Goal: Task Accomplishment & Management: Manage account settings

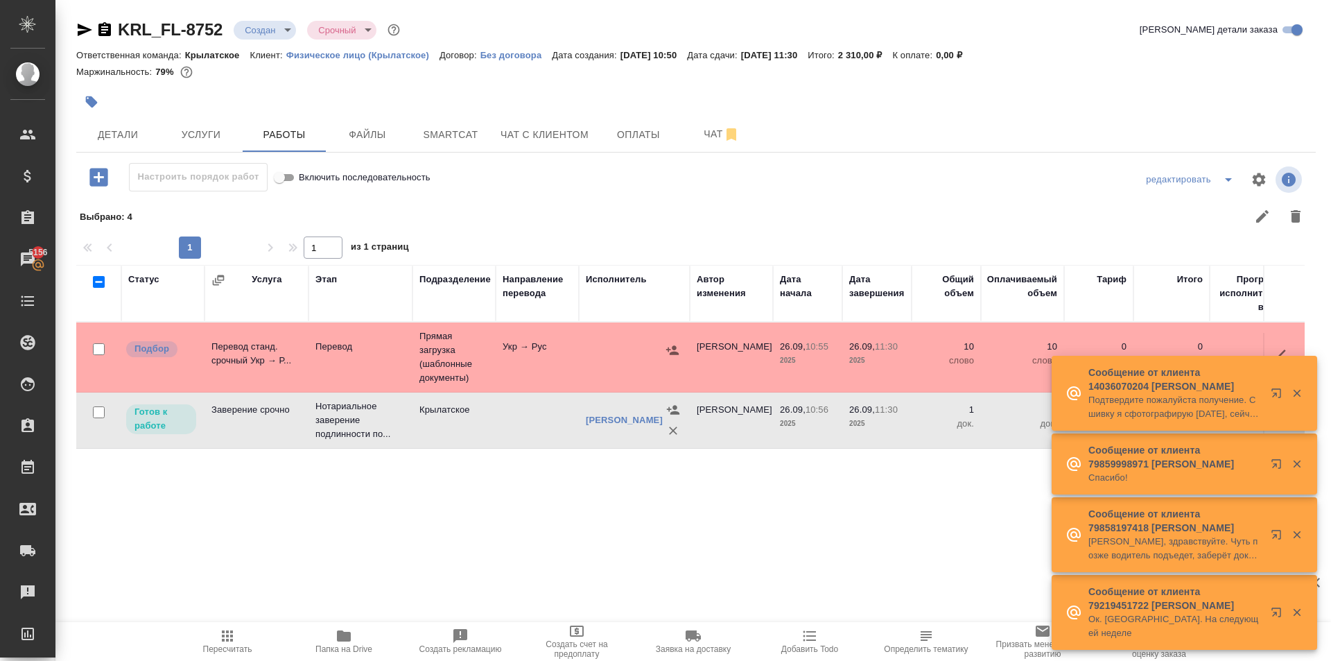
click at [197, 626] on button "Пересчитать" at bounding box center [227, 641] width 116 height 39
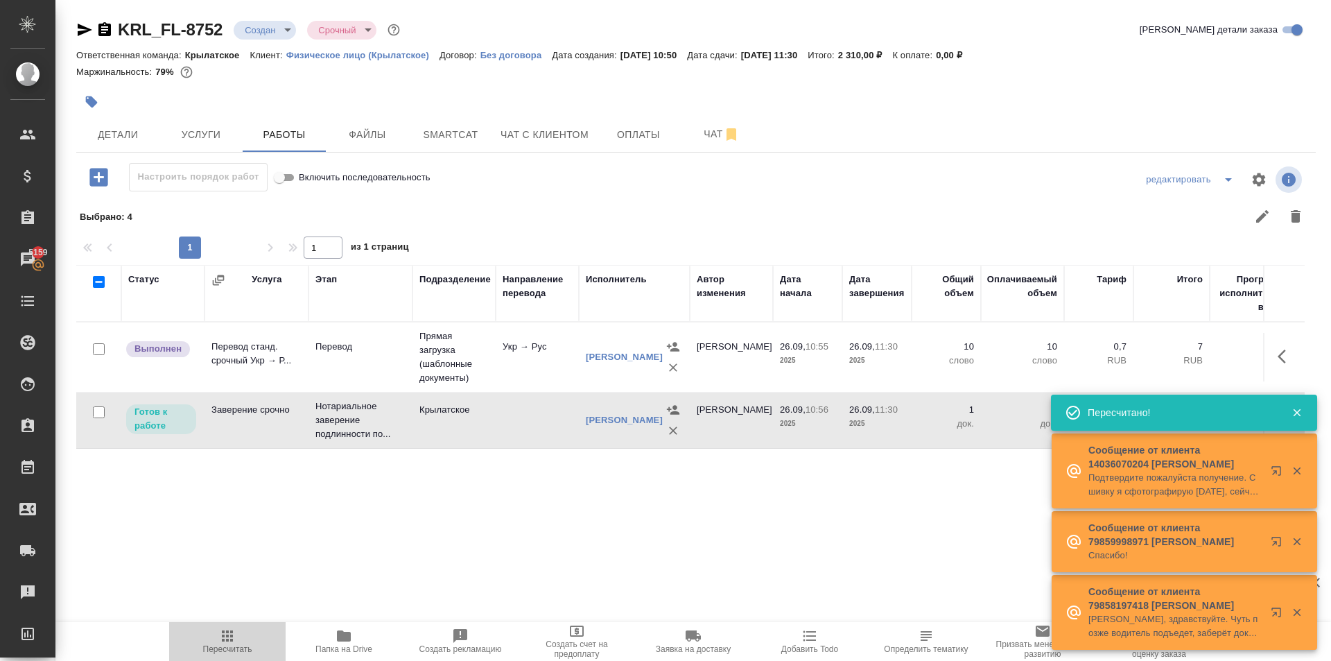
click at [218, 637] on span "Пересчитать" at bounding box center [228, 641] width 100 height 26
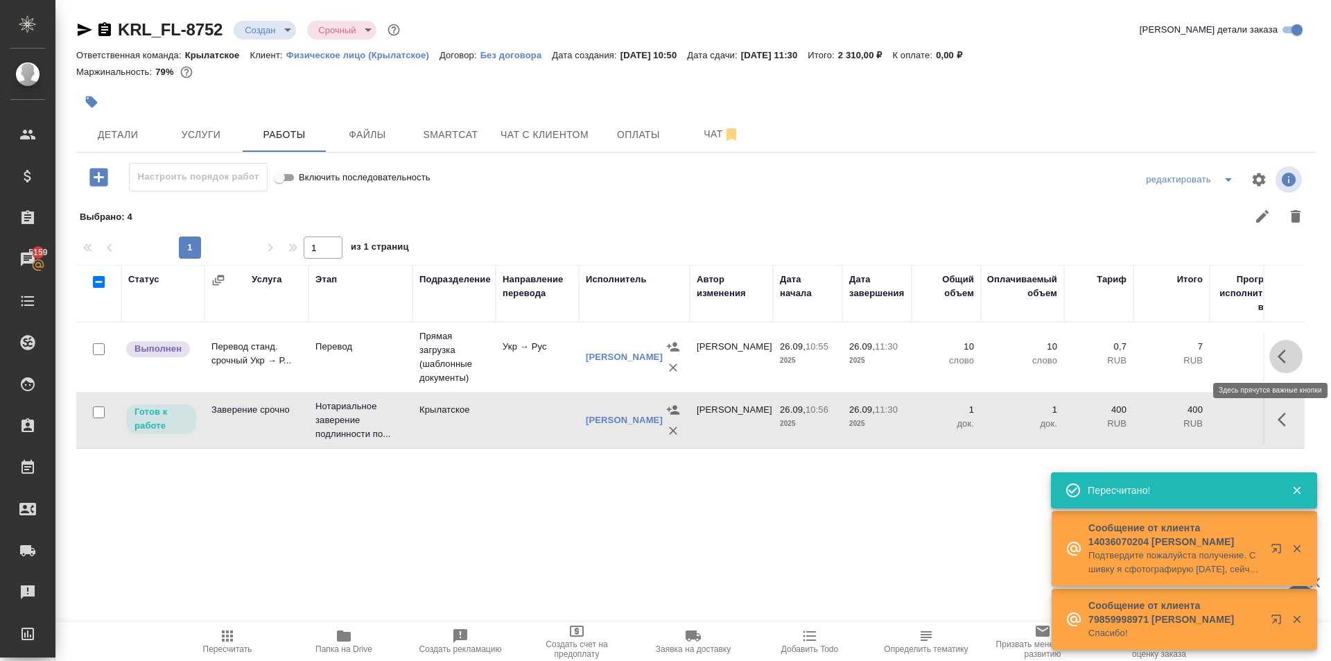
click at [1286, 346] on button "button" at bounding box center [1286, 356] width 33 height 33
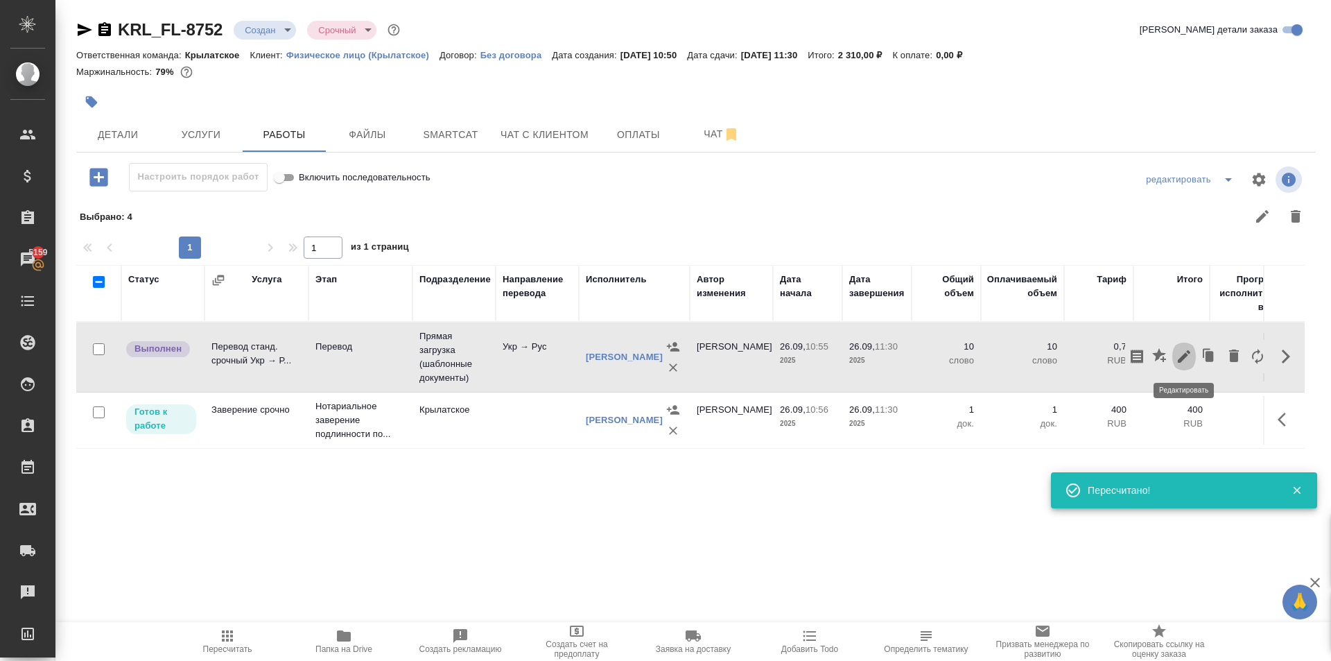
click at [1184, 359] on icon "button" at bounding box center [1184, 356] width 12 height 12
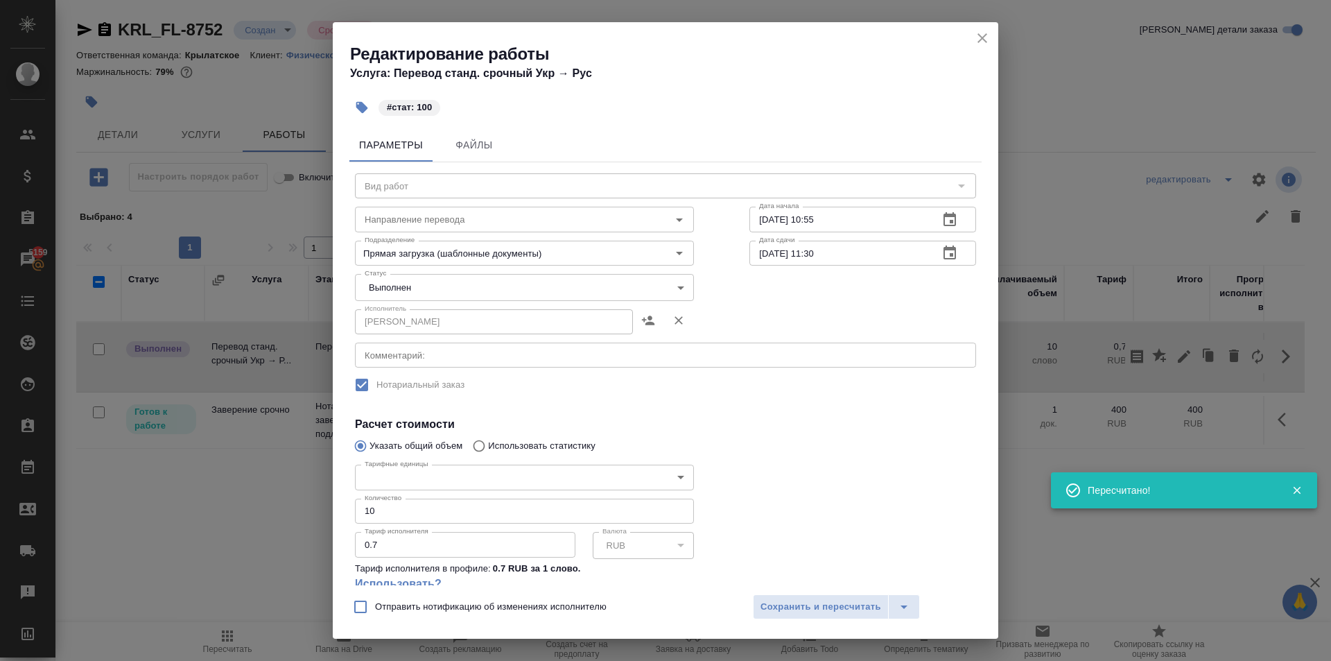
type input "Перевод"
type input "укр-рус"
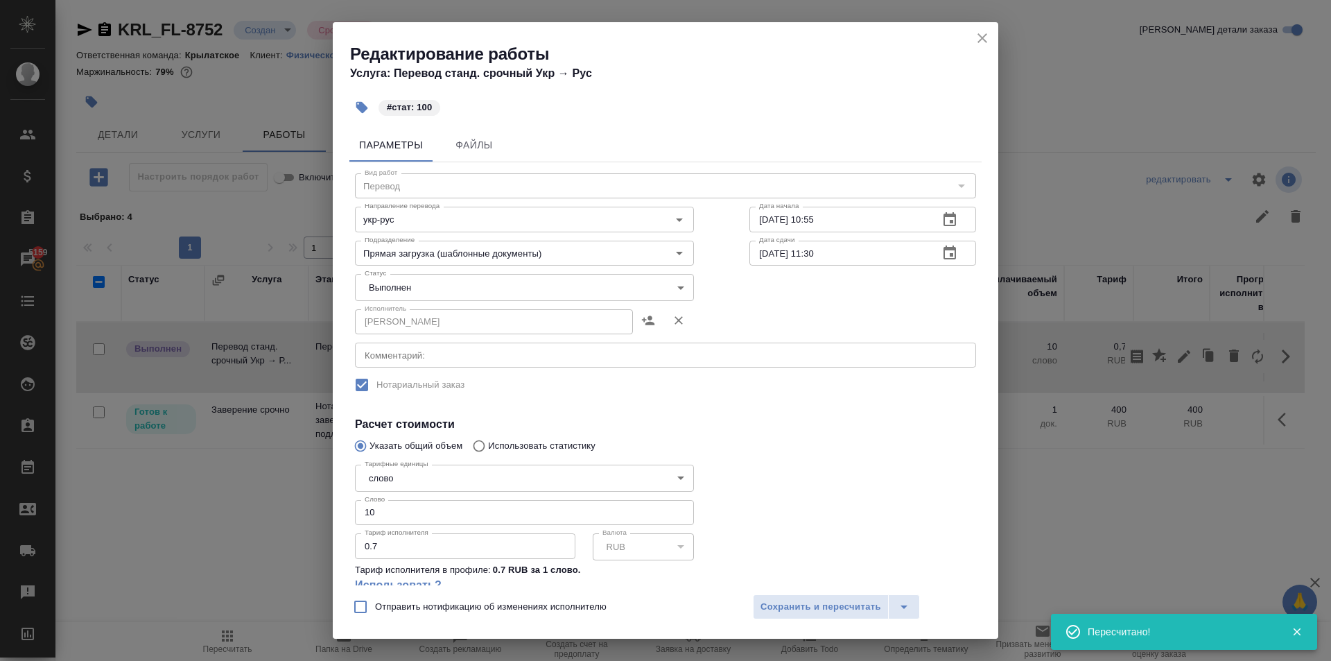
click at [446, 512] on input "10" at bounding box center [524, 512] width 339 height 25
type input "100"
drag, startPoint x: 388, startPoint y: 300, endPoint x: 386, endPoint y: 292, distance: 7.9
click at [387, 297] on div "Вид работ Перевод Вид работ Направление перевода укр-рус Направление перевода Д…" at bounding box center [665, 417] width 632 height 510
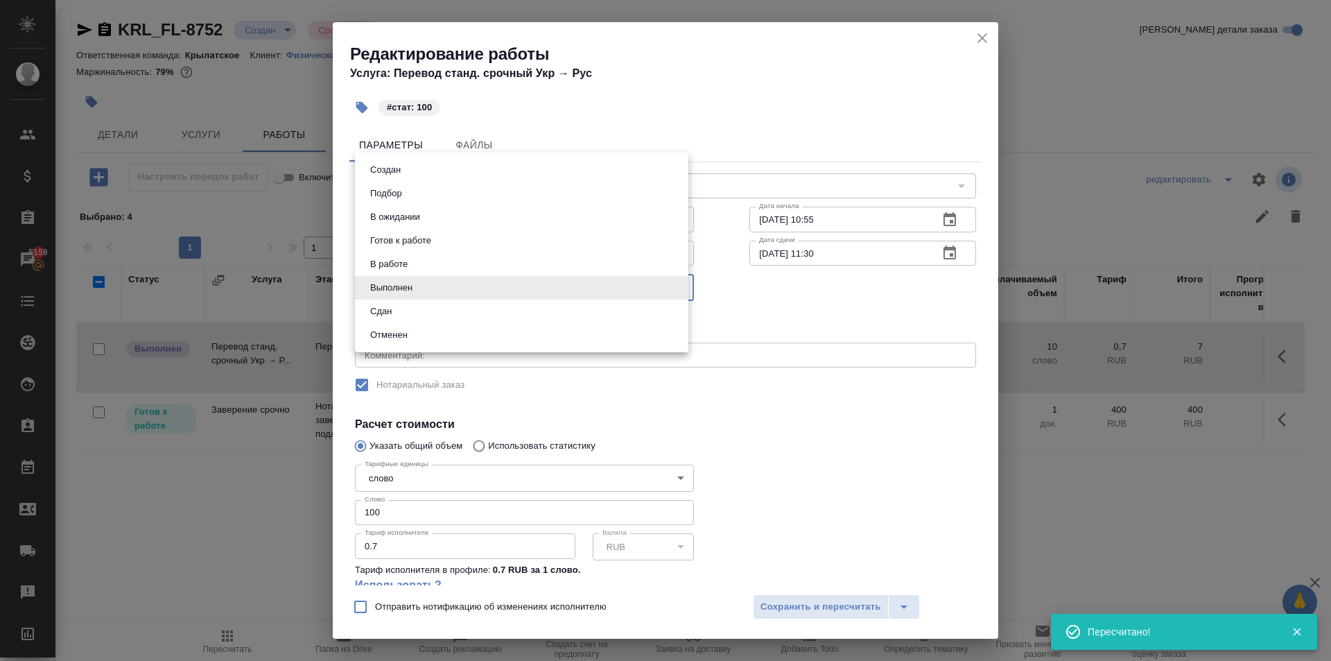
drag, startPoint x: 386, startPoint y: 292, endPoint x: 395, endPoint y: 324, distance: 33.3
click at [385, 295] on body "🙏 .cls-1 fill:#fff; AWATERA Kasymov Timur Клиенты Спецификации Заказы 5159 Чаты…" at bounding box center [665, 330] width 1331 height 661
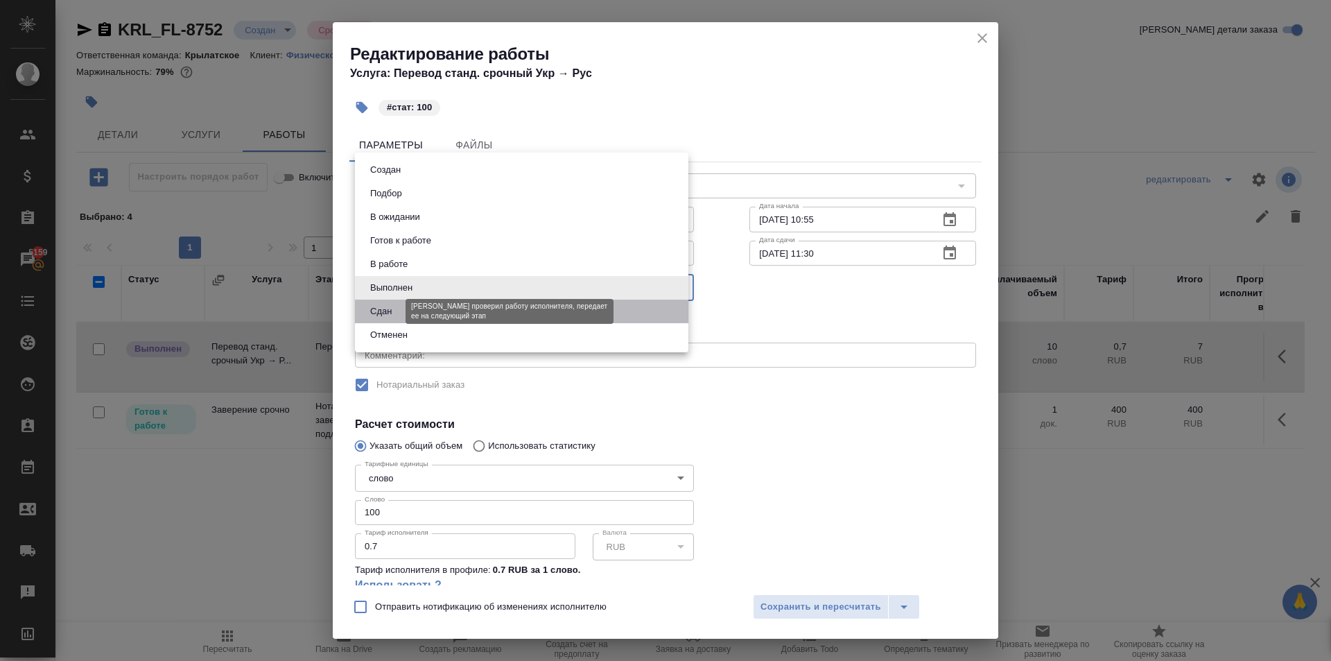
click at [393, 316] on button "Сдан" at bounding box center [381, 311] width 30 height 15
type input "closed"
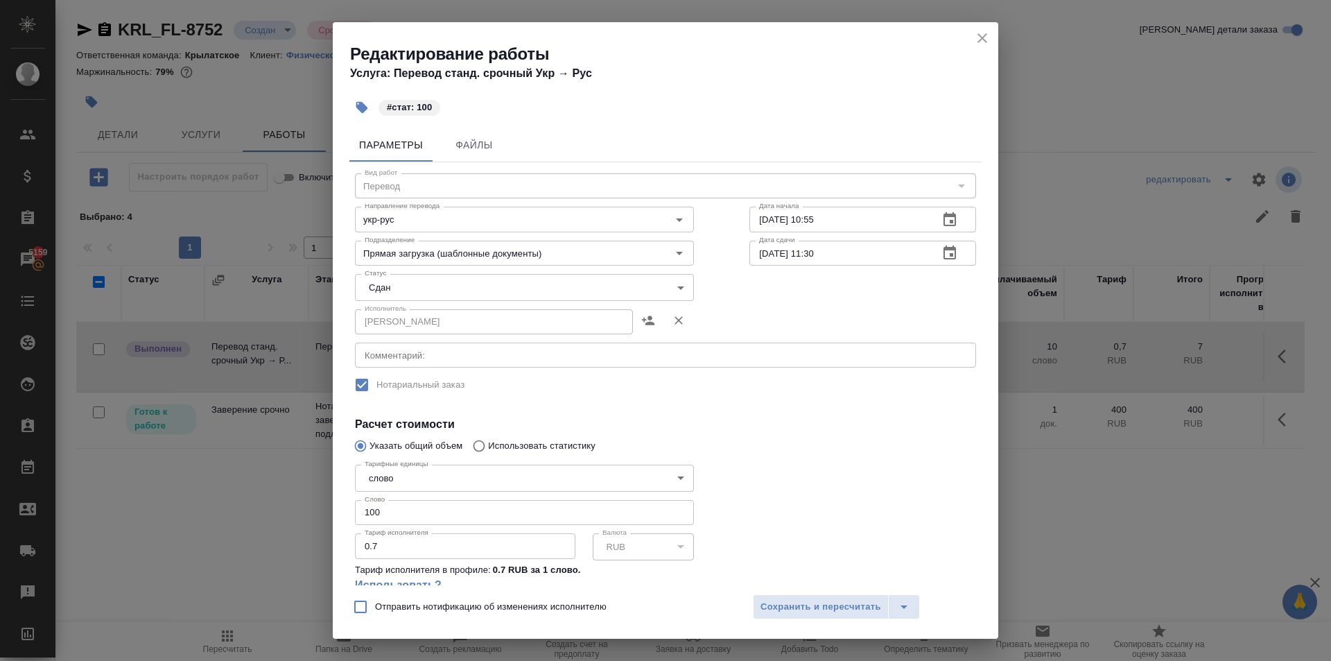
click at [806, 621] on div "Отправить нотификацию об изменениях исполнителю Сохранить и пересчитать" at bounding box center [666, 611] width 666 height 53
click at [800, 611] on span "Сохранить и пересчитать" at bounding box center [821, 607] width 121 height 16
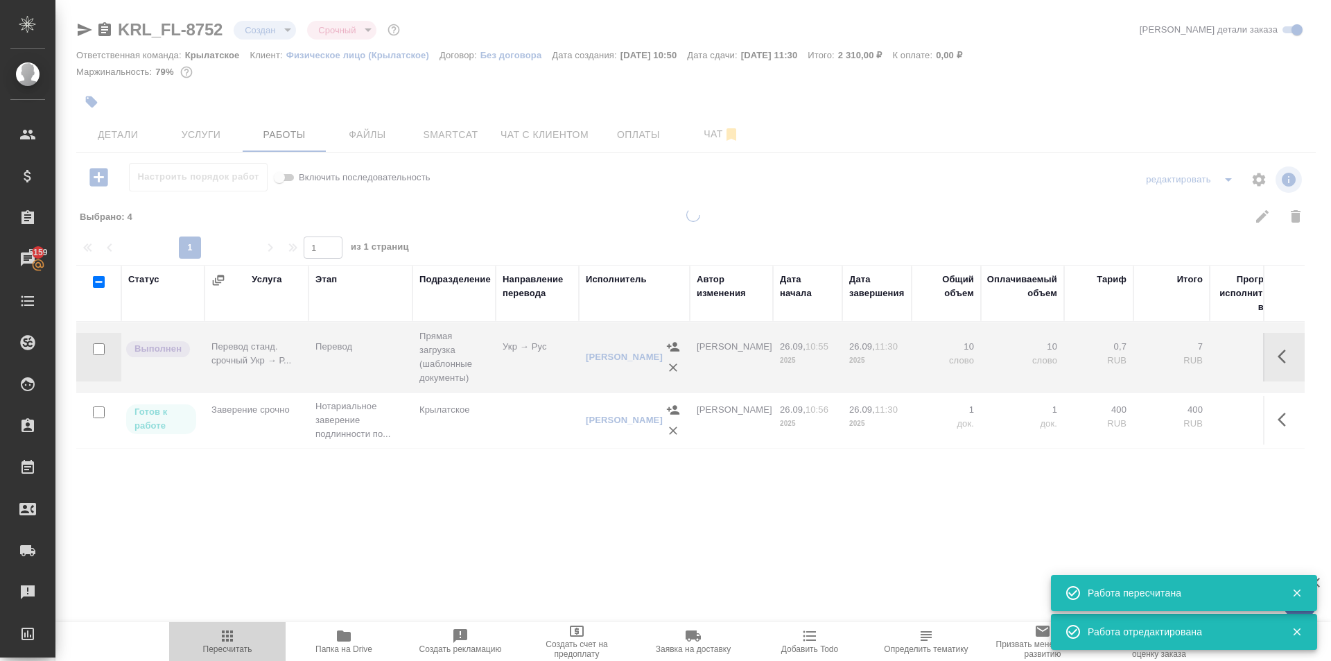
click at [219, 653] on span "Пересчитать" at bounding box center [227, 649] width 49 height 10
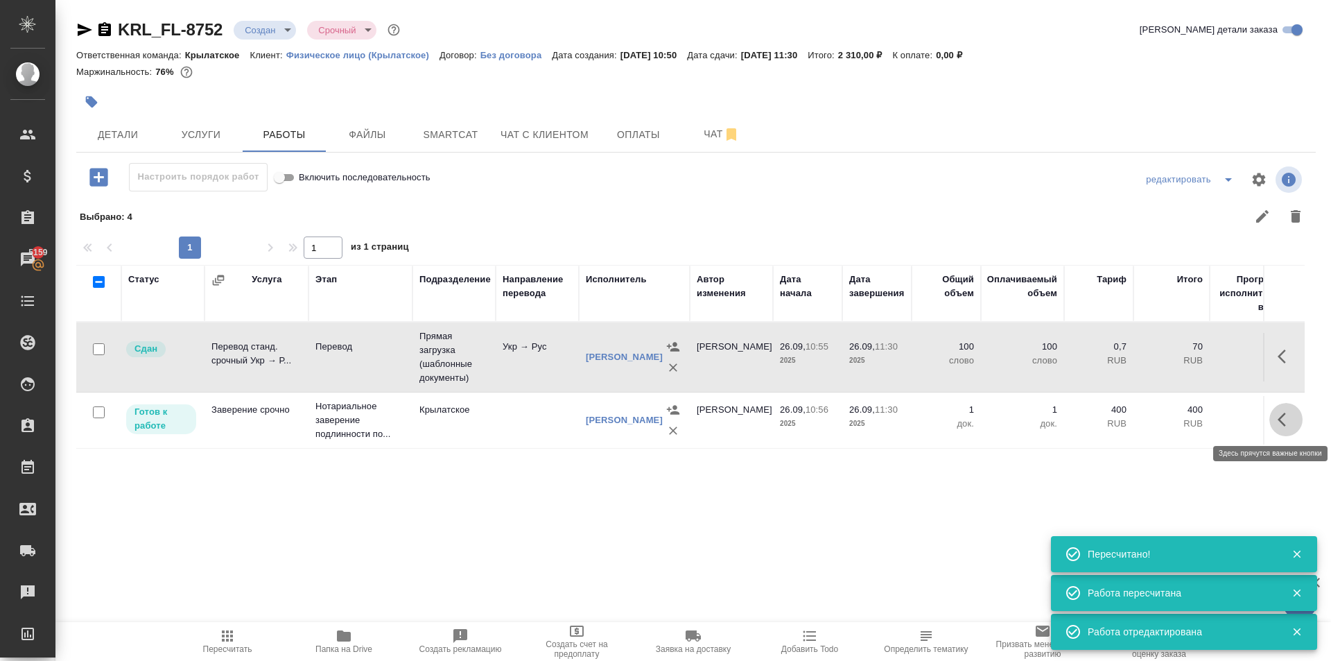
drag, startPoint x: 1289, startPoint y: 429, endPoint x: 1210, endPoint y: 440, distance: 79.8
click at [1275, 431] on button "button" at bounding box center [1286, 419] width 33 height 33
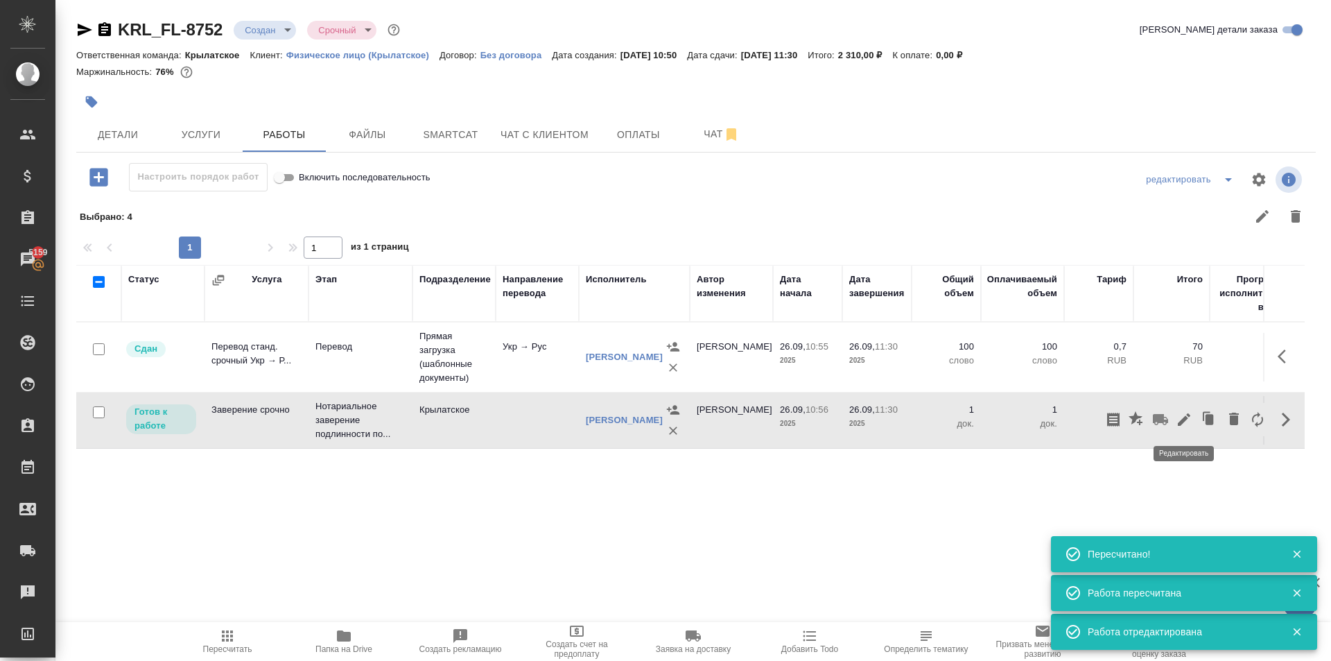
click at [1183, 419] on icon "button" at bounding box center [1184, 419] width 12 height 12
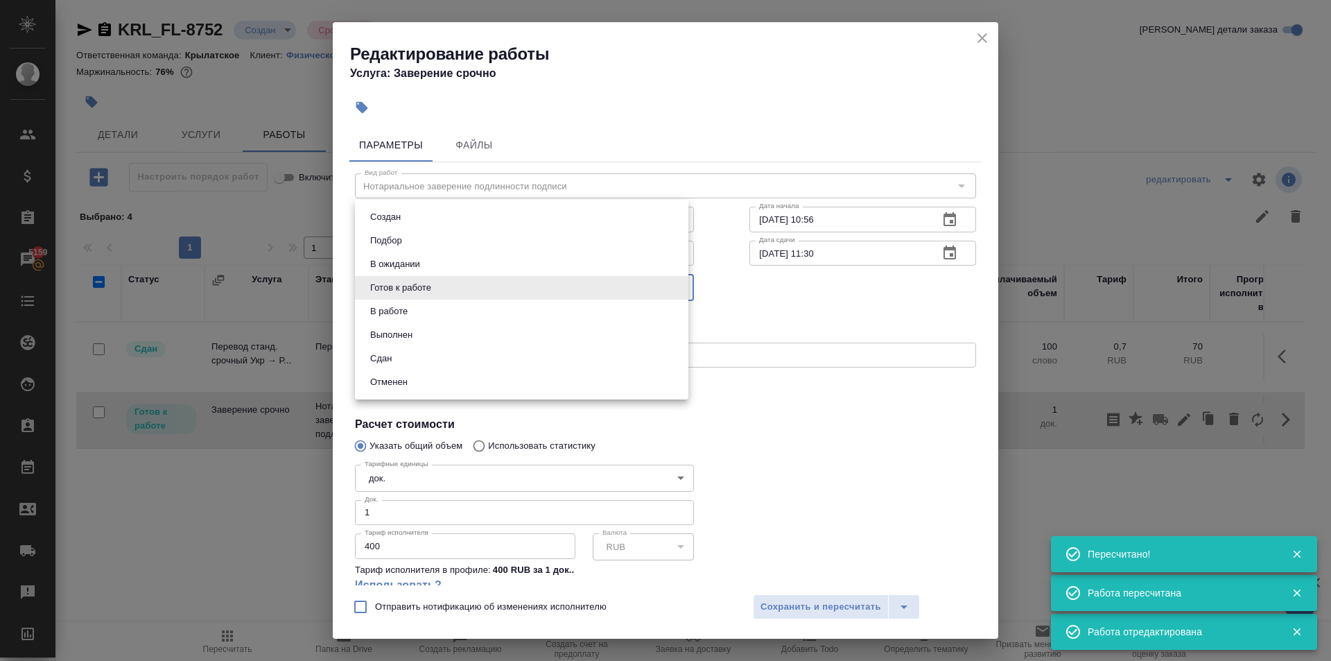
drag, startPoint x: 447, startPoint y: 286, endPoint x: 411, endPoint y: 344, distance: 67.6
click at [443, 296] on body "🙏 .cls-1 fill:#fff; AWATERA Kasymov Timur Клиенты Спецификации Заказы 5159 Чаты…" at bounding box center [665, 330] width 1331 height 661
click at [411, 353] on li "Сдан" at bounding box center [522, 359] width 334 height 24
type input "closed"
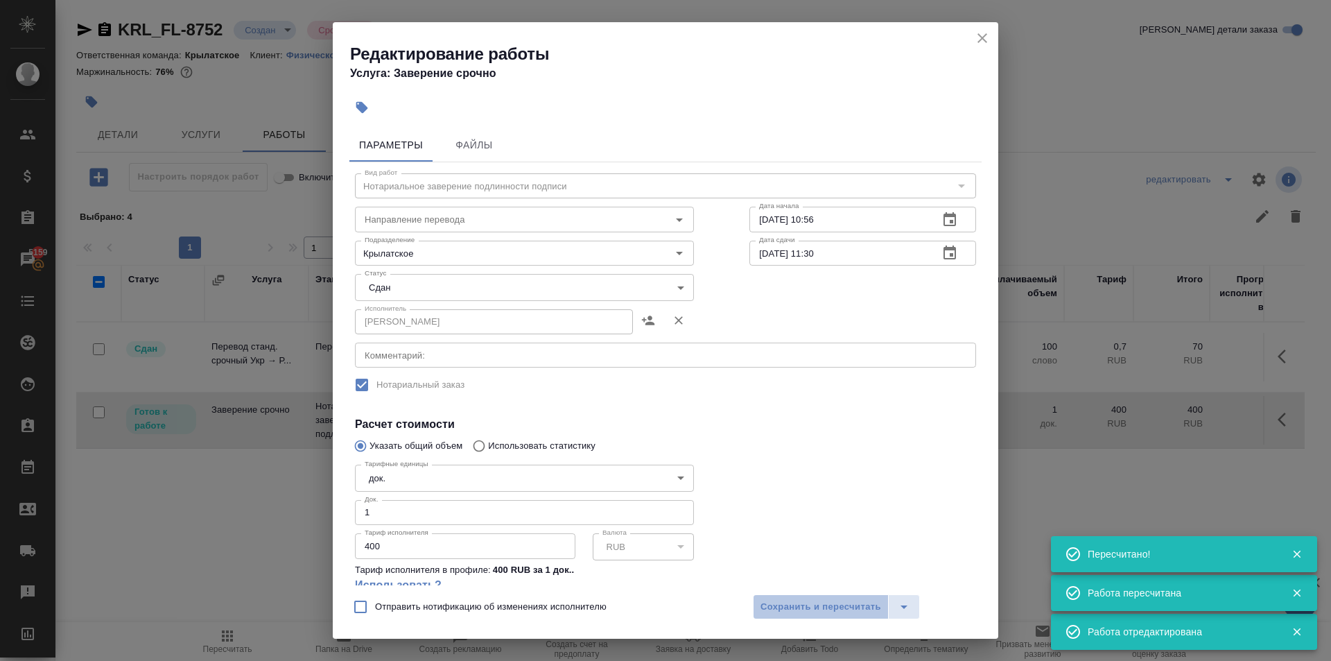
drag, startPoint x: 795, startPoint y: 611, endPoint x: 677, endPoint y: 623, distance: 117.8
click at [786, 612] on span "Сохранить и пересчитать" at bounding box center [821, 607] width 121 height 16
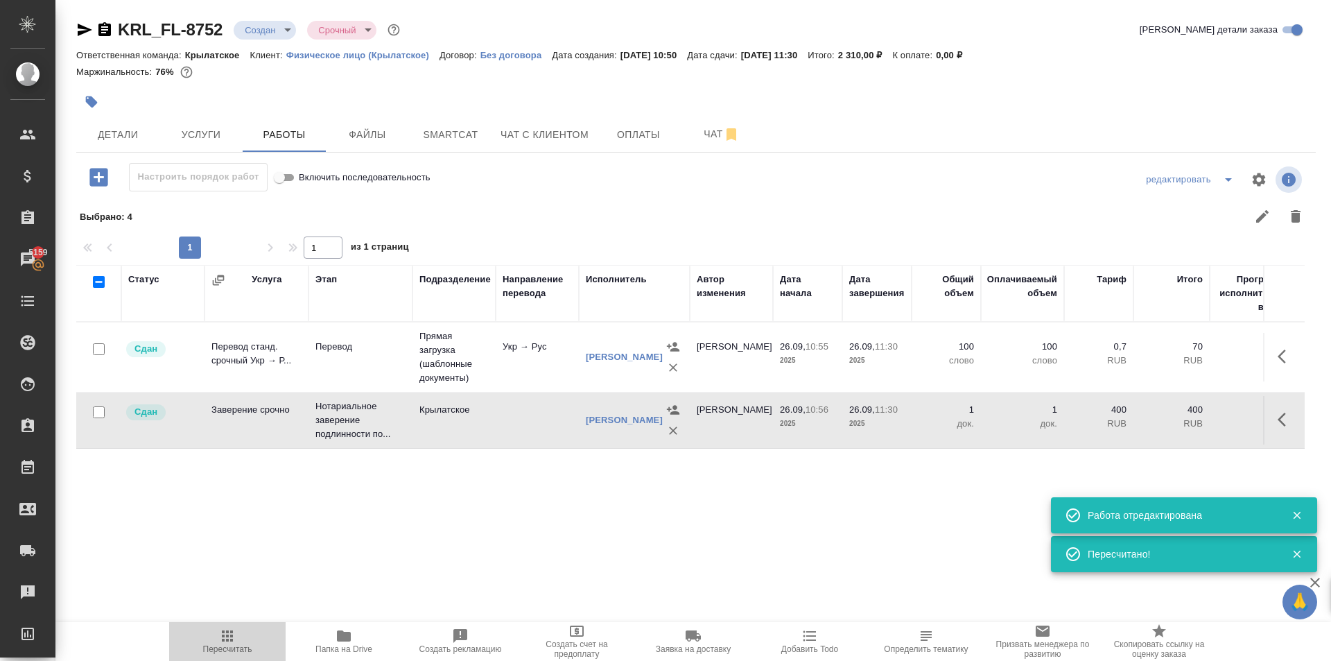
click at [254, 624] on button "Пересчитать" at bounding box center [227, 641] width 116 height 39
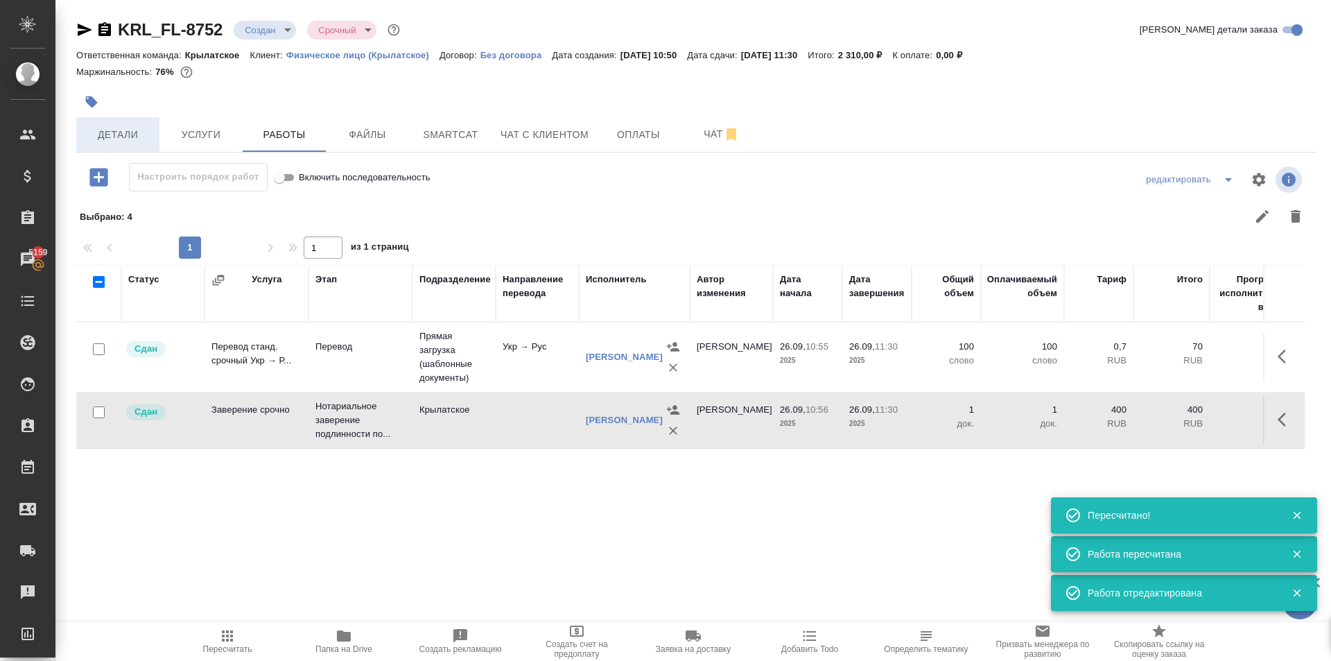
click at [128, 126] on span "Детали" at bounding box center [118, 134] width 67 height 17
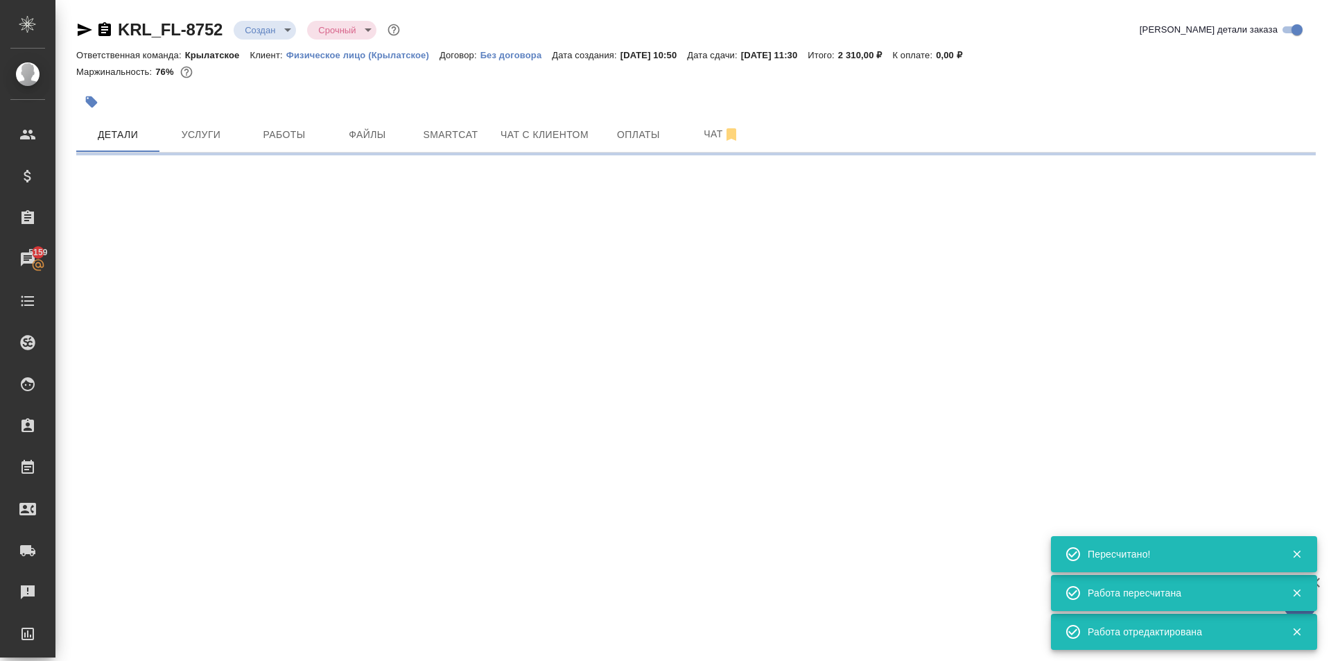
select select "RU"
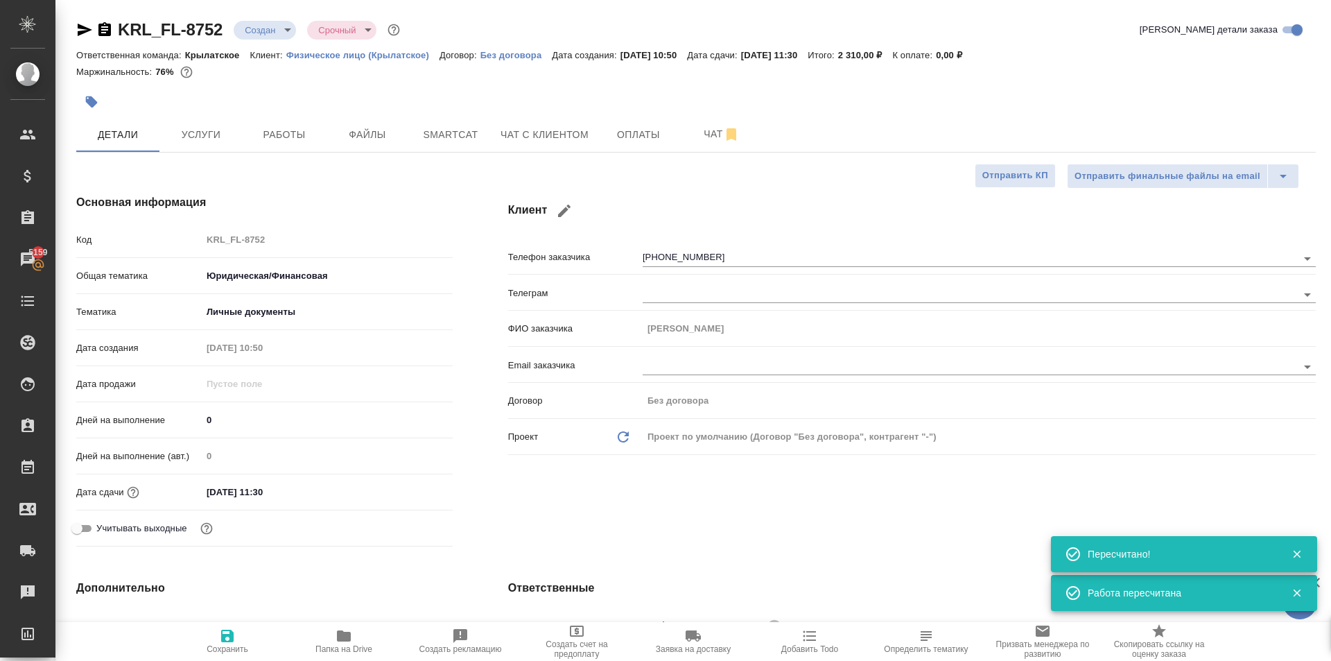
type textarea "x"
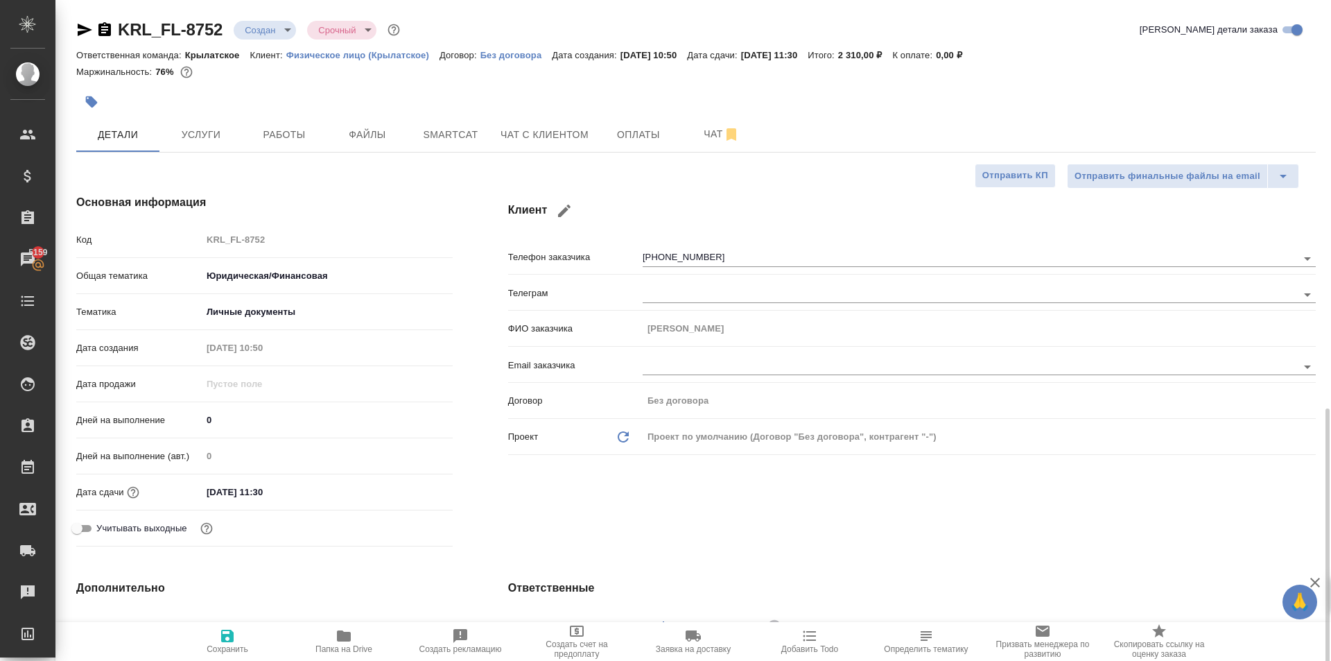
scroll to position [347, 0]
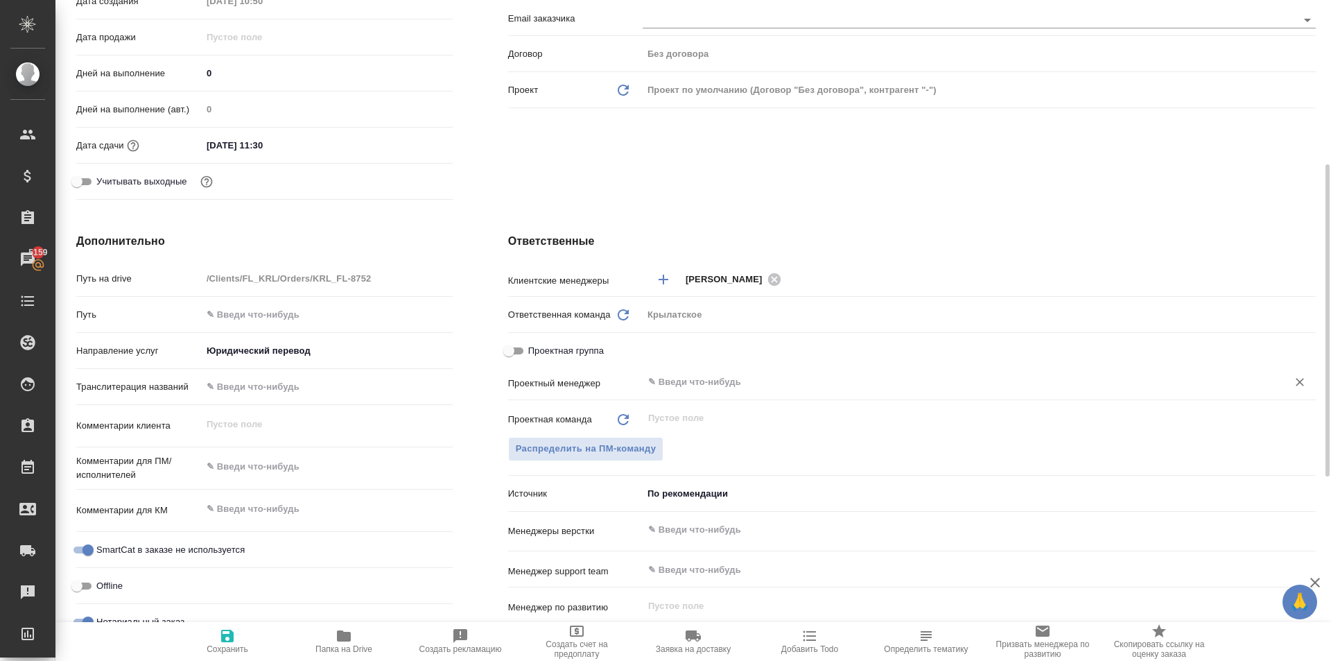
click at [686, 392] on div "​" at bounding box center [979, 382] width 673 height 25
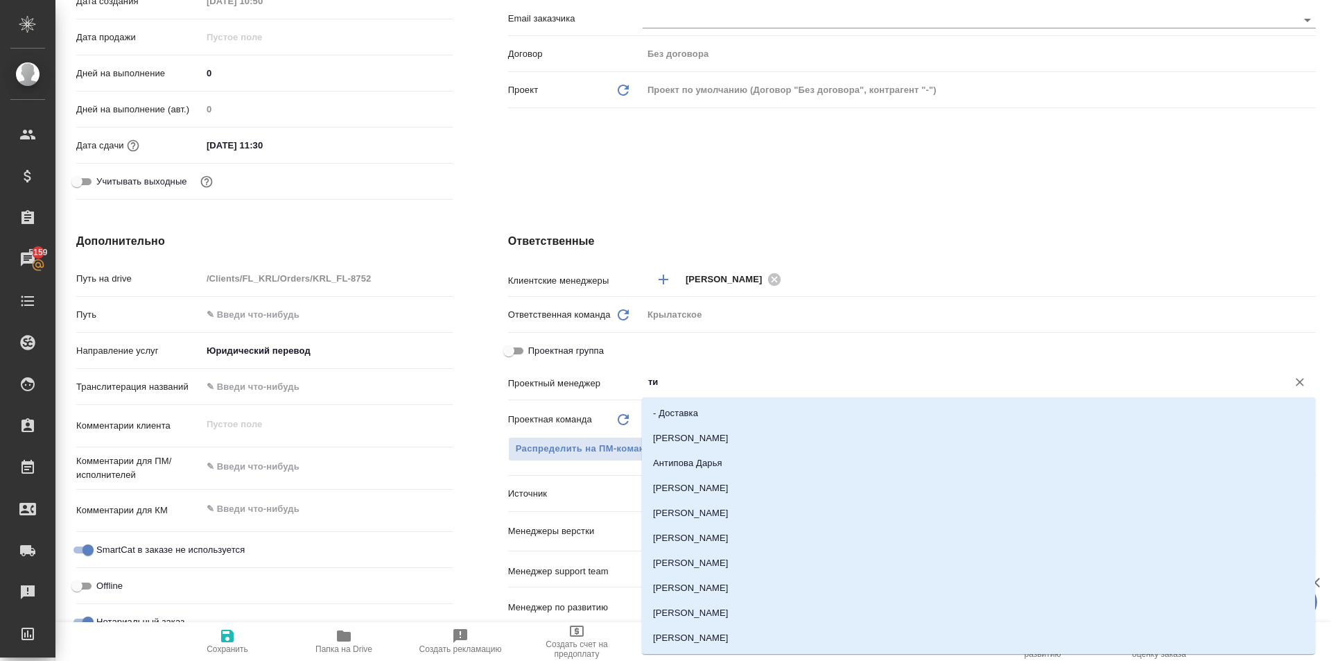
type input "тим"
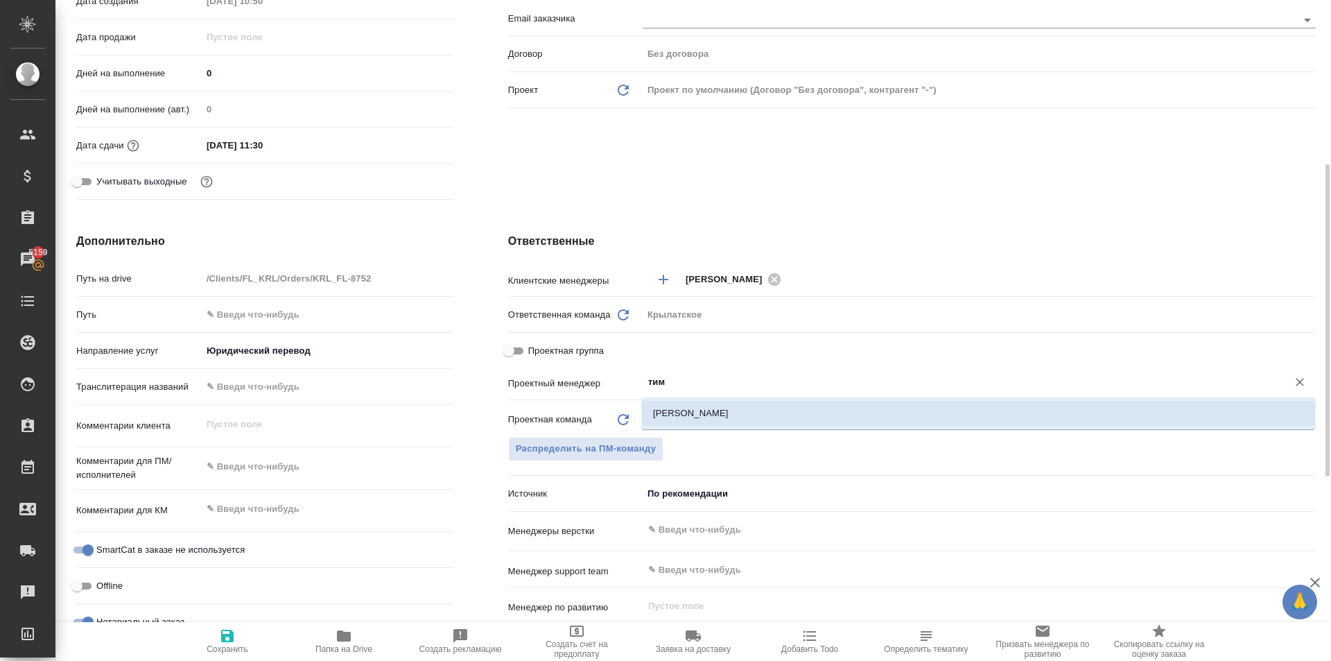
drag, startPoint x: 700, startPoint y: 415, endPoint x: 687, endPoint y: 427, distance: 18.1
click at [700, 415] on li "[PERSON_NAME]" at bounding box center [978, 413] width 673 height 25
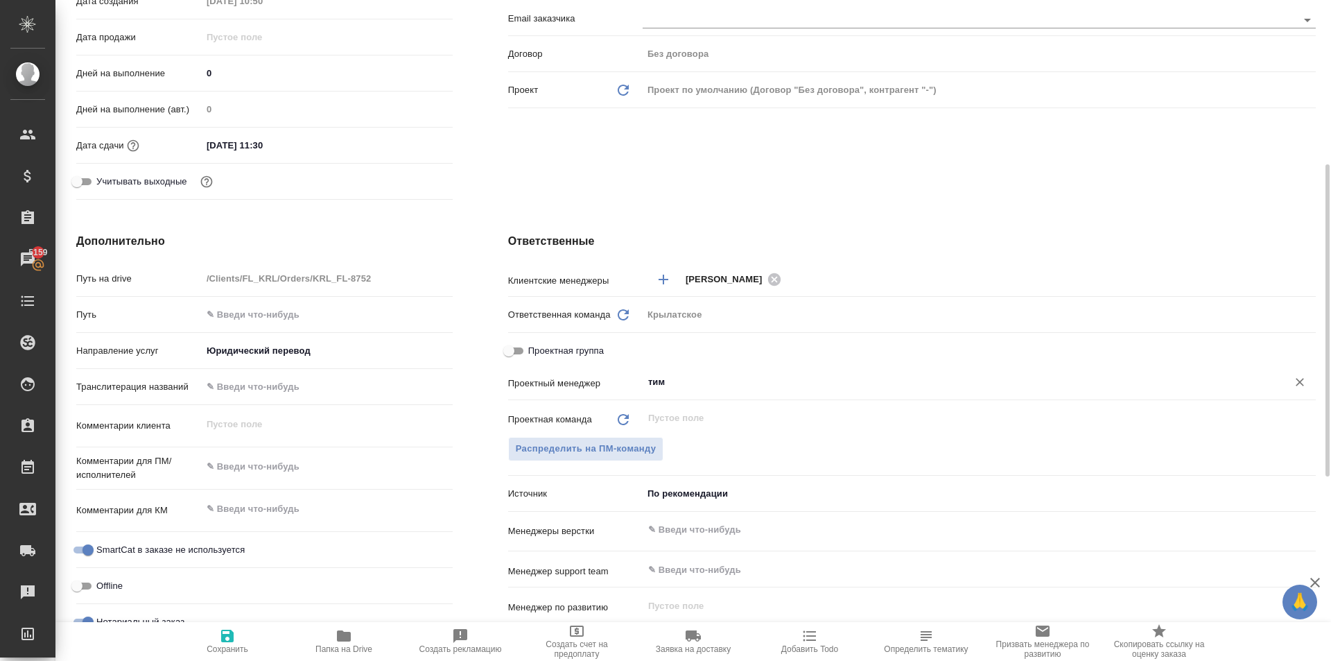
type textarea "x"
type input "[PERSON_NAME]"
click at [219, 656] on button "Сохранить" at bounding box center [227, 641] width 116 height 39
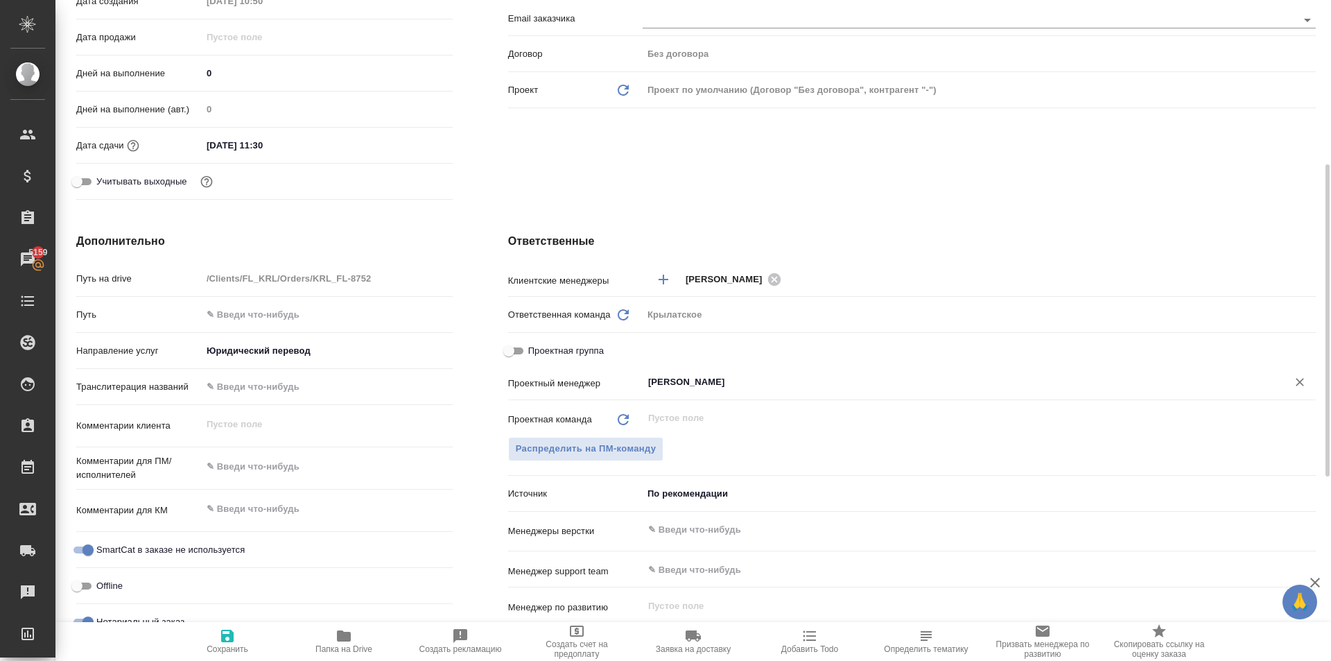
type textarea "x"
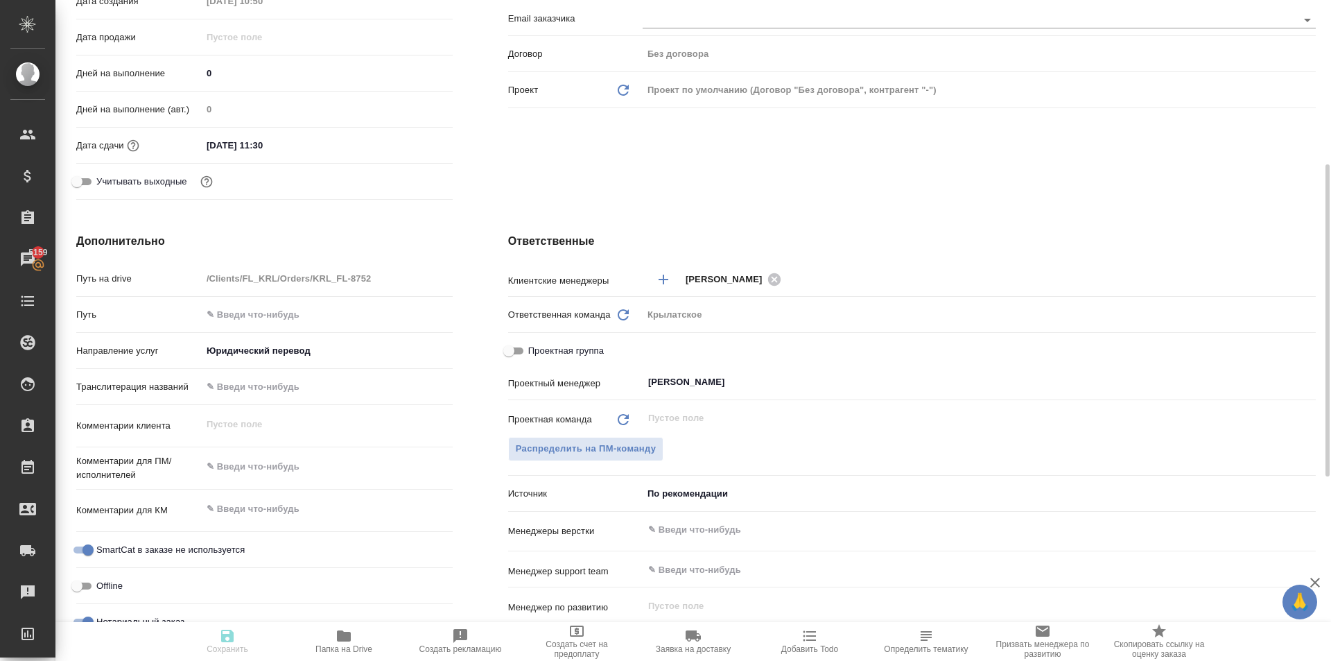
type textarea "x"
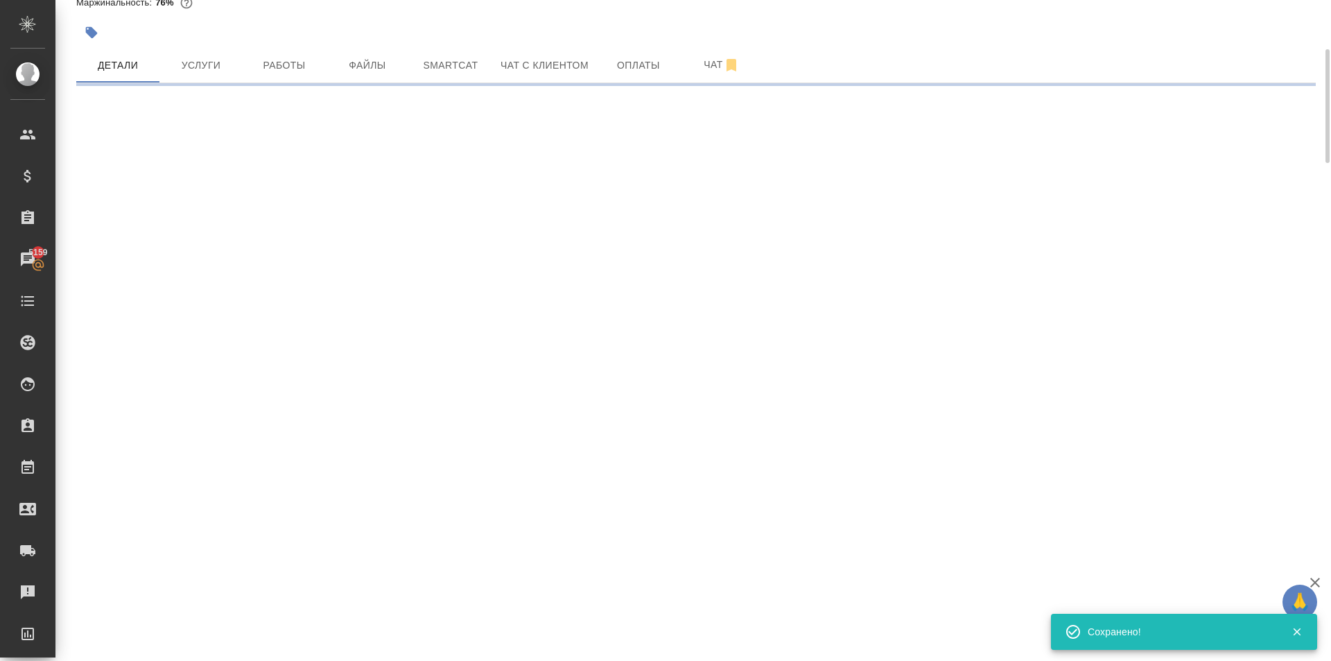
scroll to position [0, 0]
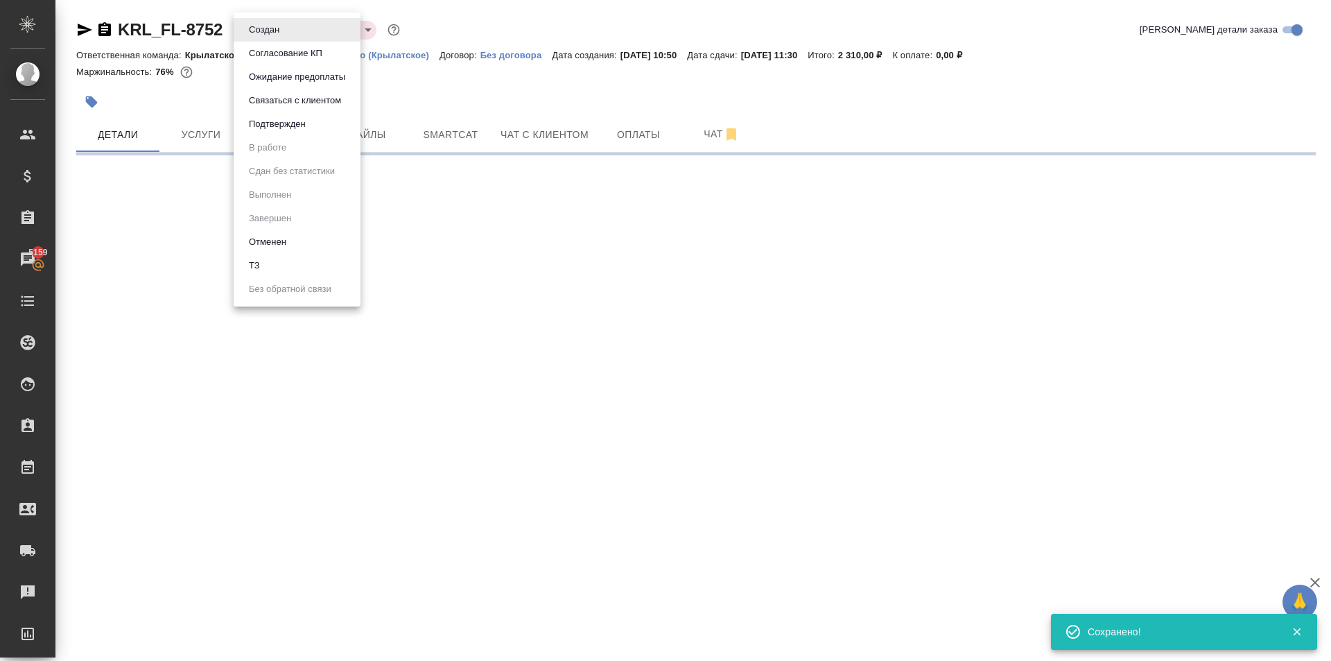
click at [271, 21] on body "🙏 .cls-1 fill:#fff; AWATERA Kasymov Timur Клиенты Спецификации Заказы 5159 Чаты…" at bounding box center [665, 330] width 1331 height 661
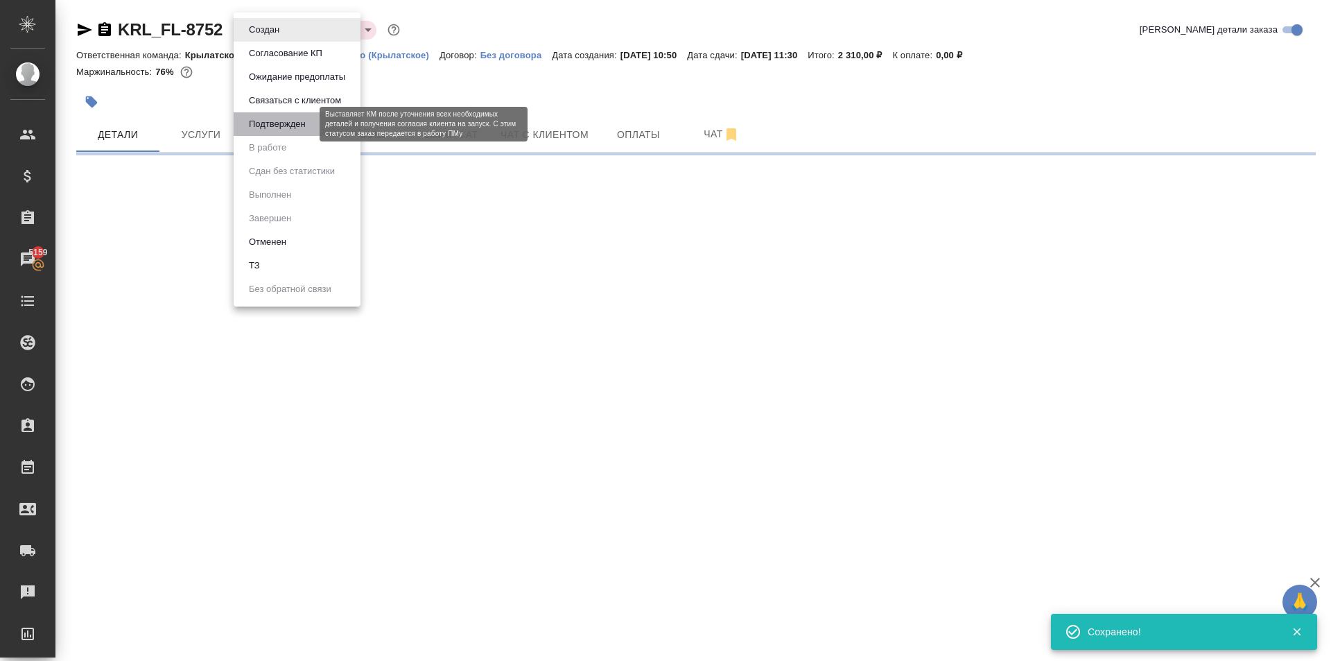
click at [295, 126] on button "Подтвержден" at bounding box center [277, 123] width 65 height 15
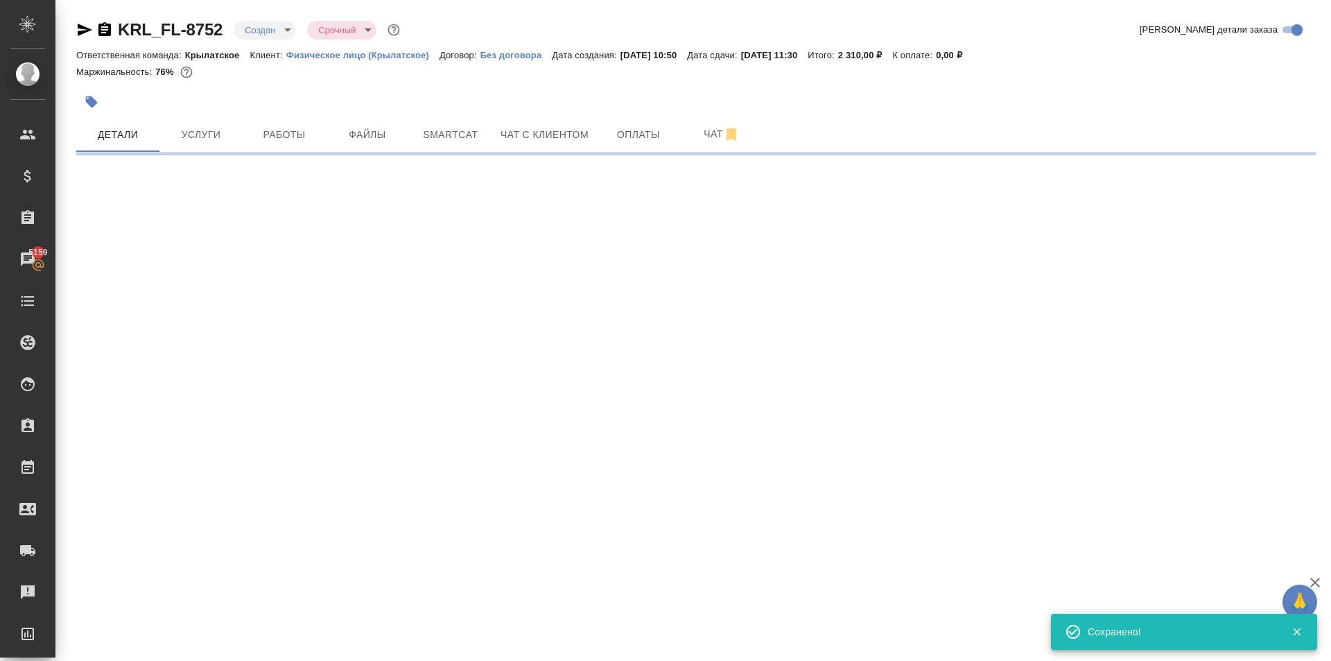
select select "RU"
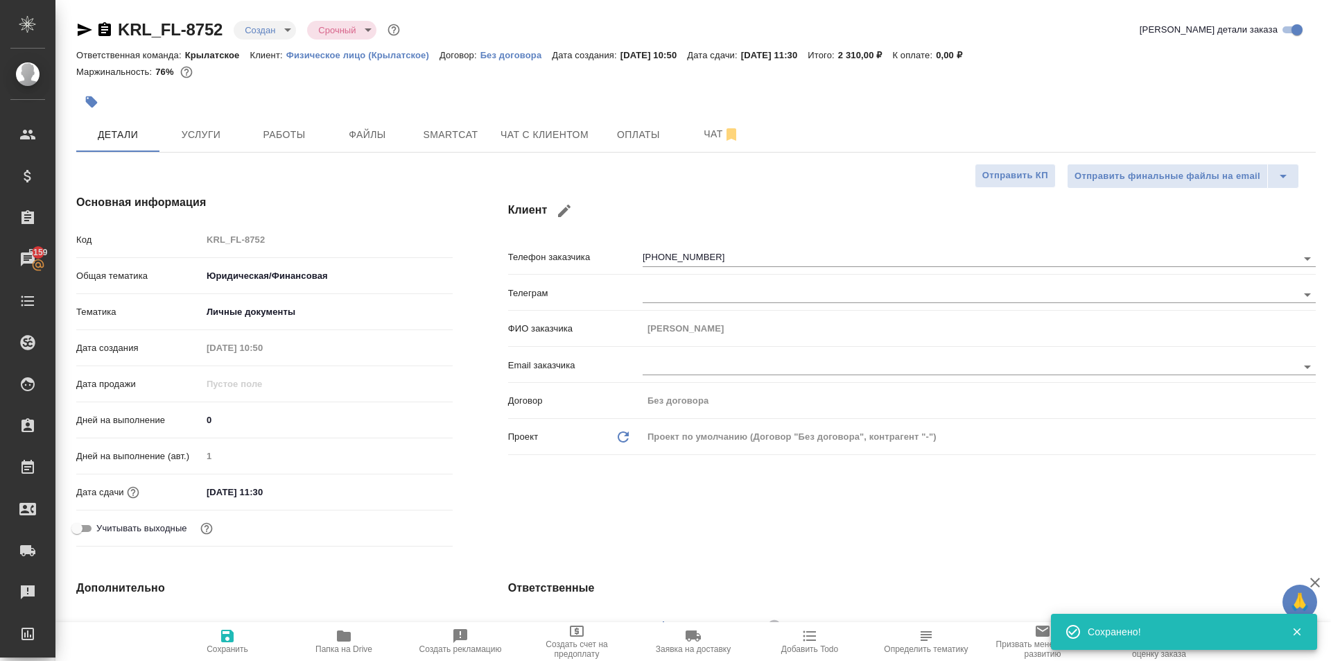
type textarea "x"
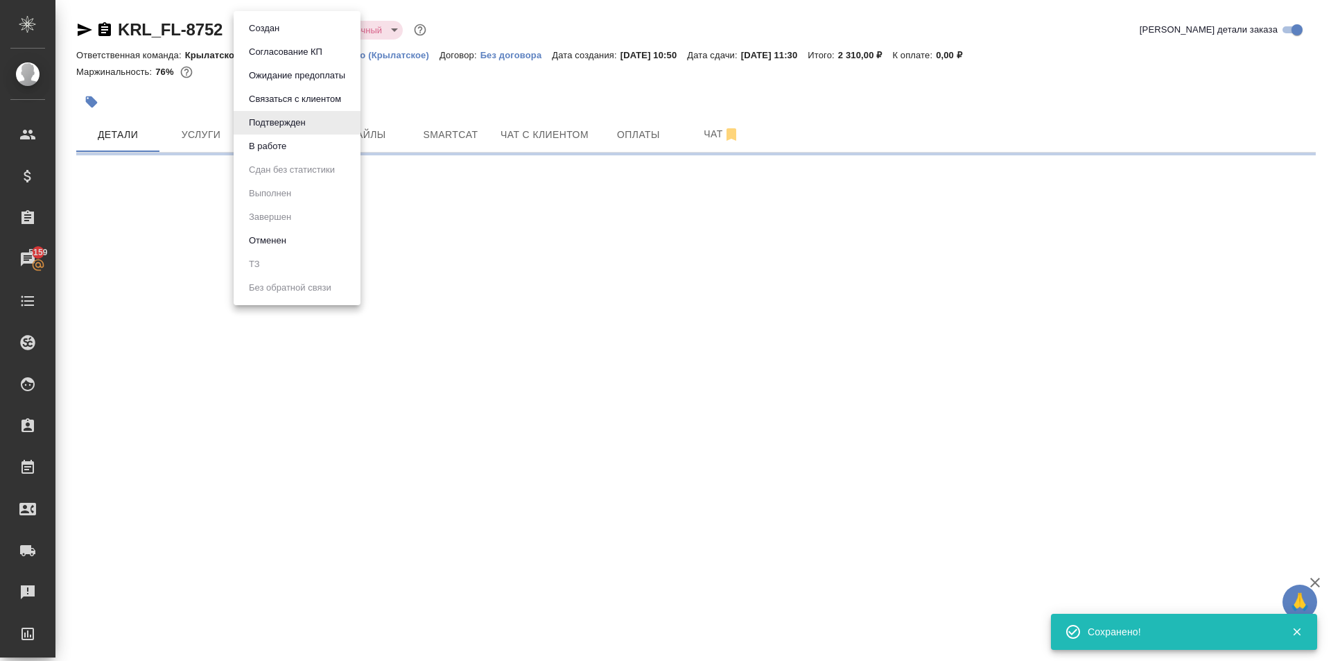
click at [282, 30] on body "🙏 .cls-1 fill:#fff; AWATERA Kasymov Timur Клиенты Спецификации Заказы 5159 Чаты…" at bounding box center [665, 330] width 1331 height 661
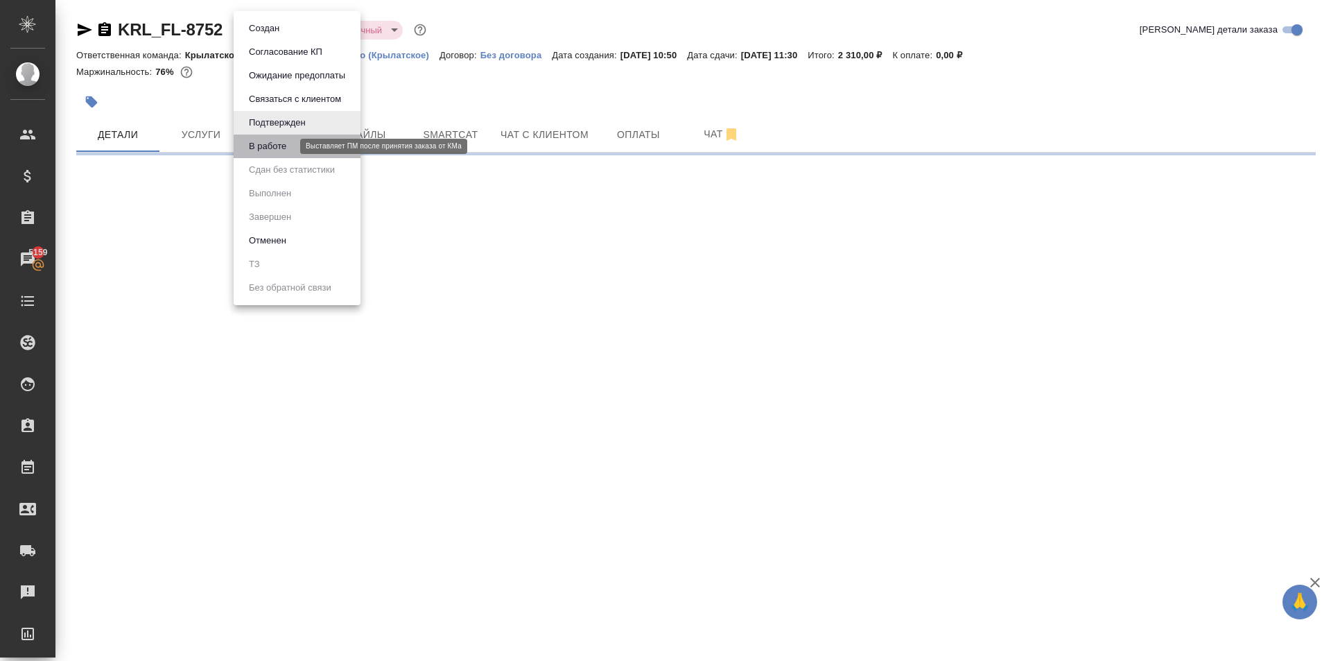
click at [282, 151] on button "В работе" at bounding box center [268, 146] width 46 height 15
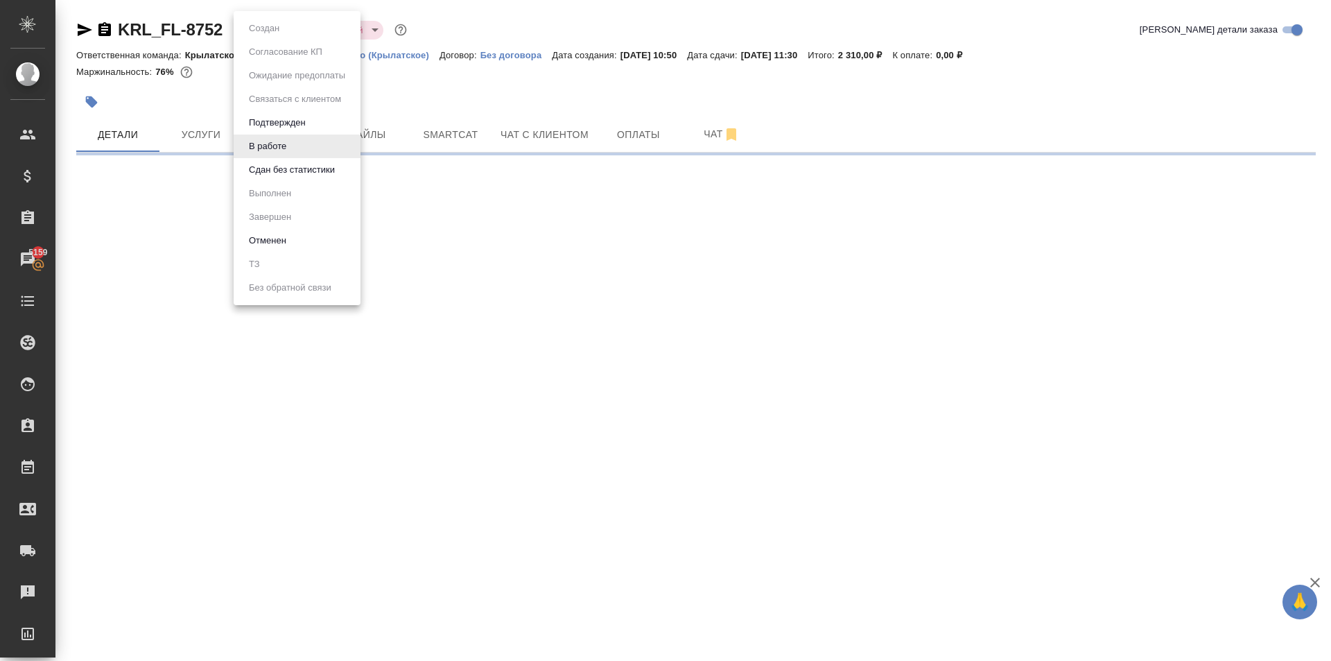
click at [284, 32] on body "🙏 .cls-1 fill:#fff; AWATERA Kasymov Timur Клиенты Спецификации Заказы 5159 Чаты…" at bounding box center [665, 330] width 1331 height 661
select select "RU"
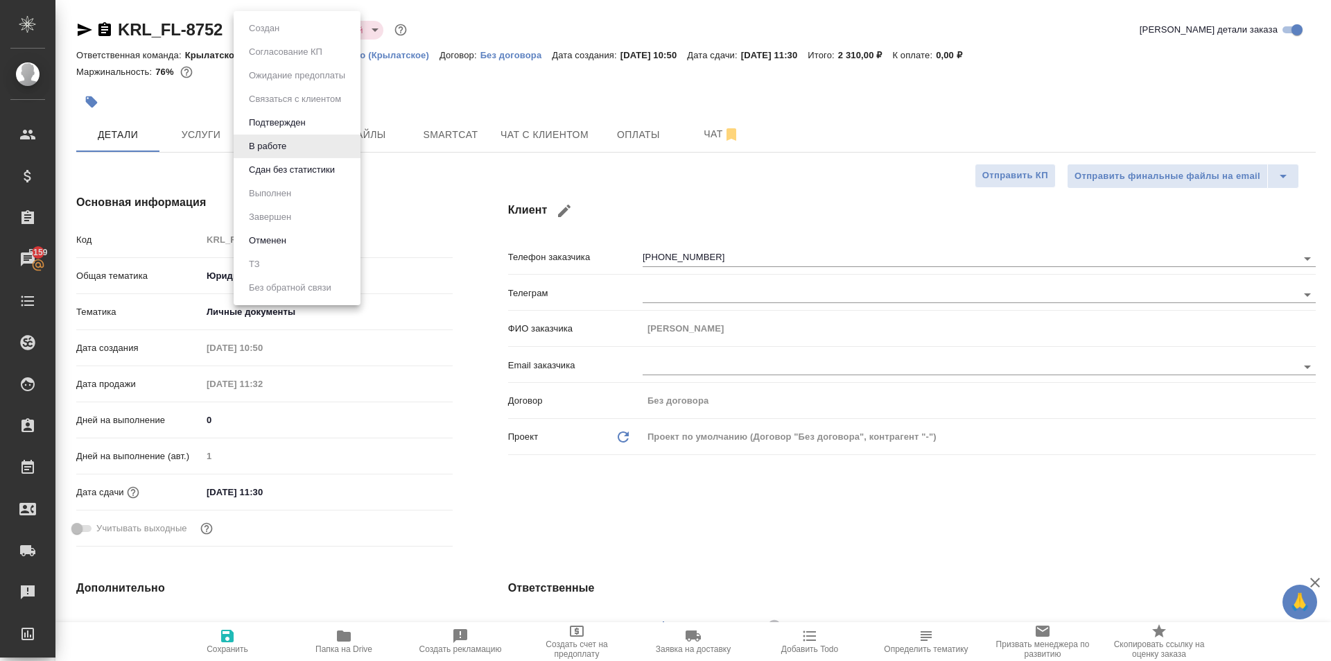
type textarea "x"
click at [293, 166] on button "Сдан без статистики" at bounding box center [292, 169] width 94 height 15
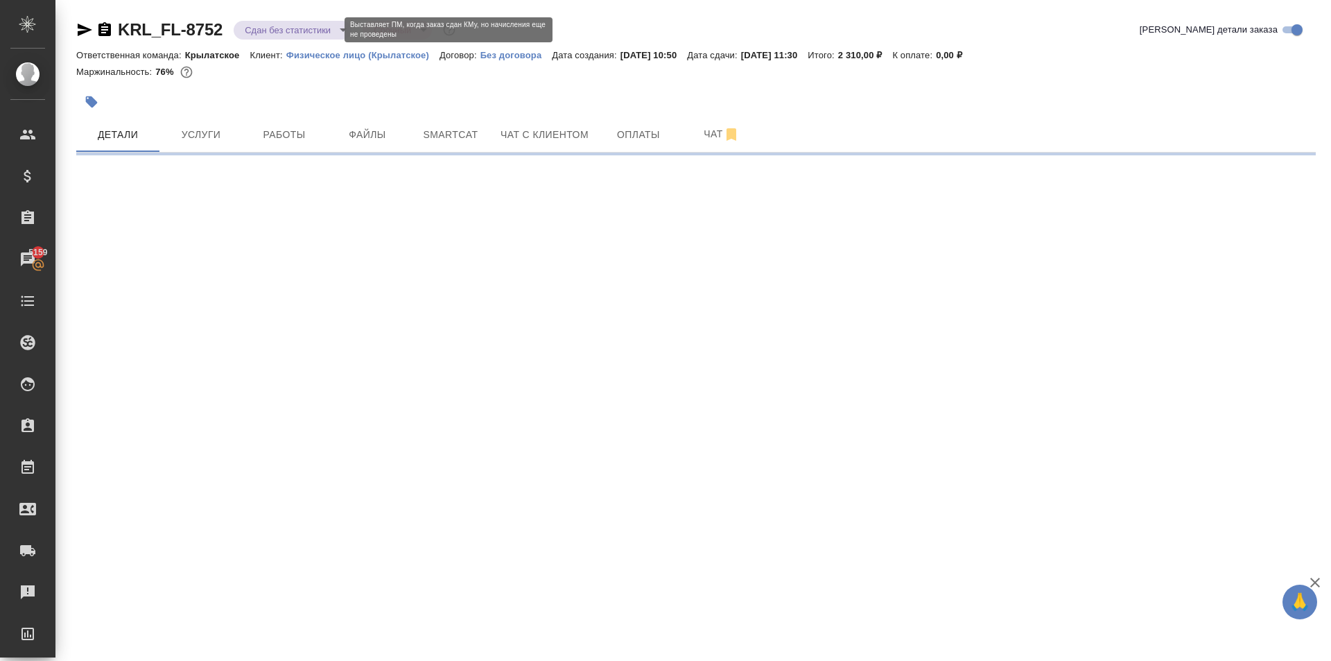
click at [285, 34] on body "🙏 .cls-1 fill:#fff; AWATERA Kasymov Timur Клиенты Спецификации Заказы 5159 Чаты…" at bounding box center [665, 330] width 1331 height 661
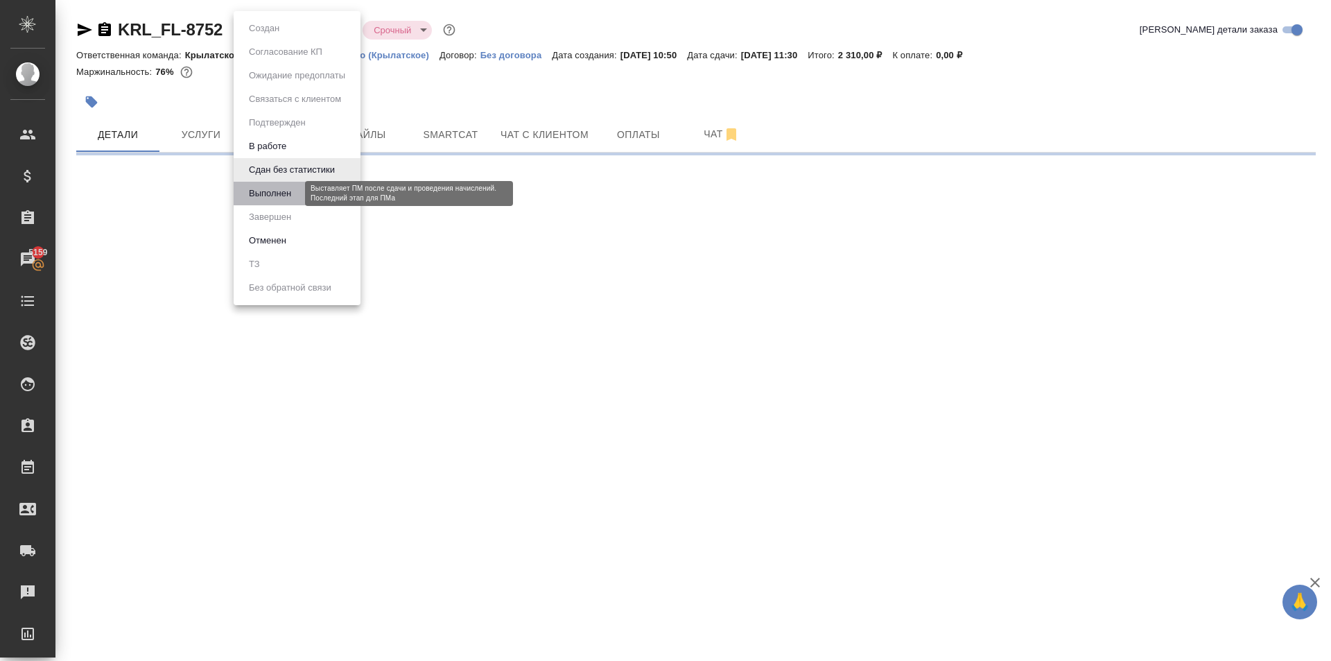
click at [270, 191] on button "Выполнен" at bounding box center [270, 193] width 51 height 15
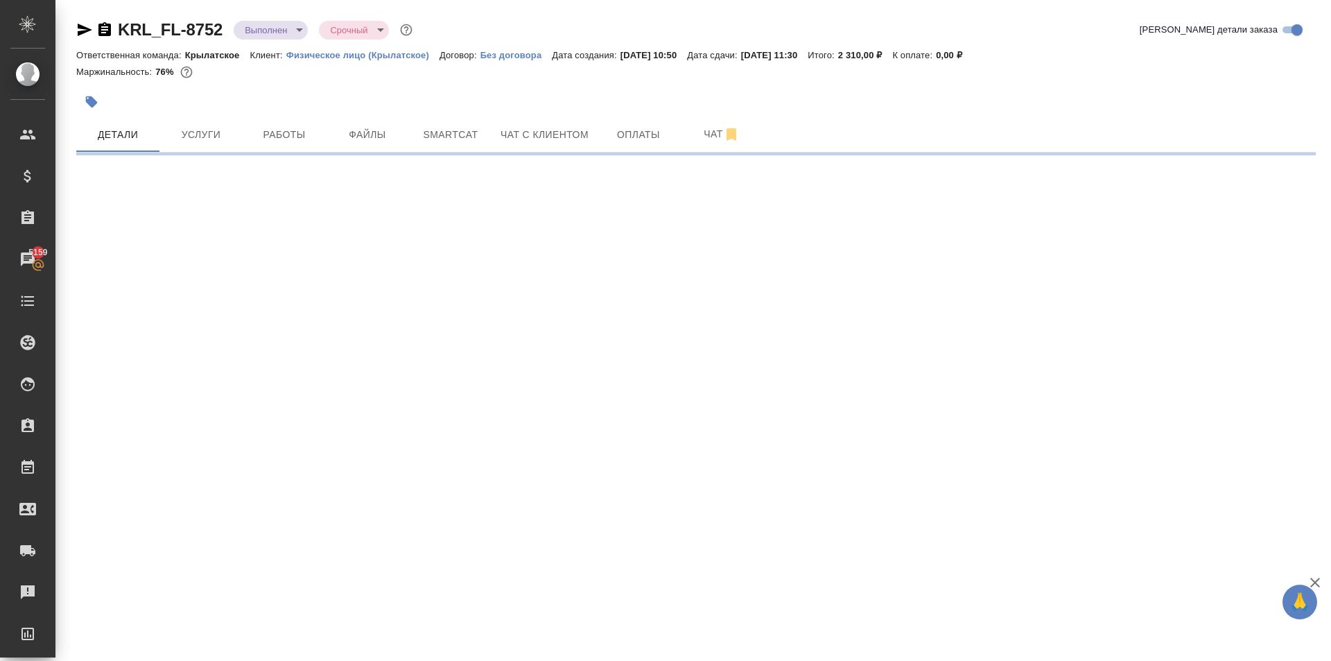
drag, startPoint x: 288, startPoint y: 134, endPoint x: 288, endPoint y: 180, distance: 45.8
click at [288, 135] on span "Работы" at bounding box center [284, 134] width 67 height 17
select select "RU"
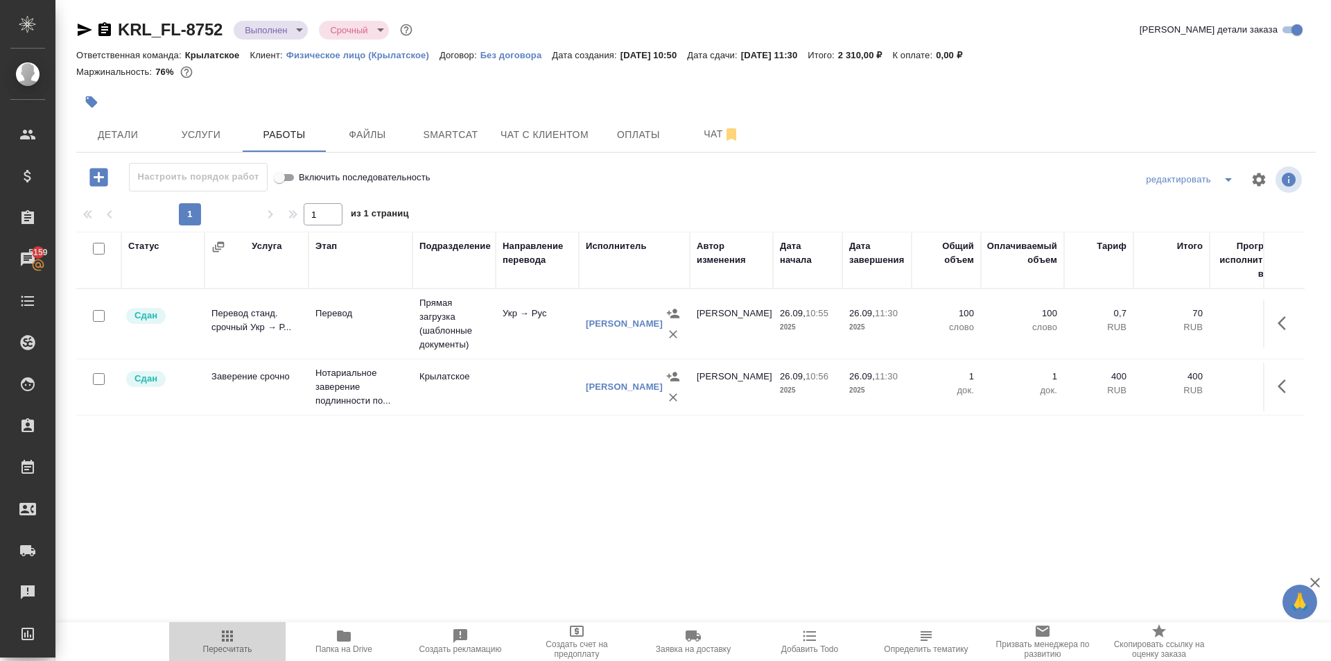
click at [223, 632] on icon "button" at bounding box center [227, 636] width 17 height 17
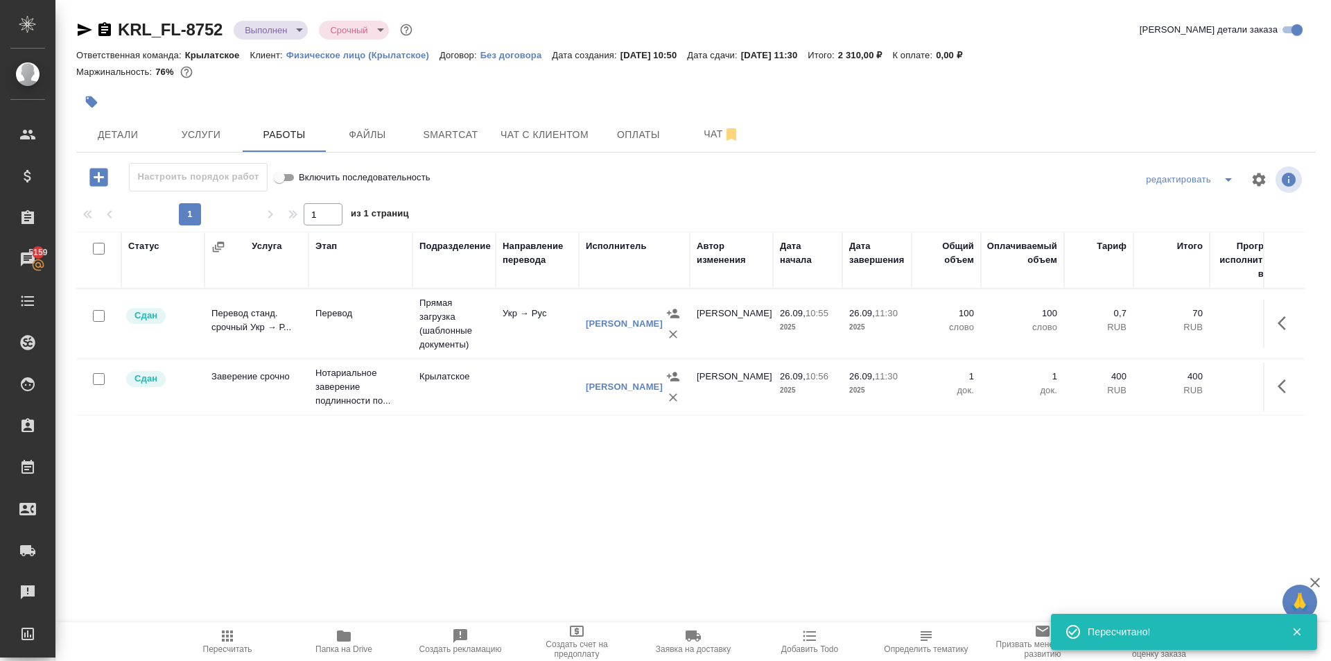
click at [287, 23] on body "🙏 .cls-1 fill:#fff; AWATERA Kasymov Timur Клиенты Спецификации Заказы 5159 Чаты…" at bounding box center [665, 330] width 1331 height 661
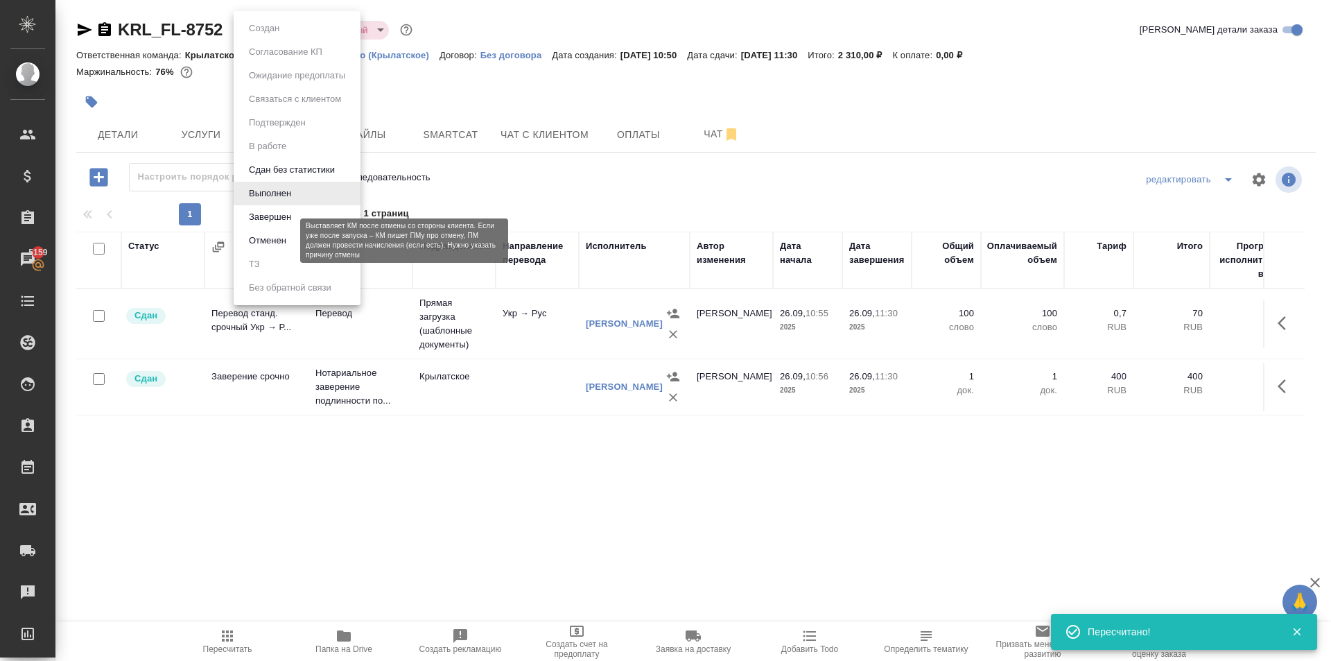
click at [268, 223] on button "Завершен" at bounding box center [270, 216] width 51 height 15
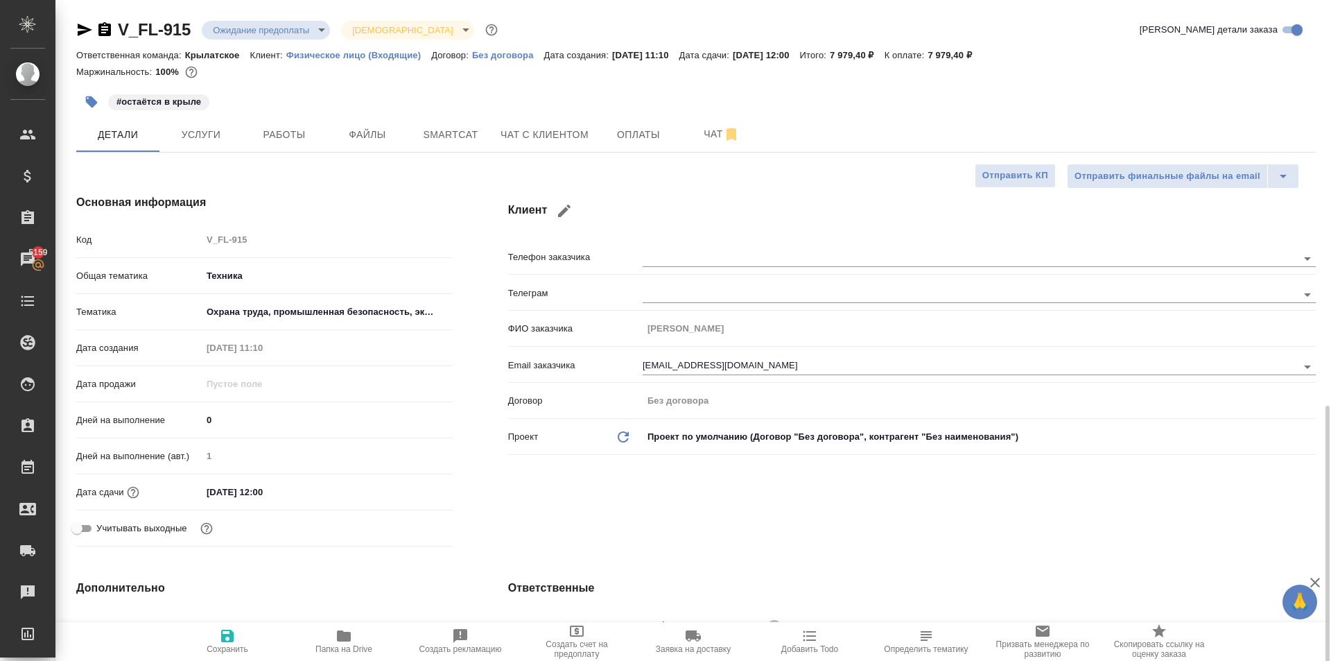
select select "RU"
click at [800, 489] on div "Клиент Телефон заказчика [PERSON_NAME] заказчика [PERSON_NAME] заказчика [EMAIL…" at bounding box center [912, 372] width 863 height 413
click at [318, 43] on div "V_FL-915 Ожидание предоплаты waitingForPrepayment Святая троица holyTrinity Кра…" at bounding box center [696, 33] width 1240 height 28
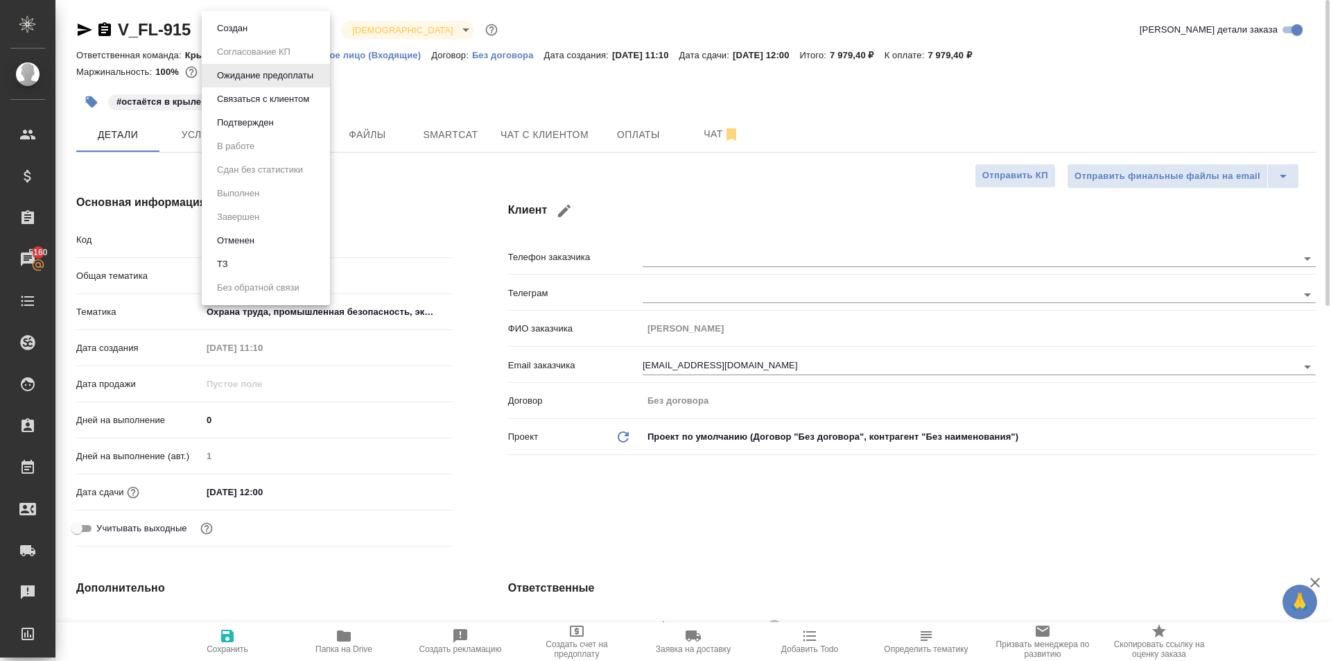
click at [318, 33] on body "🙏 .cls-1 fill:#fff; AWATERA Kasymov Timur Клиенты Спецификации Заказы 5160 Чаты…" at bounding box center [665, 330] width 1331 height 661
click at [285, 232] on li "Отменен" at bounding box center [266, 241] width 128 height 24
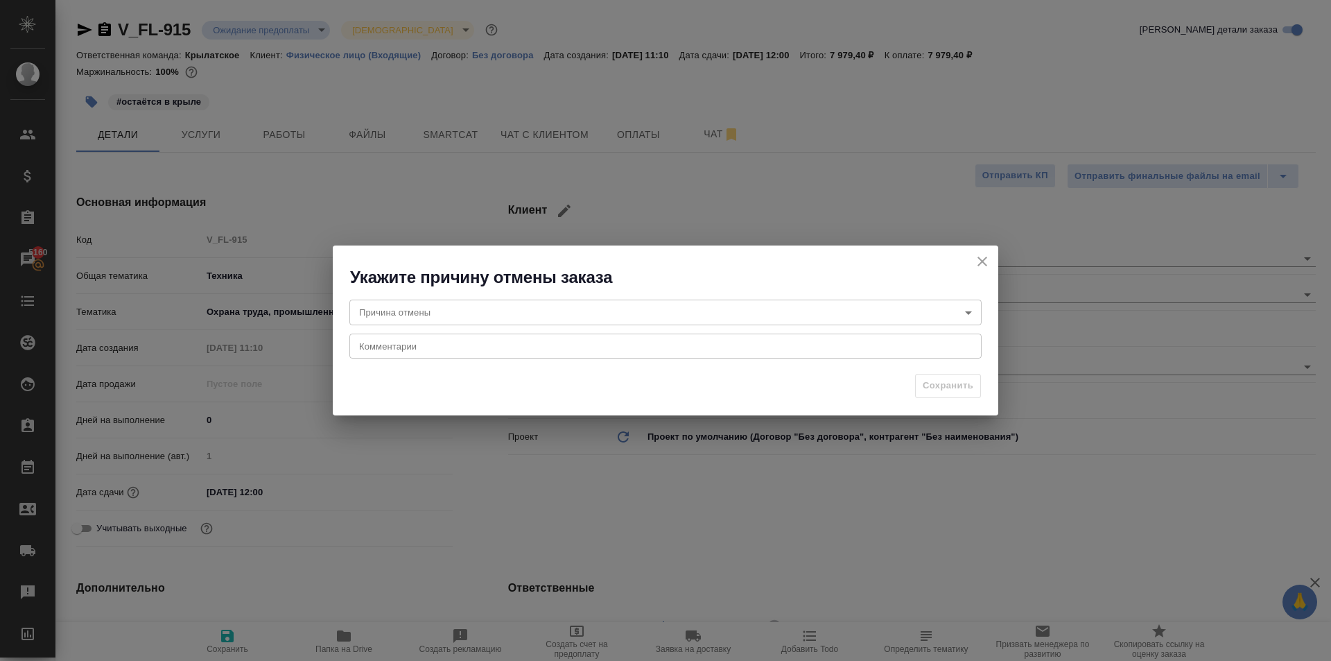
click at [485, 328] on div "Причина отмены ​ Причина отмены Комментарии x Комментарии" at bounding box center [666, 327] width 666 height 78
click at [474, 311] on body "🙏 .cls-1 fill:#fff; AWATERA Kasymov Timur Клиенты Спецификации Заказы 5160 Чаты…" at bounding box center [665, 330] width 1331 height 661
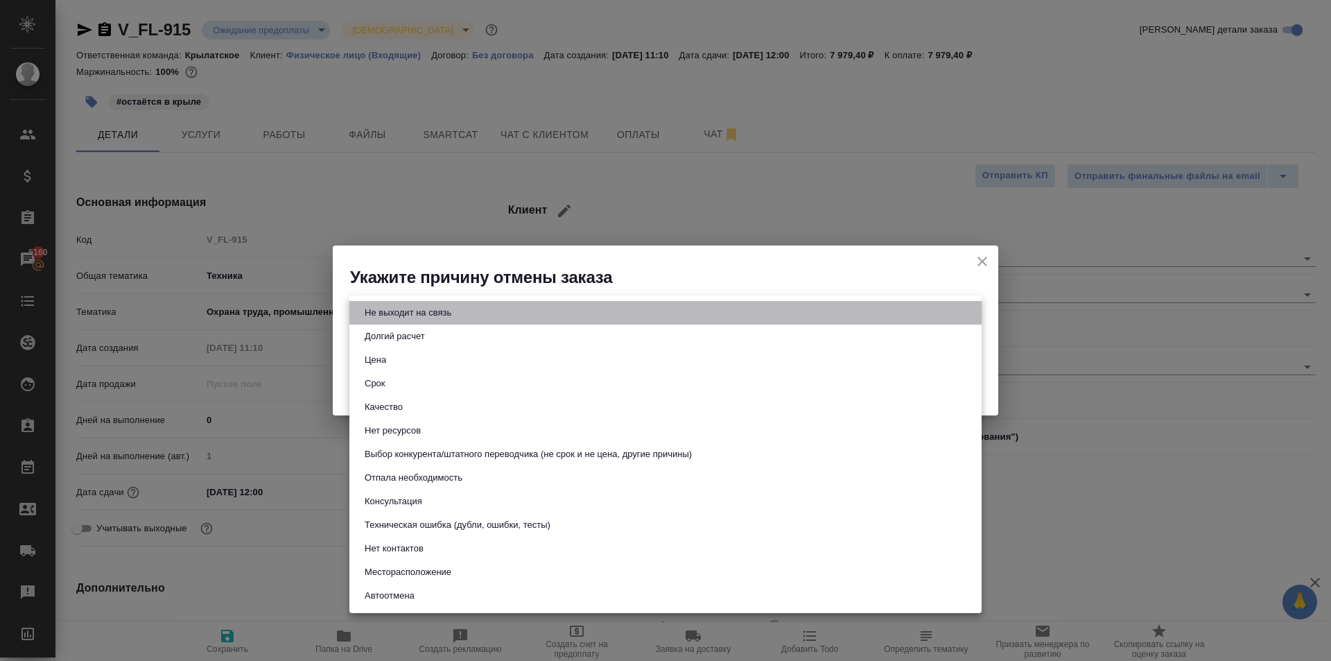
click at [469, 307] on li "Не выходит на связь" at bounding box center [665, 313] width 632 height 24
type input "stopContacting"
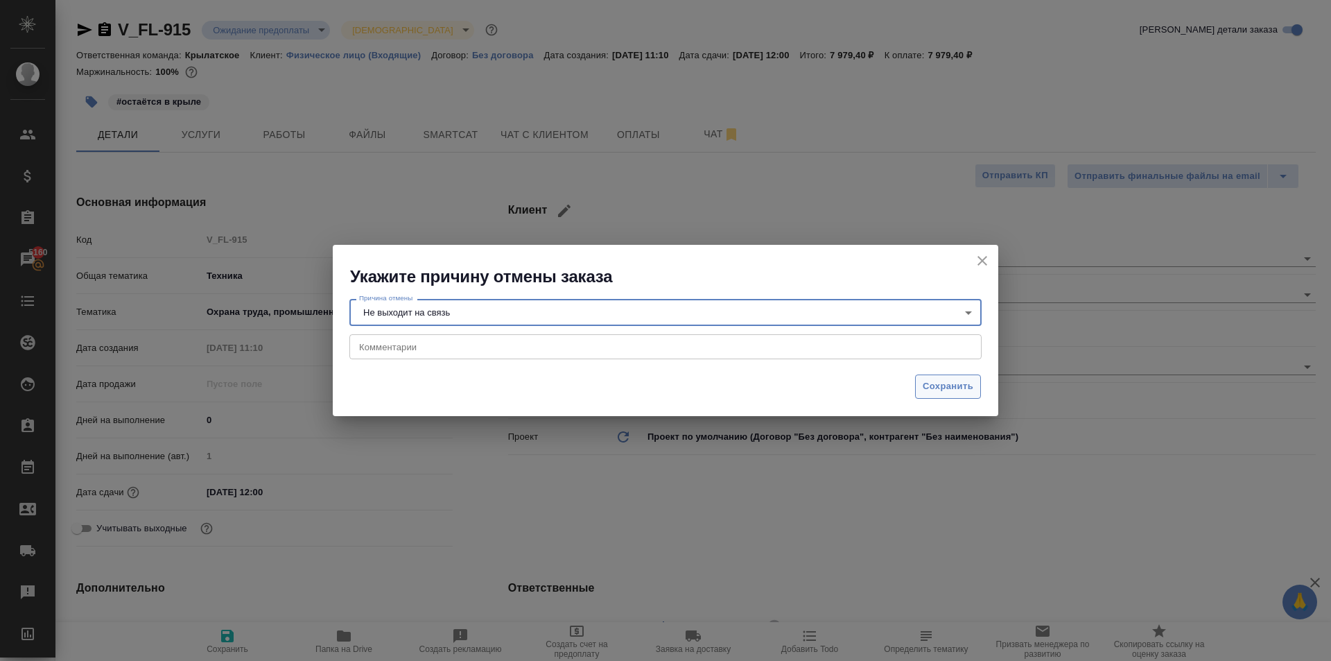
click at [957, 382] on span "Сохранить" at bounding box center [948, 387] width 51 height 16
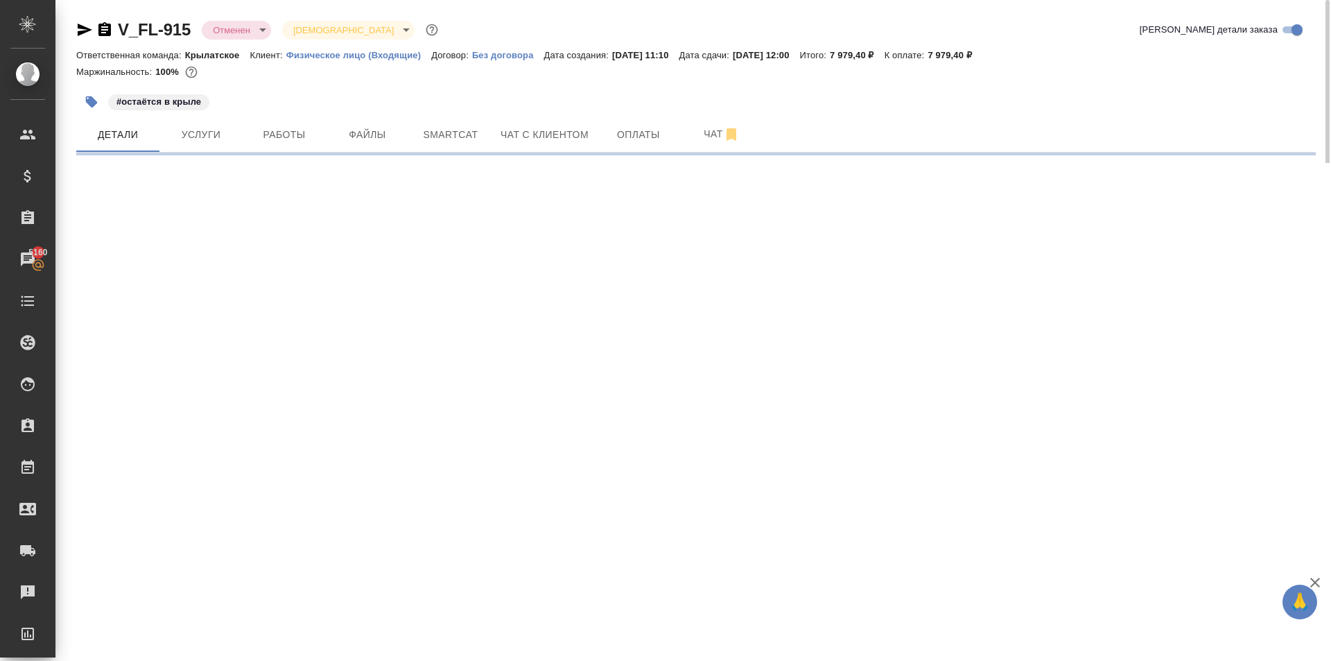
select select "RU"
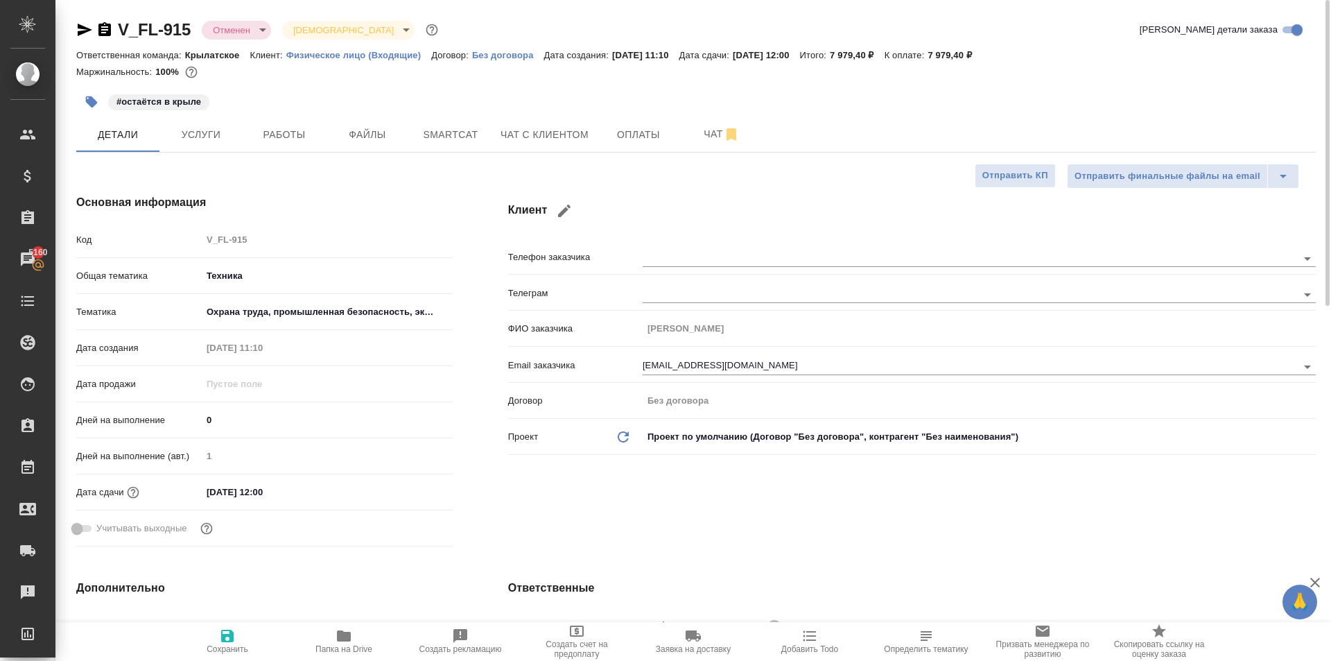
type textarea "x"
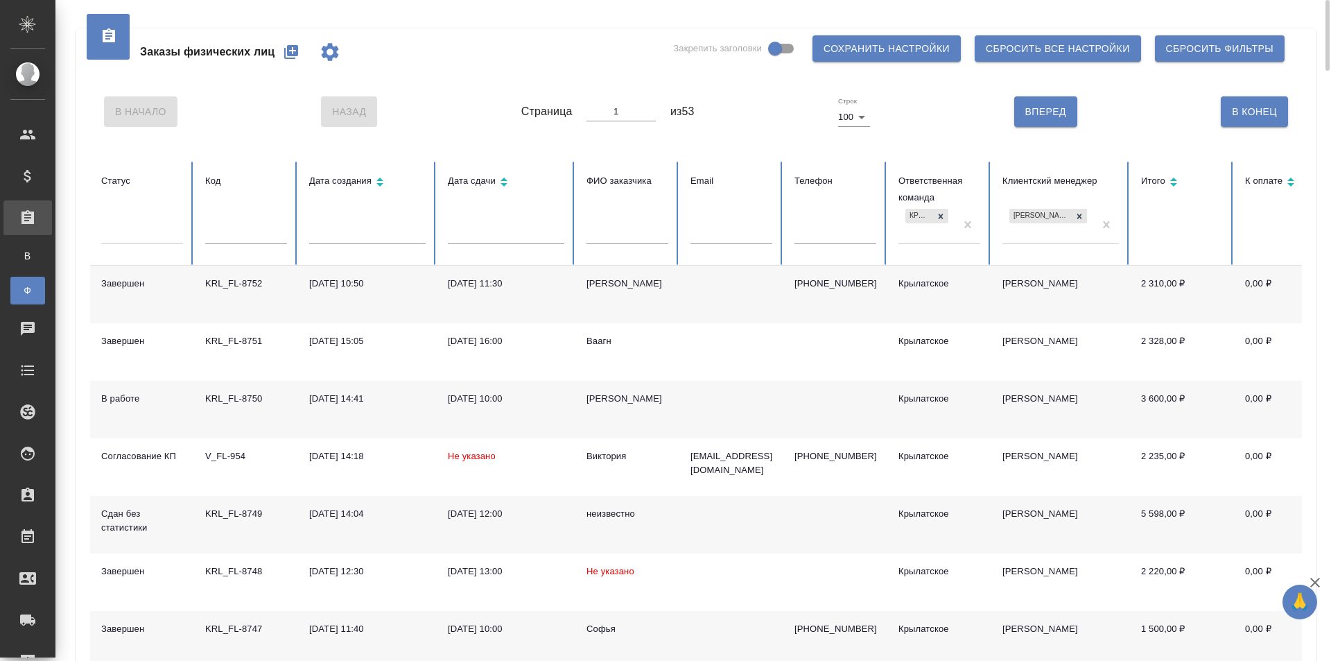
click at [438, 121] on div "В Начало Назад Страница 1 из 53 Строк 100 100 Вперед В Конец" at bounding box center [696, 112] width 1212 height 58
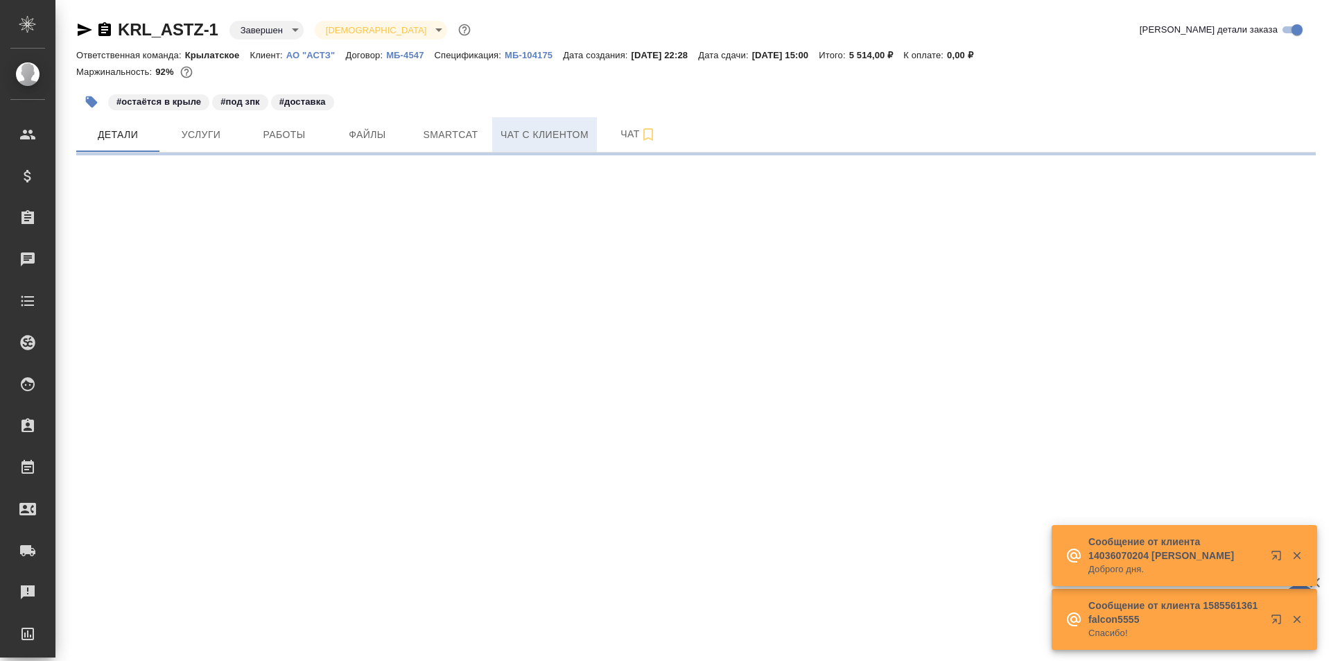
click at [563, 117] on button "Чат с клиентом" at bounding box center [544, 134] width 105 height 35
select select "RU"
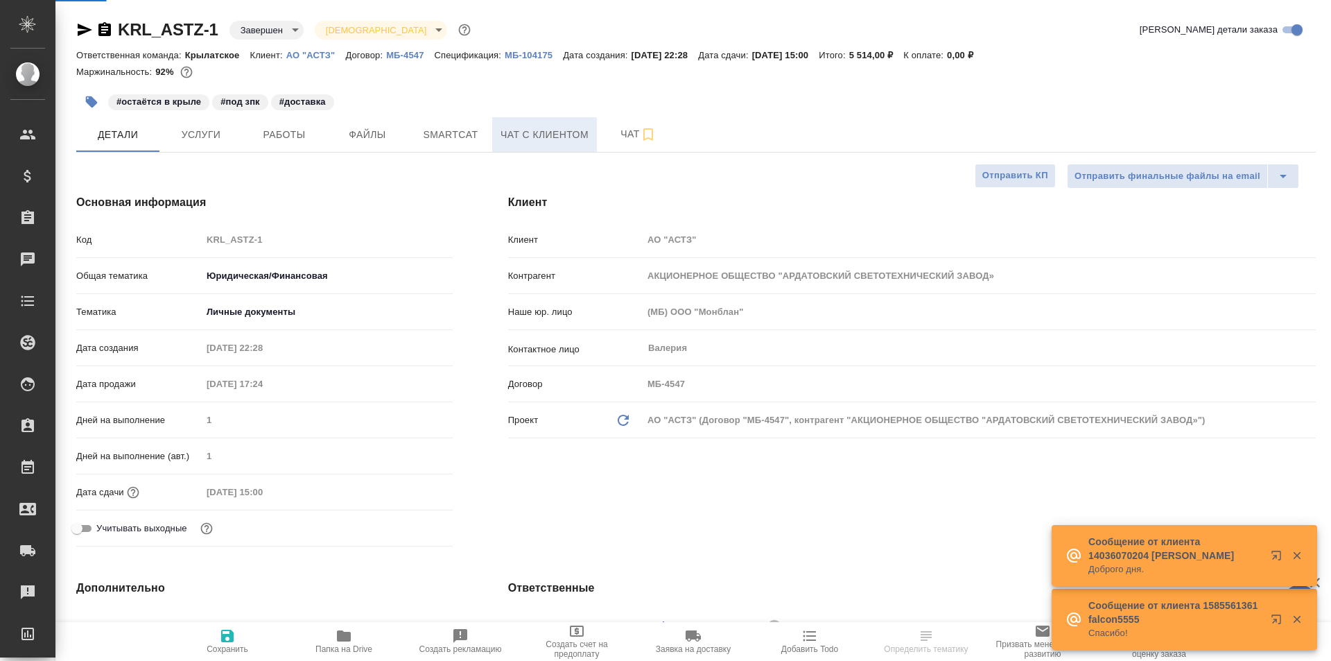
type textarea "x"
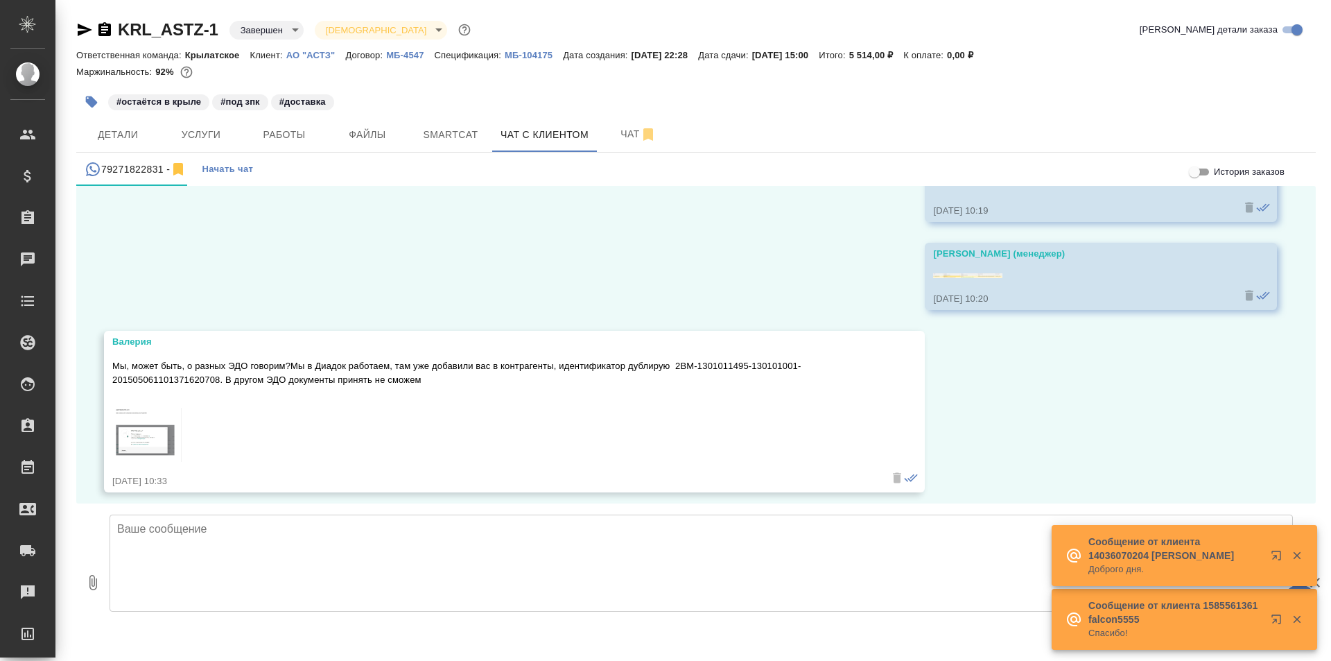
scroll to position [5322, 0]
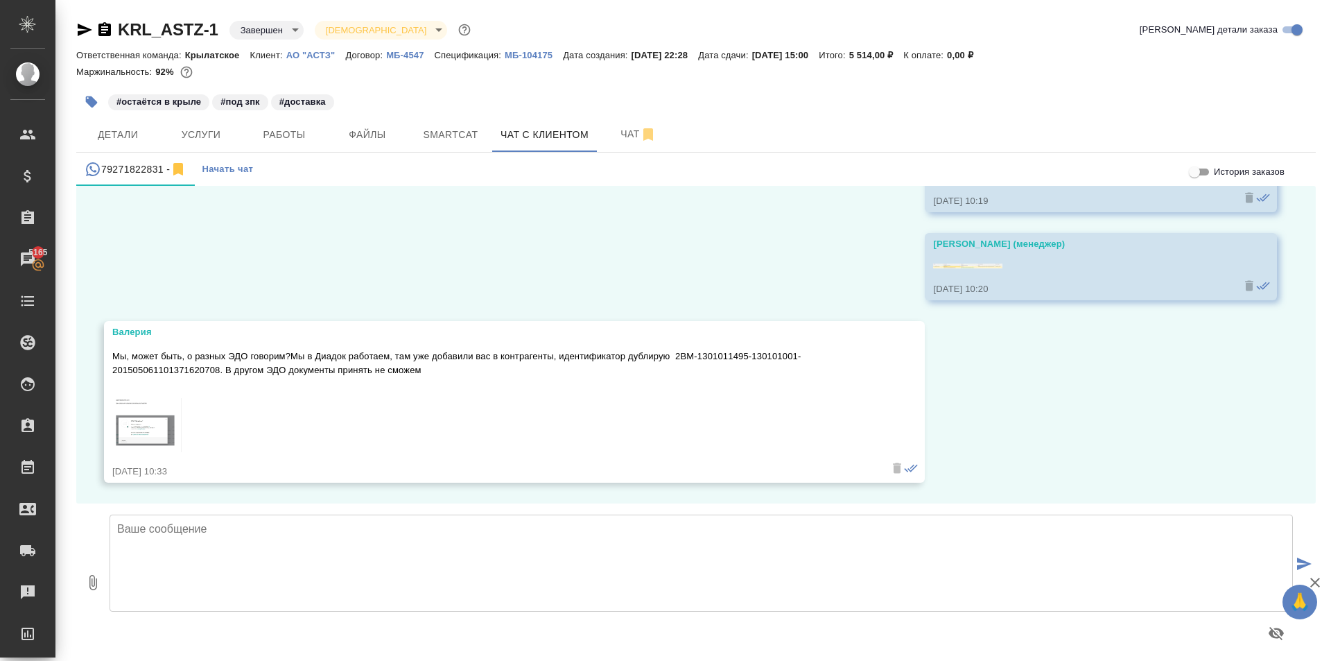
click at [193, 431] on link at bounding box center [494, 428] width 764 height 60
click at [209, 519] on textarea at bounding box center [702, 563] width 1184 height 97
type textarea "Коллеги пишут направляли на этот же идентификатор (Диадок) и принято с Вашей ст…"
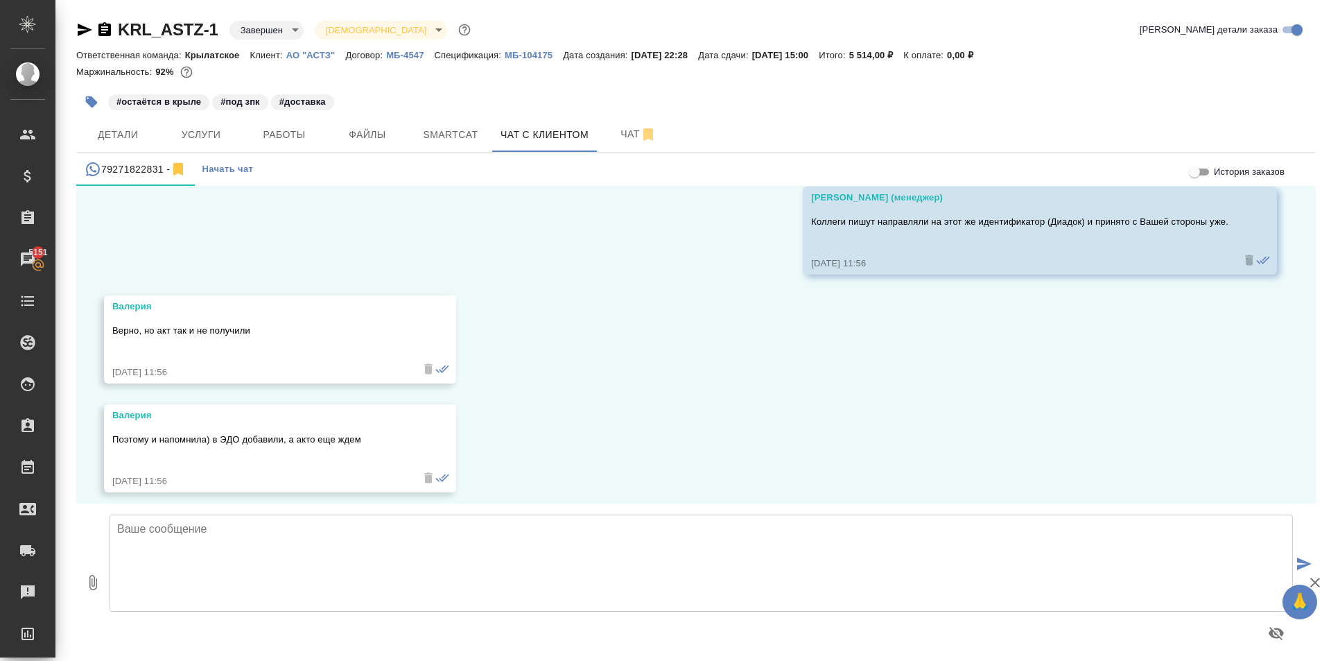
scroll to position [5649, 0]
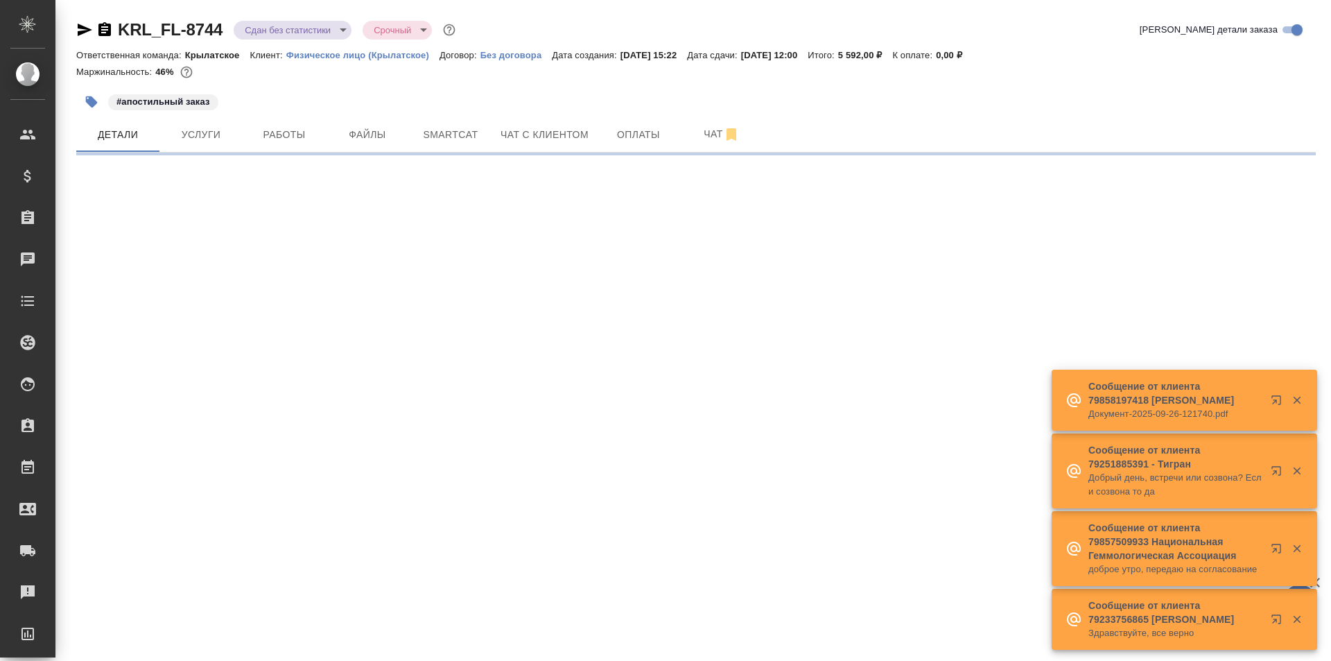
select select "RU"
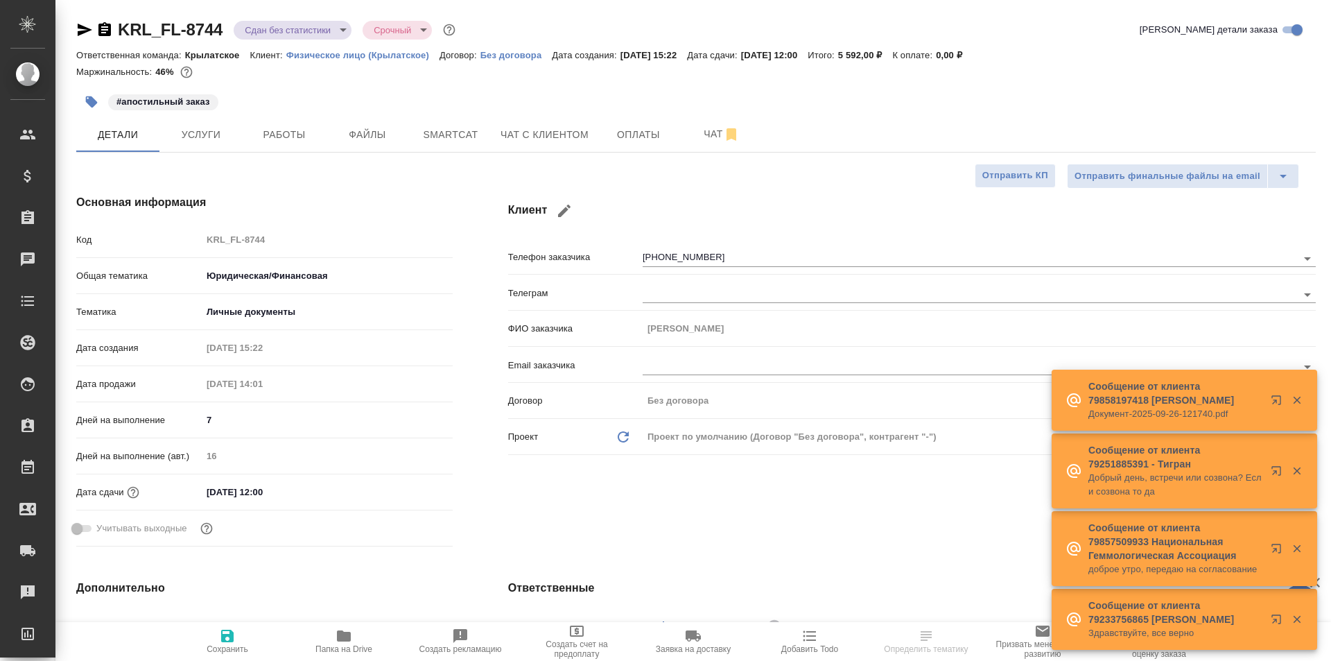
type textarea "x"
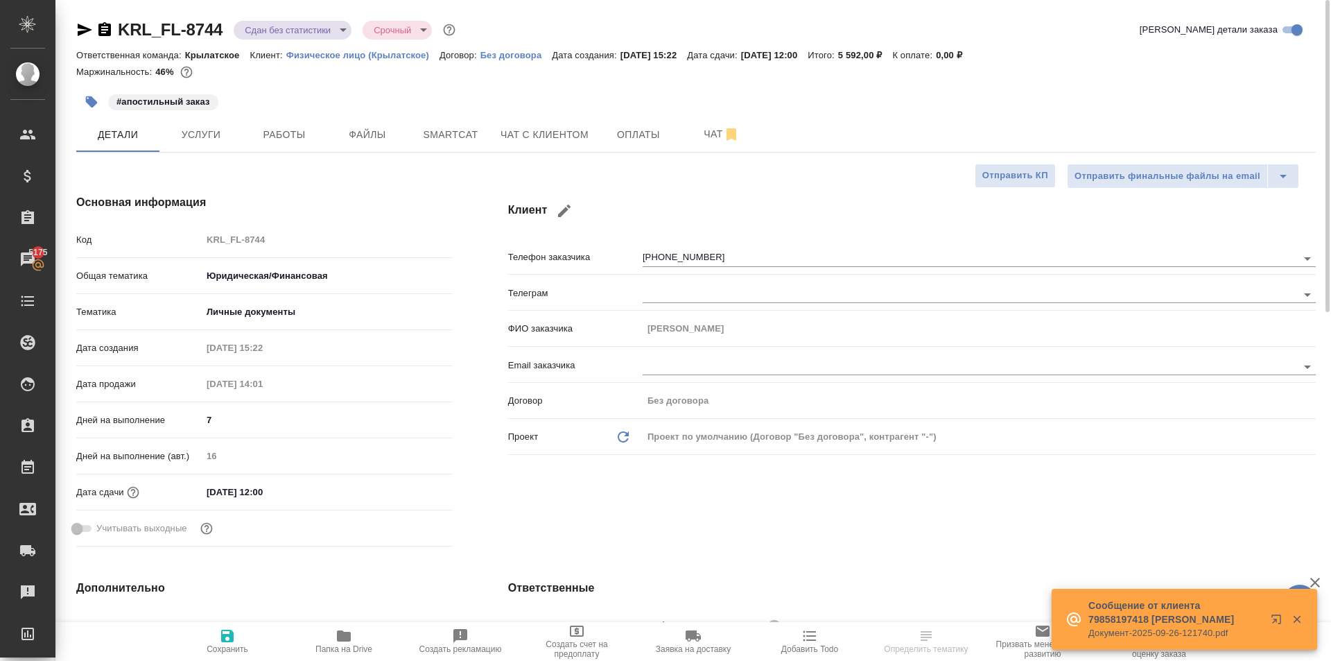
type textarea "x"
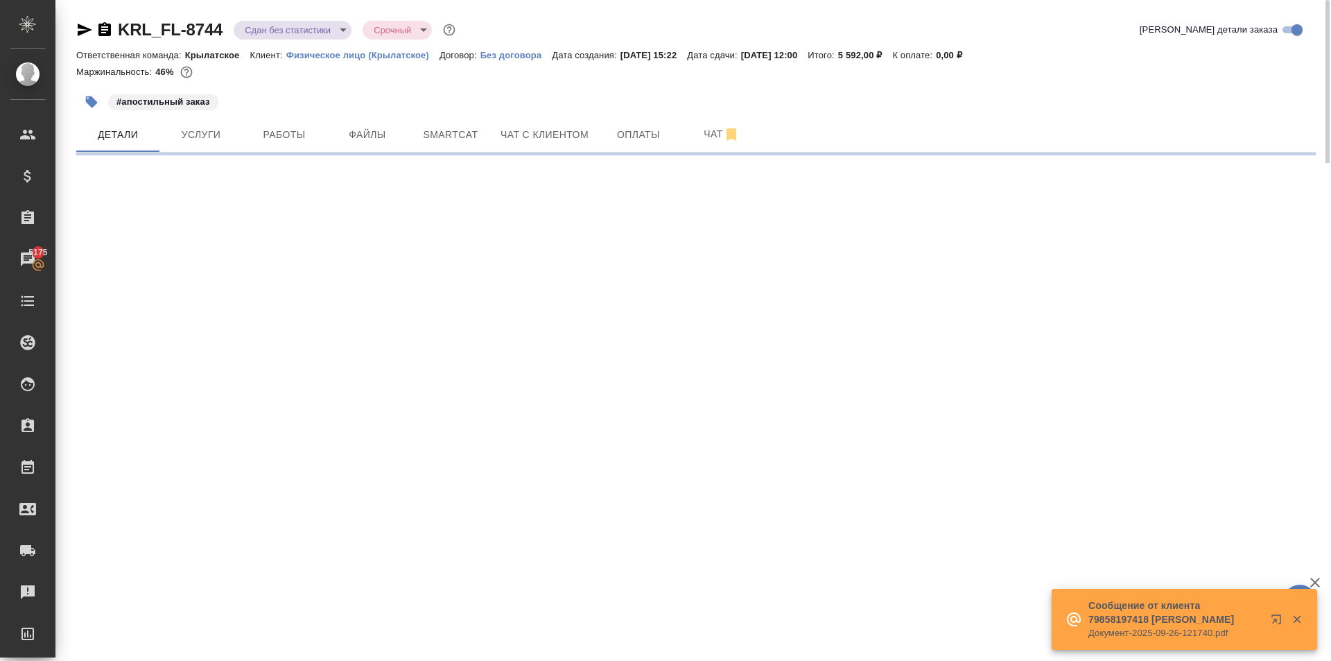
select select "RU"
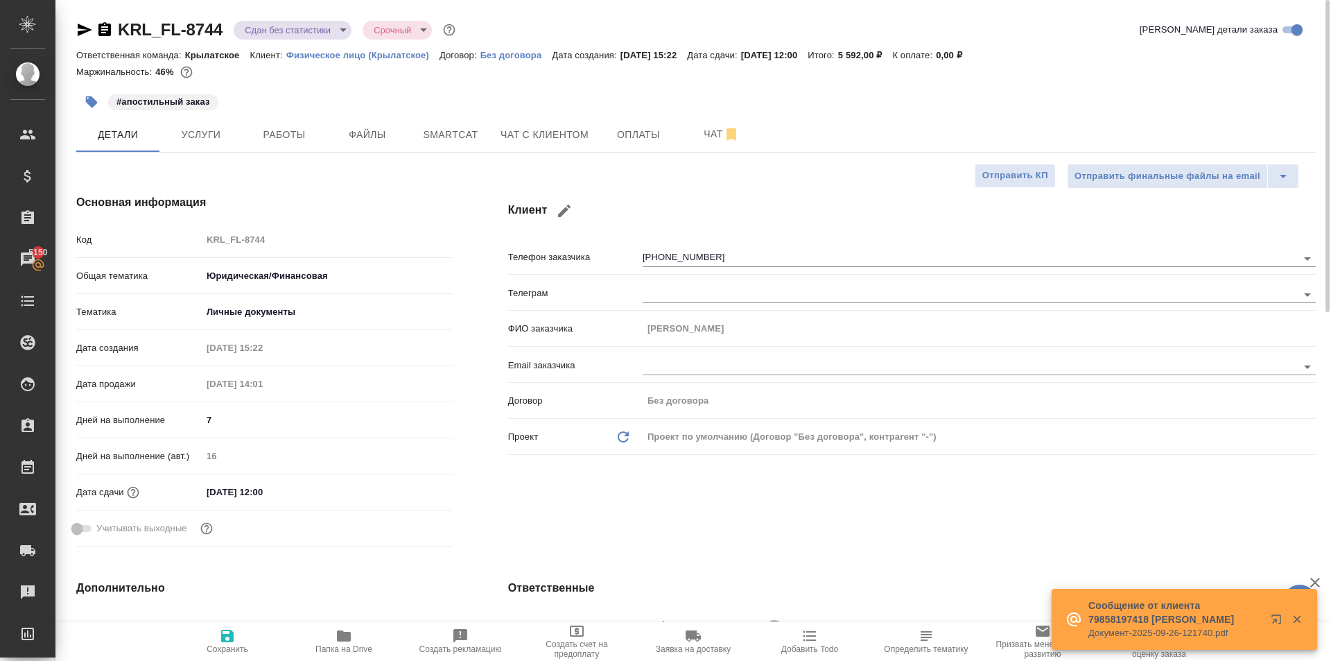
type textarea "x"
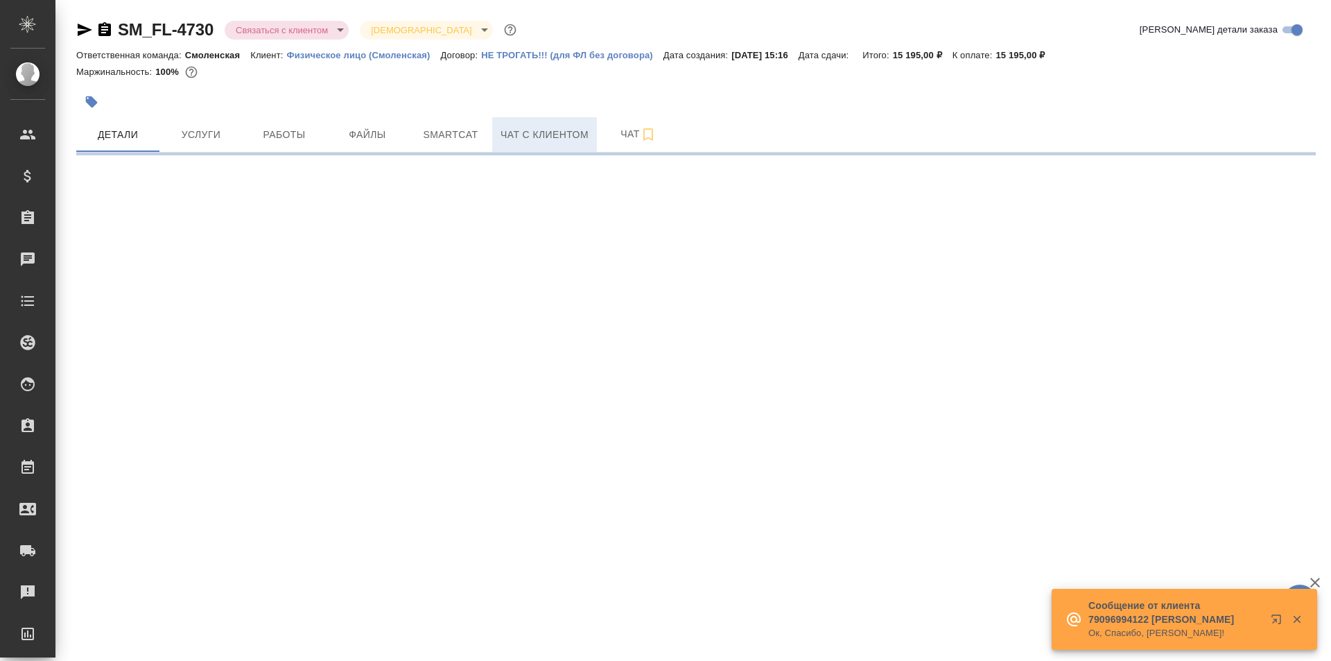
click at [549, 125] on button "Чат с клиентом" at bounding box center [544, 134] width 105 height 35
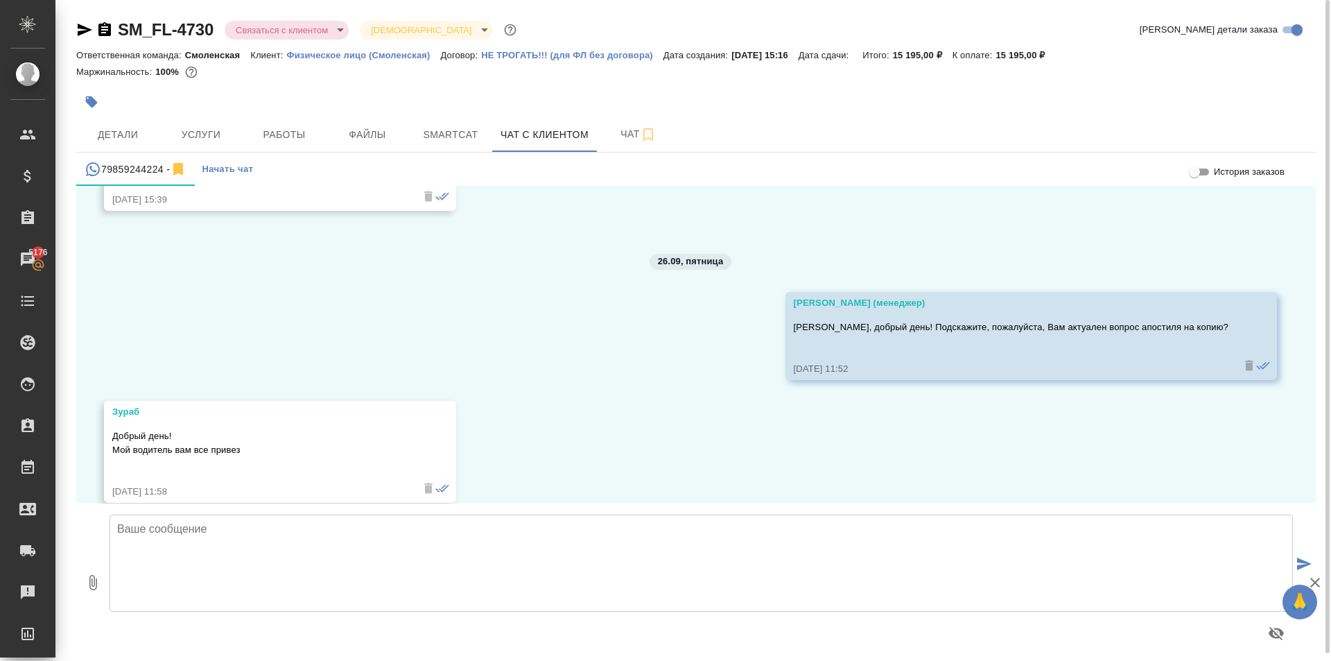
scroll to position [4844, 0]
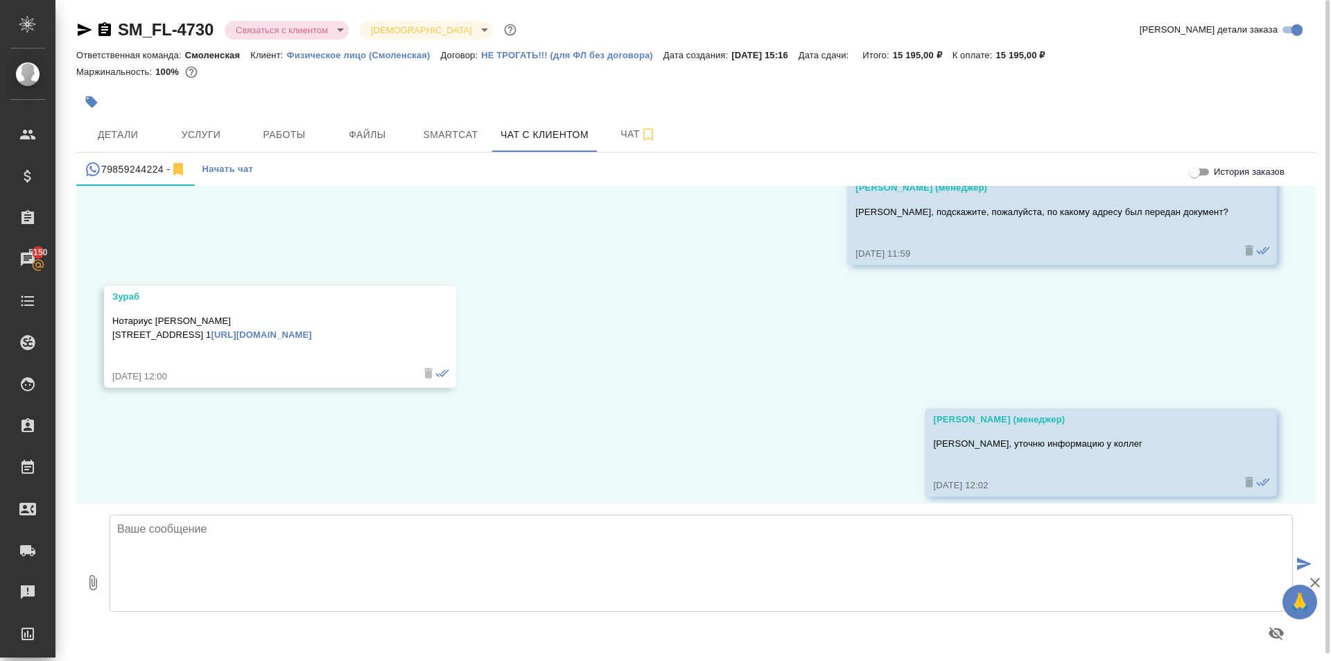
click at [408, 327] on div "Нотариус [PERSON_NAME] [STREET_ADDRESS], корп. 1 [URL][DOMAIN_NAME]" at bounding box center [259, 337] width 295 height 52
click at [312, 329] on link "[URL][DOMAIN_NAME]" at bounding box center [262, 334] width 101 height 10
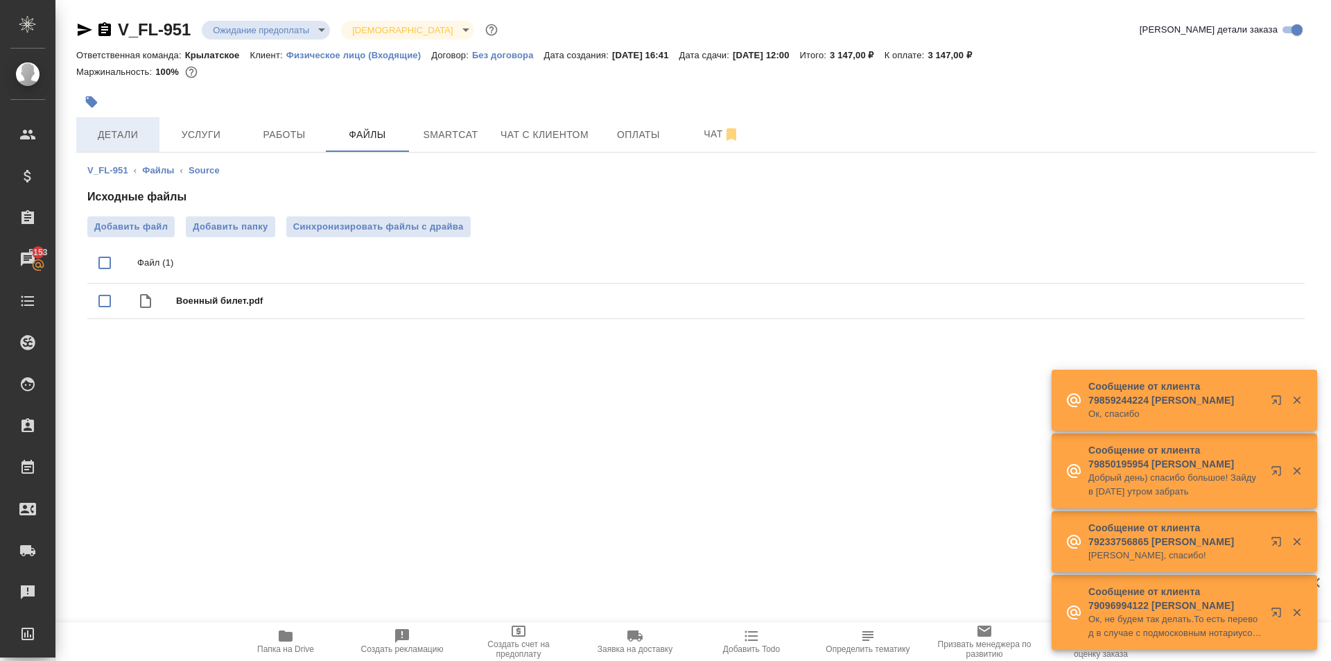
click at [126, 121] on button "Детали" at bounding box center [117, 134] width 83 height 35
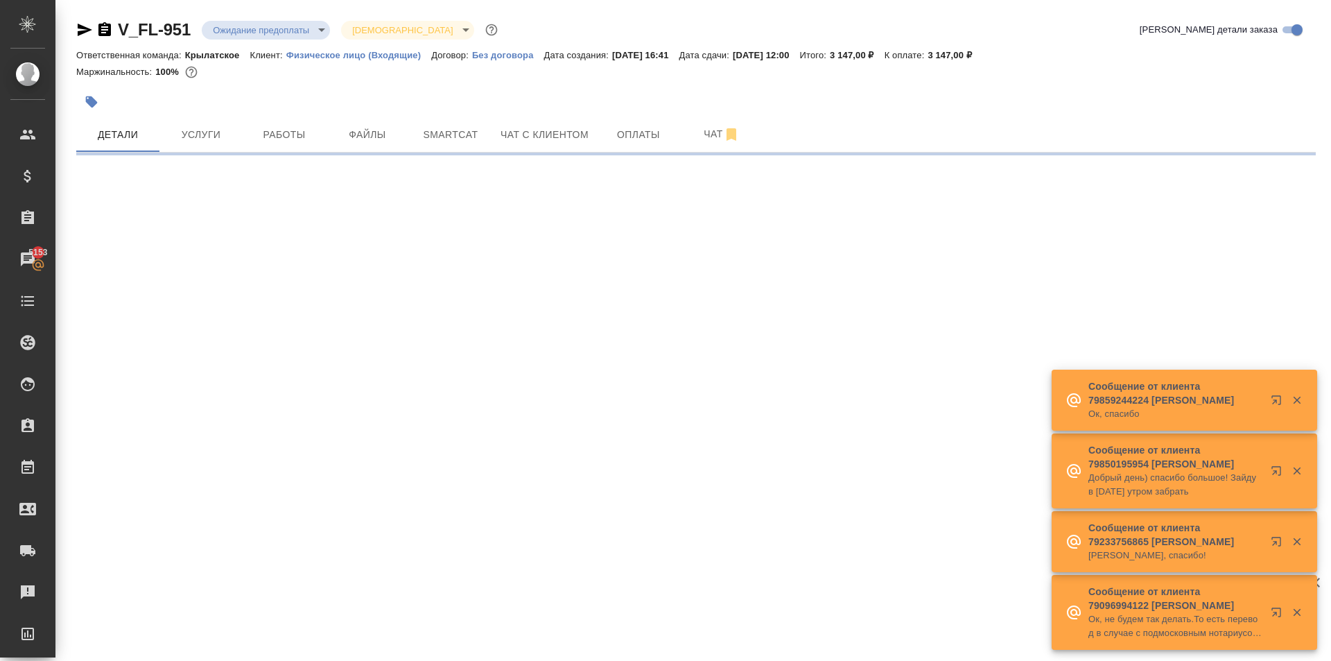
select select "RU"
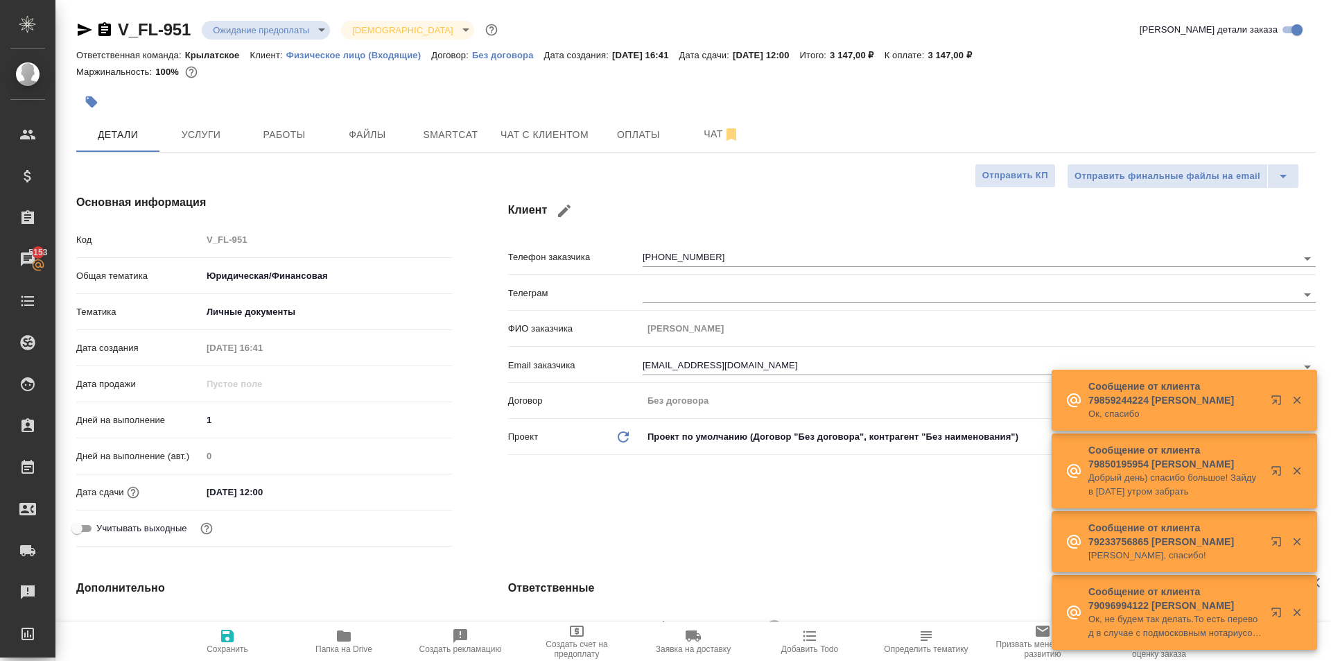
type textarea "x"
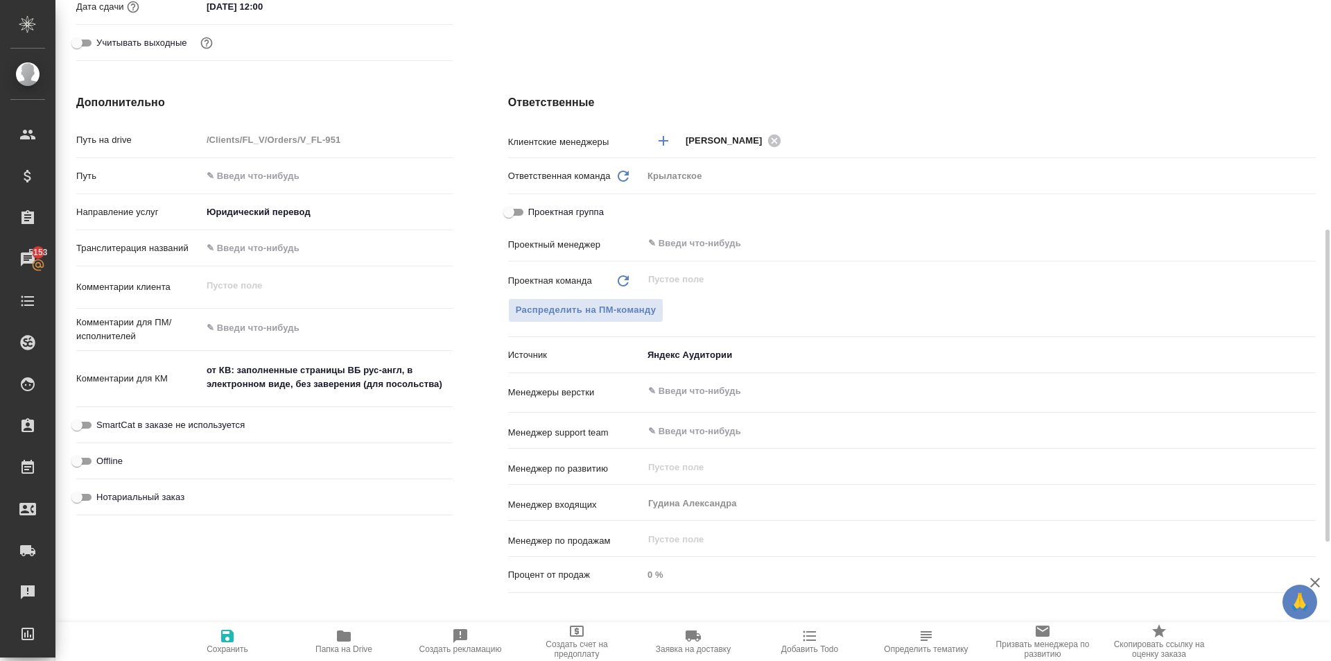
click at [454, 380] on div "Дополнительно Путь на drive /Clients/FL_V/Orders/V_FL-951 Путь Направление услу…" at bounding box center [265, 347] width 432 height 560
type textarea "x"
click at [444, 387] on textarea "от КВ: заполненные страницы ВБ рус-англ, в электронном виде, без заверения (для…" at bounding box center [327, 377] width 250 height 37
type textarea "от КВ: заполненные страницы ВБ рус-англ, в электронном виде, без заверения (для…"
type textarea "x"
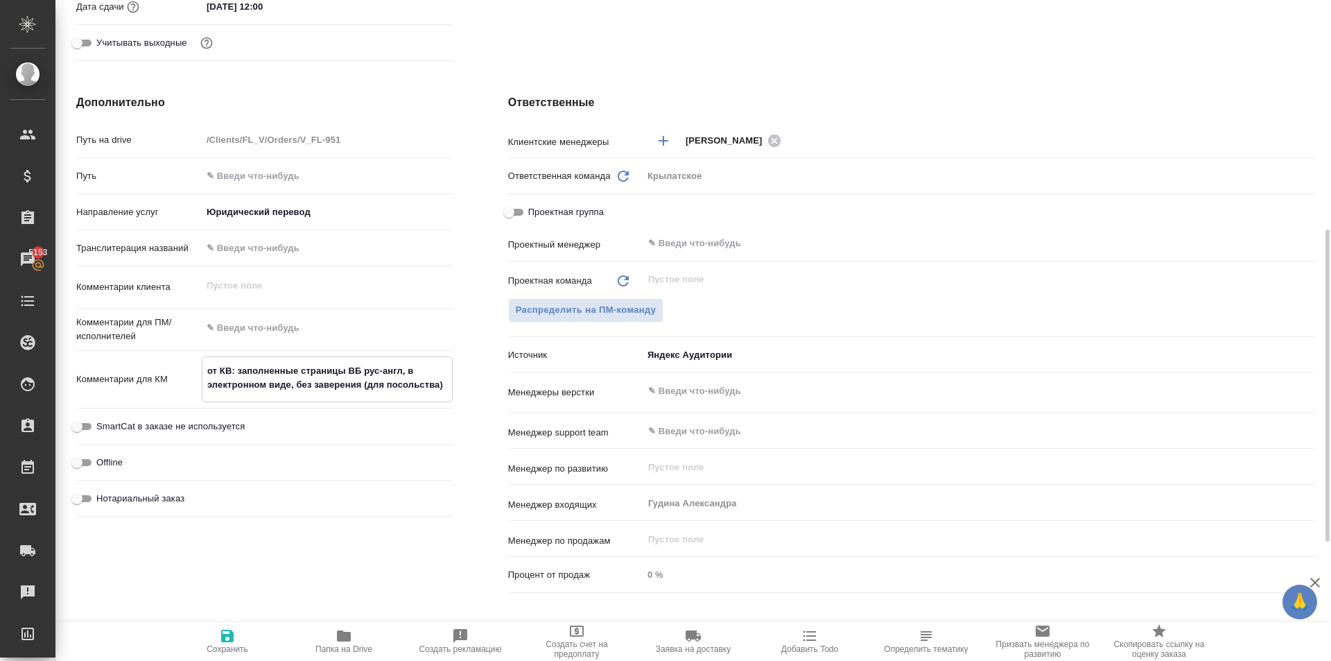
type textarea "x"
type textarea "от КВ: заполненные страницы ВБ рус-англ, в электронном виде, без заверения (для…"
type textarea "x"
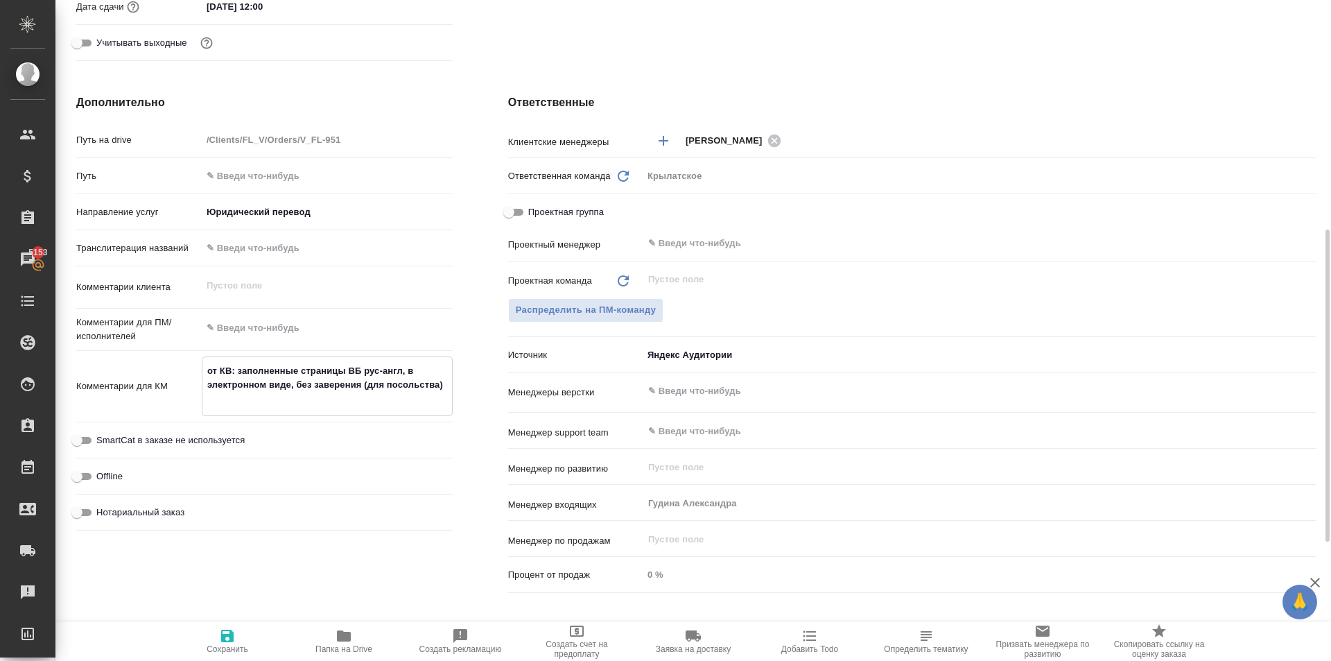
type textarea "x"
type textarea "от КВ: заполненные страницы ВБ рус-англ, в электронном виде, без заверения (для…"
type textarea "x"
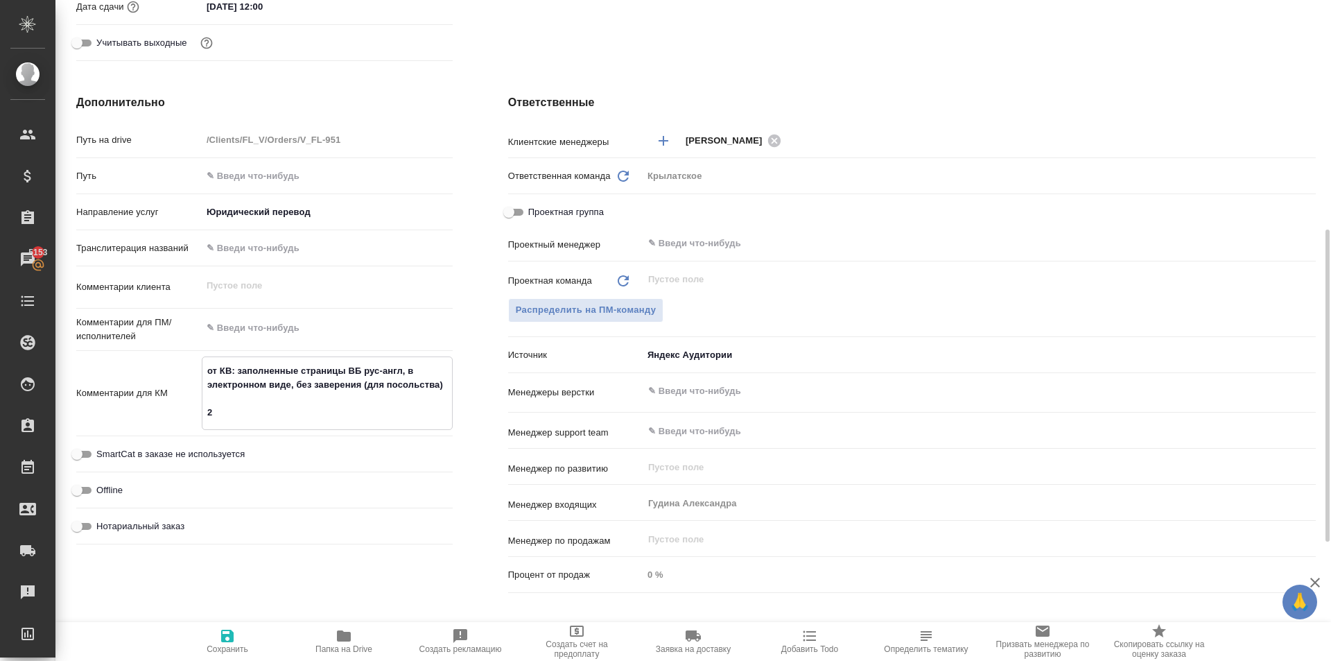
type textarea "x"
type textarea "от КВ: заполненные страницы ВБ рус-англ, в электронном виде, без заверения (для…"
type textarea "x"
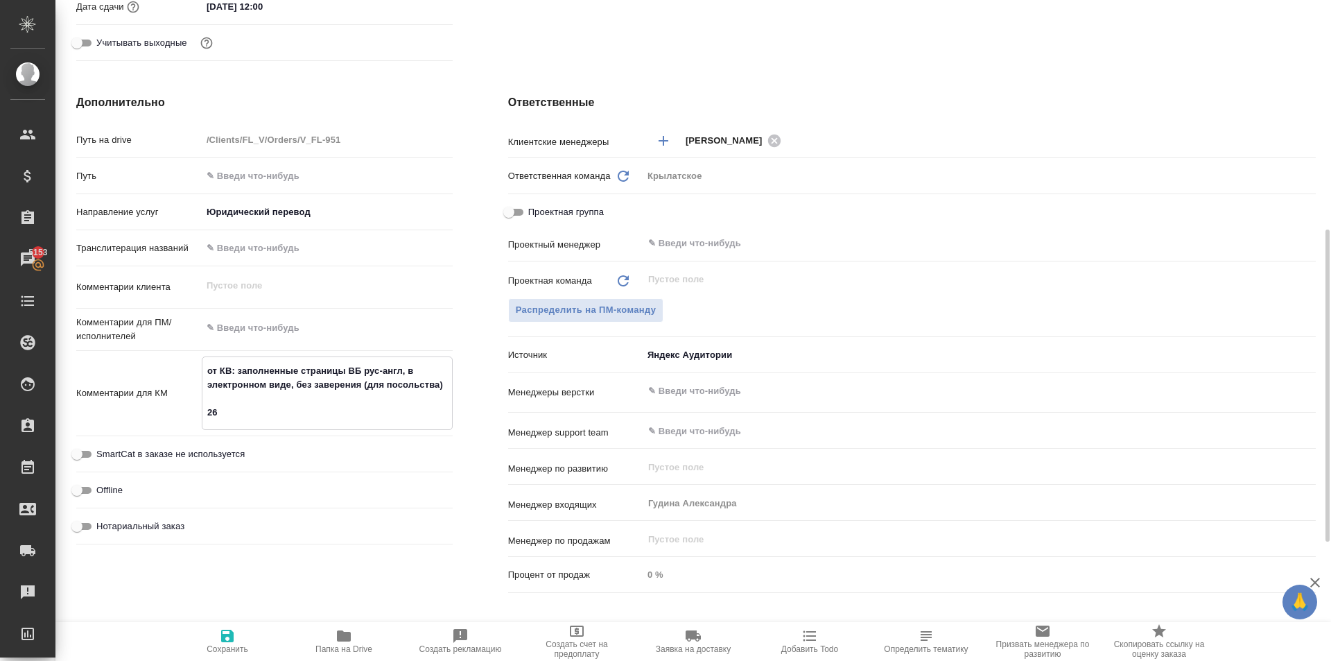
type textarea "x"
type textarea "от КВ: заполненные страницы ВБ рус-англ, в электронном виде, без заверения (для…"
type textarea "x"
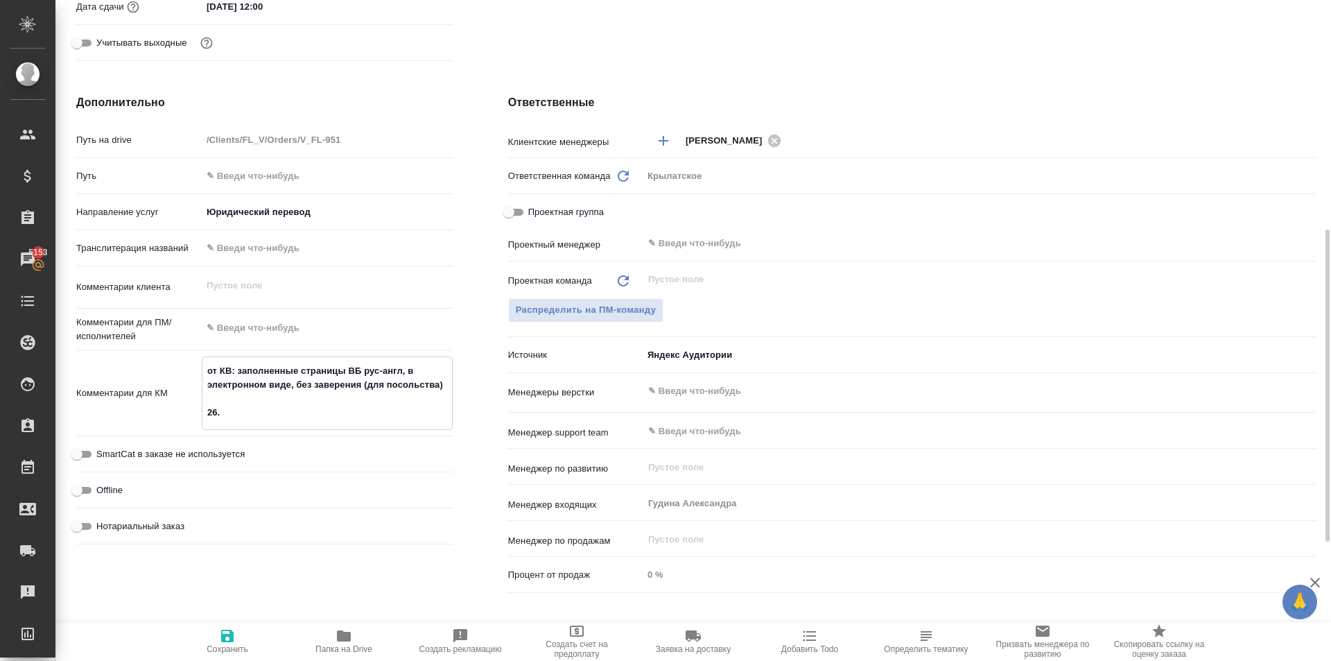
type textarea "от КВ: заполненные страницы ВБ рус-англ, в электронном виде, без заверения (для…"
type textarea "x"
type textarea "от КВ: заполненные страницы ВБ рус-англ, в электронном виде, без заверения (для…"
type textarea "x"
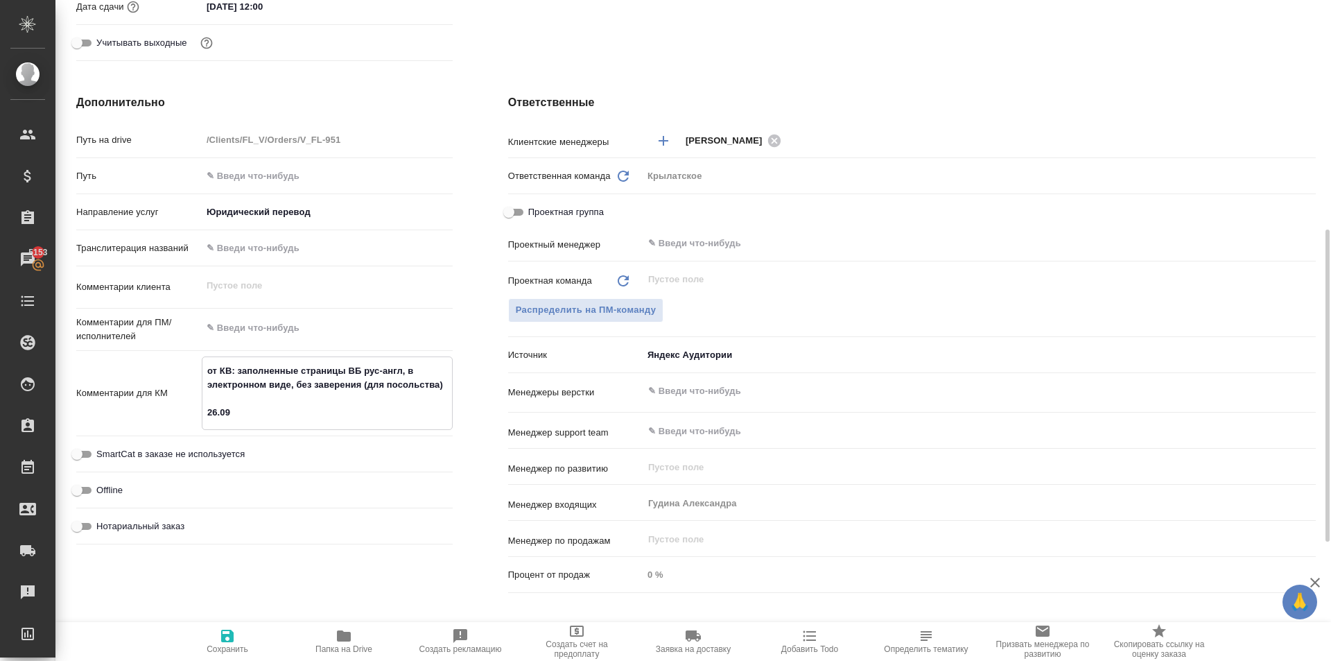
type textarea "x"
type textarea "от КВ: заполненные страницы ВБ рус-англ, в электронном виде, без заверения (для…"
type textarea "x"
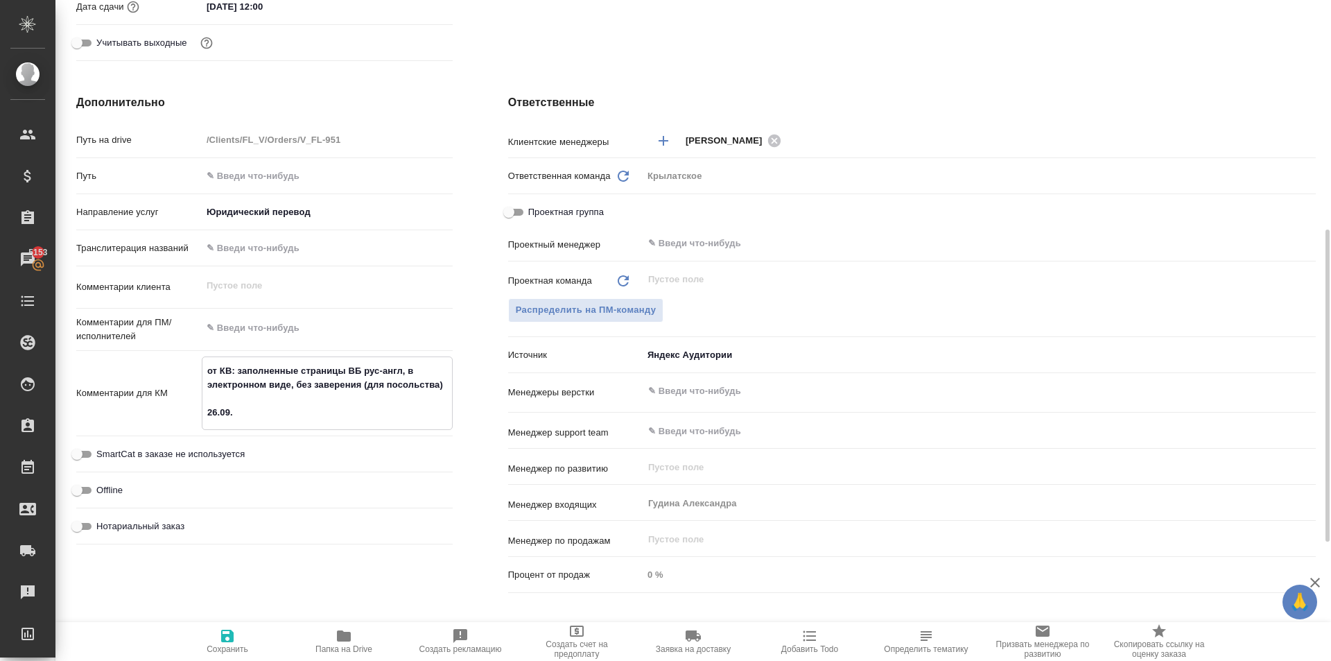
type textarea "от КВ: заполненные страницы ВБ рус-англ, в электронном виде, без заверения (для…"
type textarea "x"
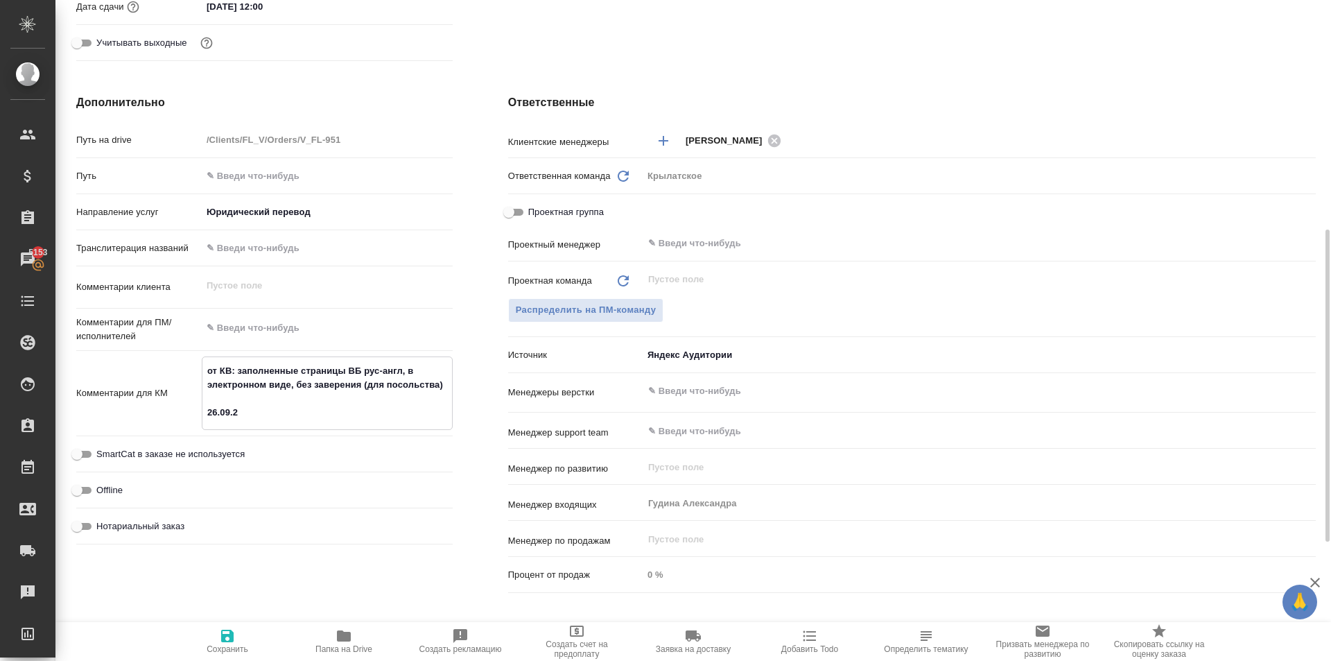
type textarea "x"
type textarea "от КВ: заполненные страницы ВБ рус-англ, в электронном виде, без заверения (для…"
type textarea "x"
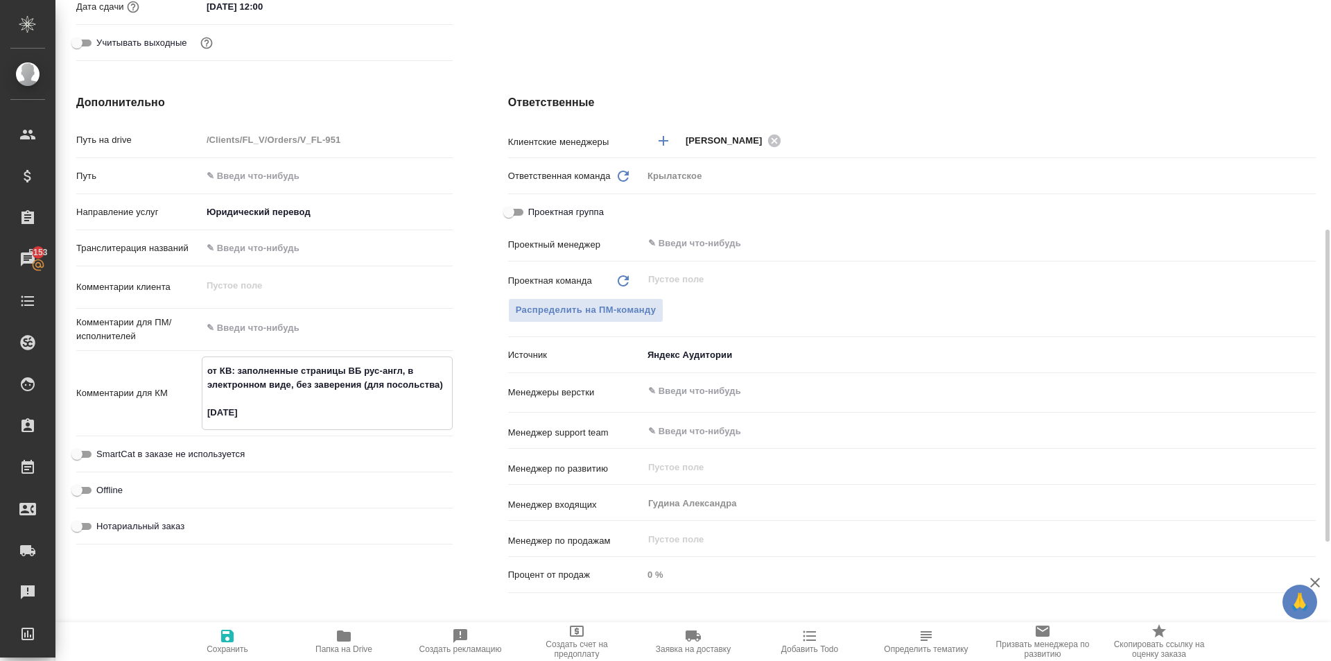
type textarea "от КВ: заполненные страницы ВБ рус-англ, в электронном виде, без заверения (для…"
type textarea "x"
type textarea "от КВ: заполненные страницы ВБ рус-англ, в электронном виде, без заверения (для…"
type textarea "x"
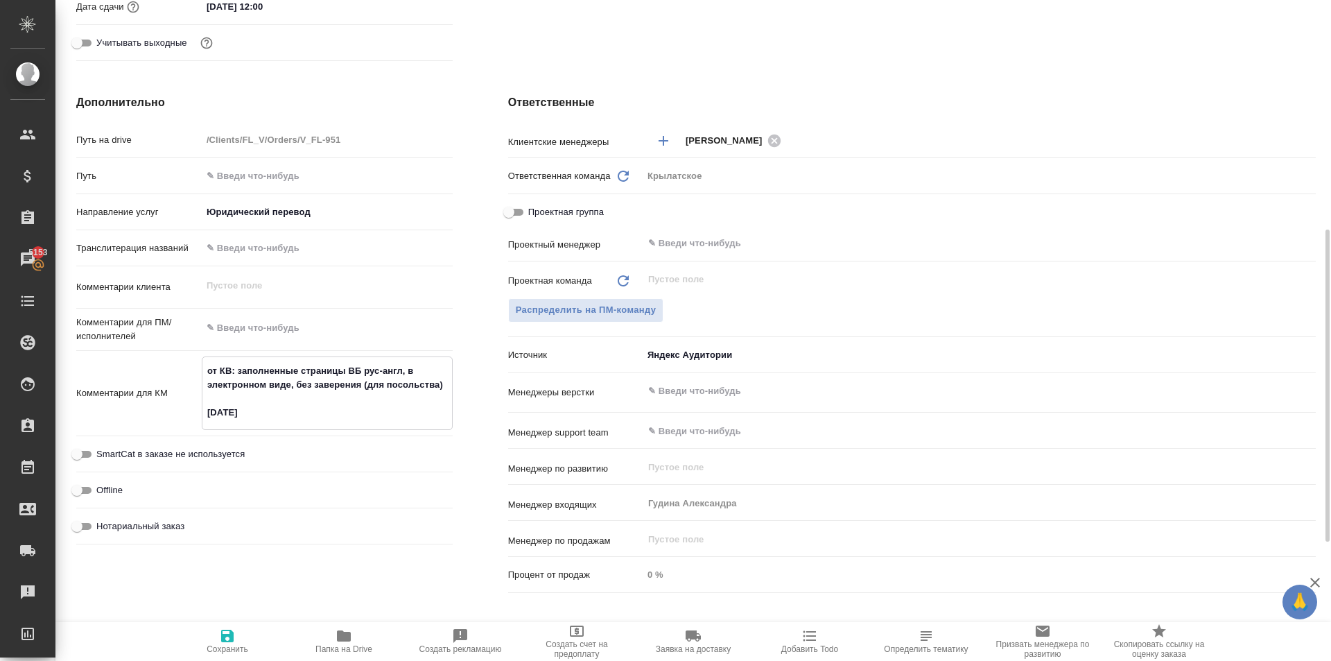
type textarea "x"
type textarea "от КВ: заполненные страницы ВБ рус-англ, в электронном виде, без заверения (для…"
type textarea "x"
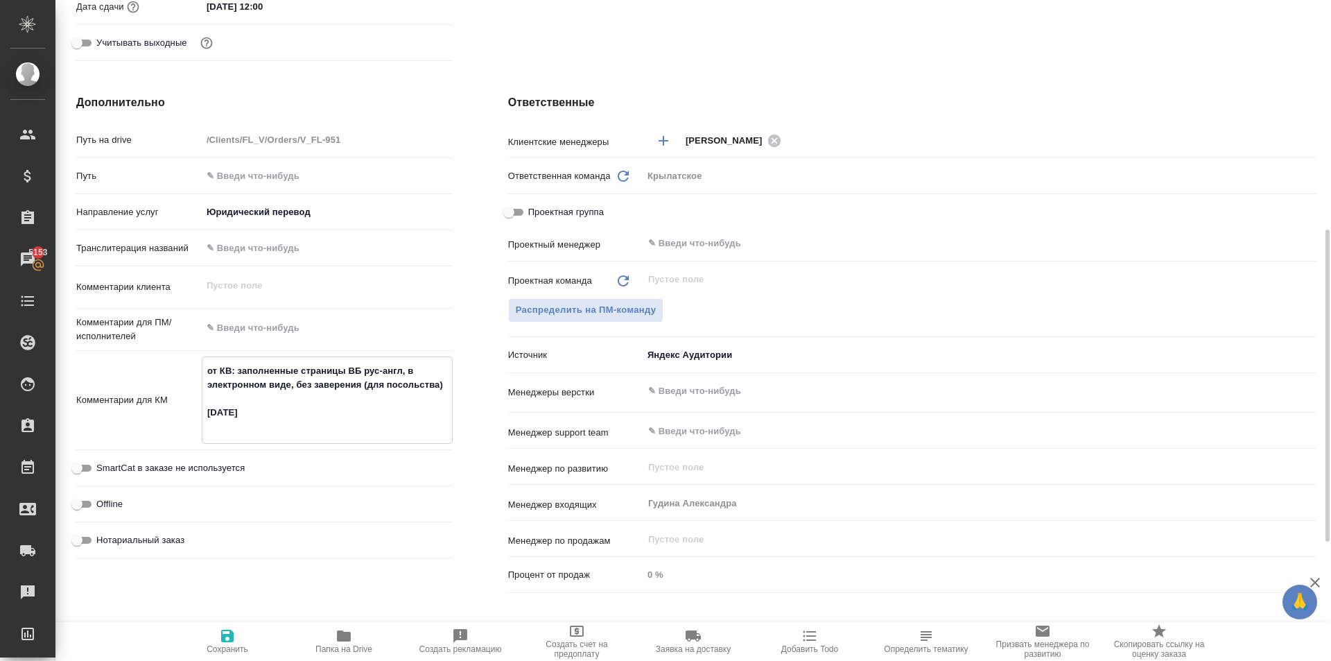
type textarea "от КВ: заполненные страницы ВБ рус-англ, в электронном виде, без заверения (для…"
type textarea "x"
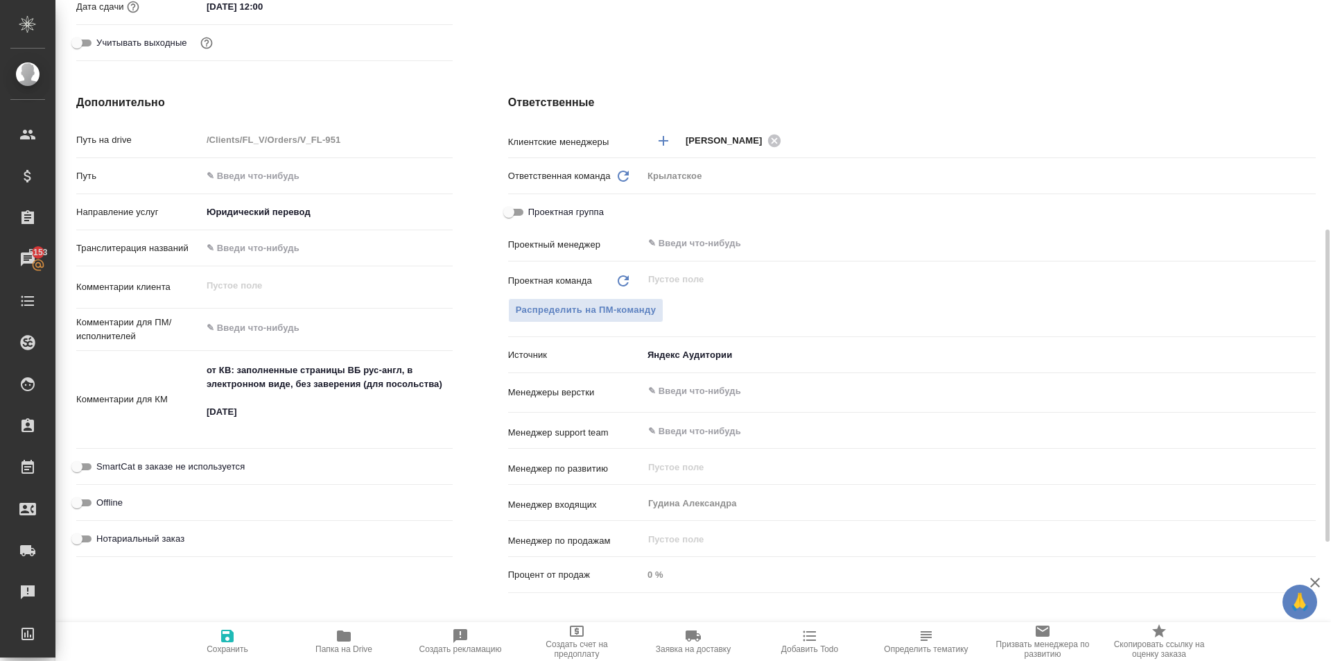
type textarea "x"
paste textarea "позвонила ему, пока уточняет, в каком виде и какие страницы нужны в посольстве.…"
type textarea "x"
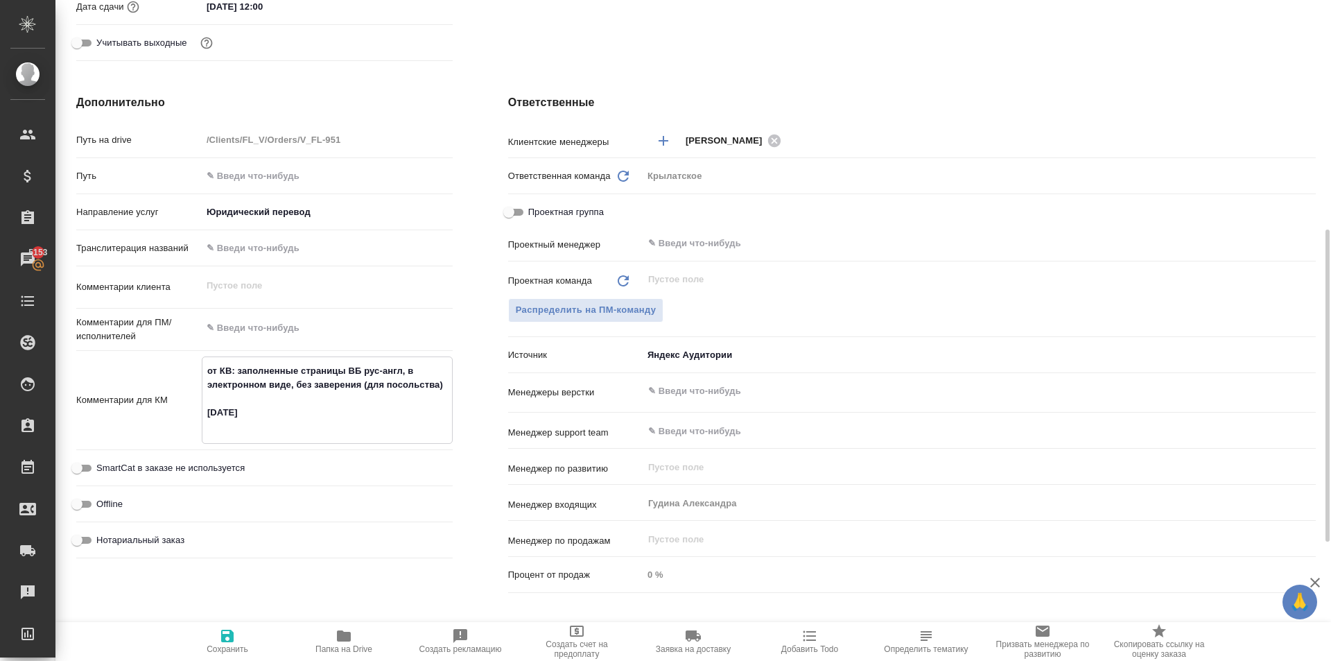
type textarea "от КВ: заполненные страницы ВБ рус-англ, в электронном виде, без заверения (для…"
type textarea "x"
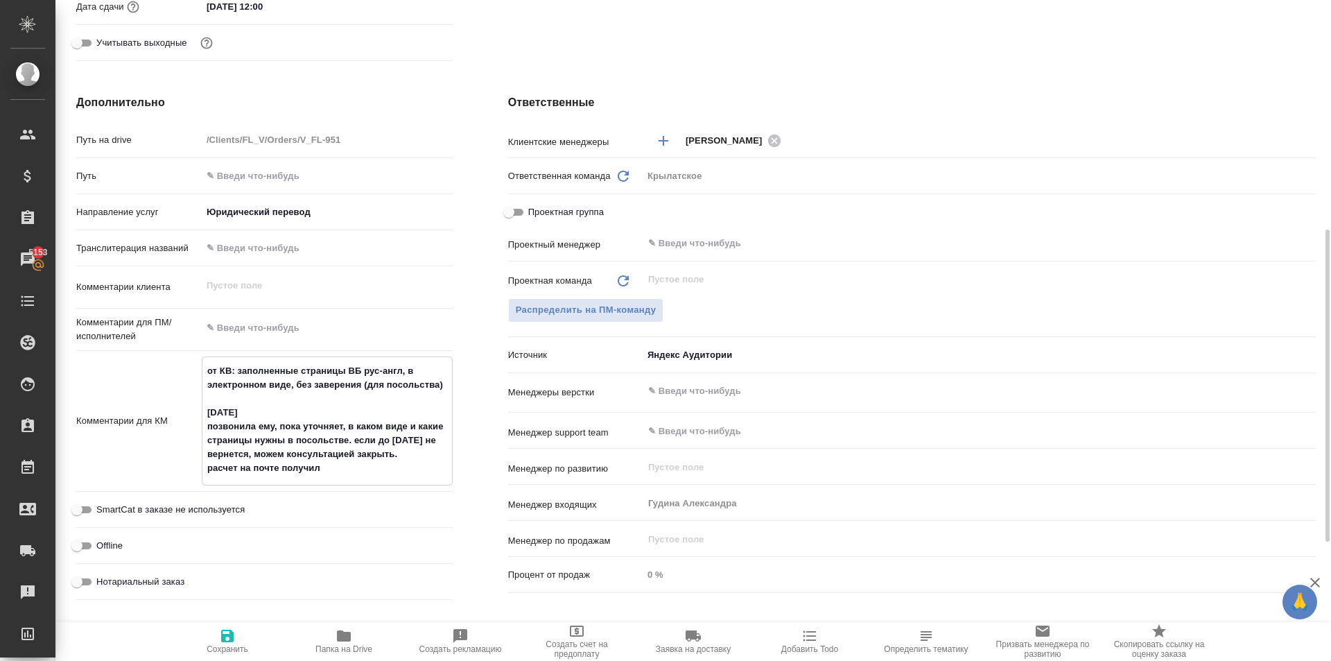
type textarea "от КВ: заполненные страницы ВБ рус-англ, в электронном виде, без заверения (для…"
type textarea "x"
type textarea "от КВ: заполненные страницы ВБ рус-англ, в электронном виде, без заверения (для…"
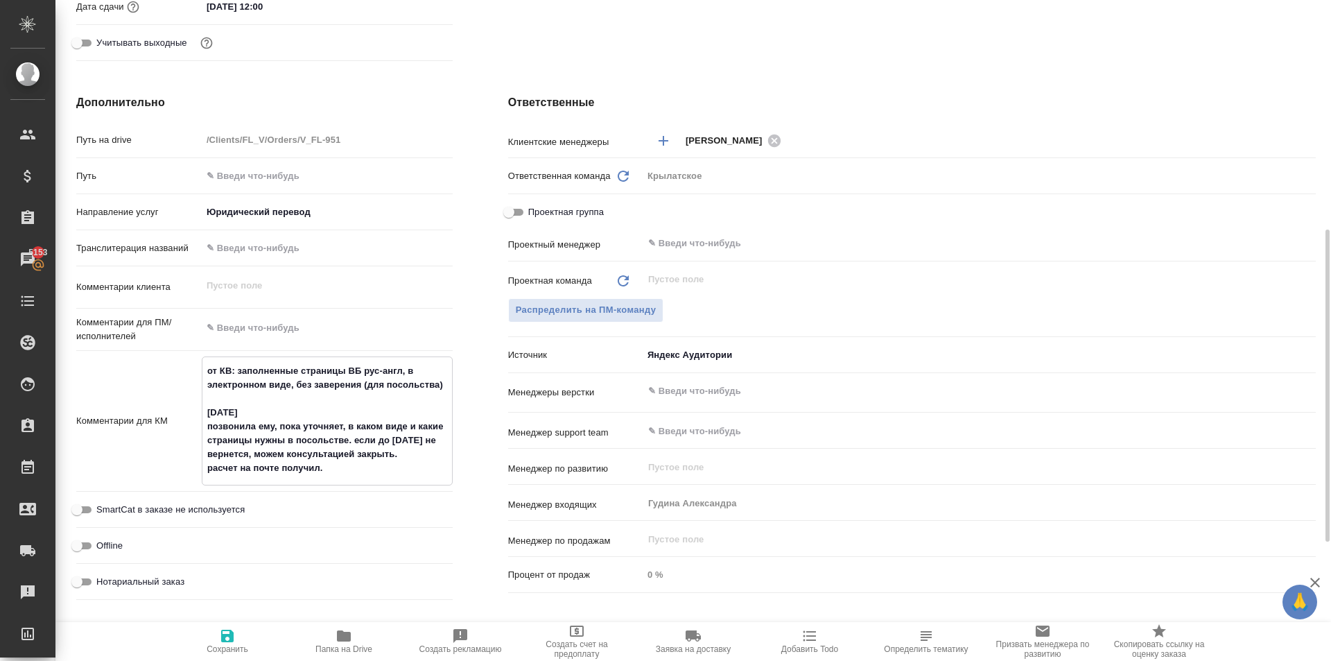
type textarea "x"
click at [232, 627] on button "Сохранить" at bounding box center [227, 641] width 116 height 39
type textarea "x"
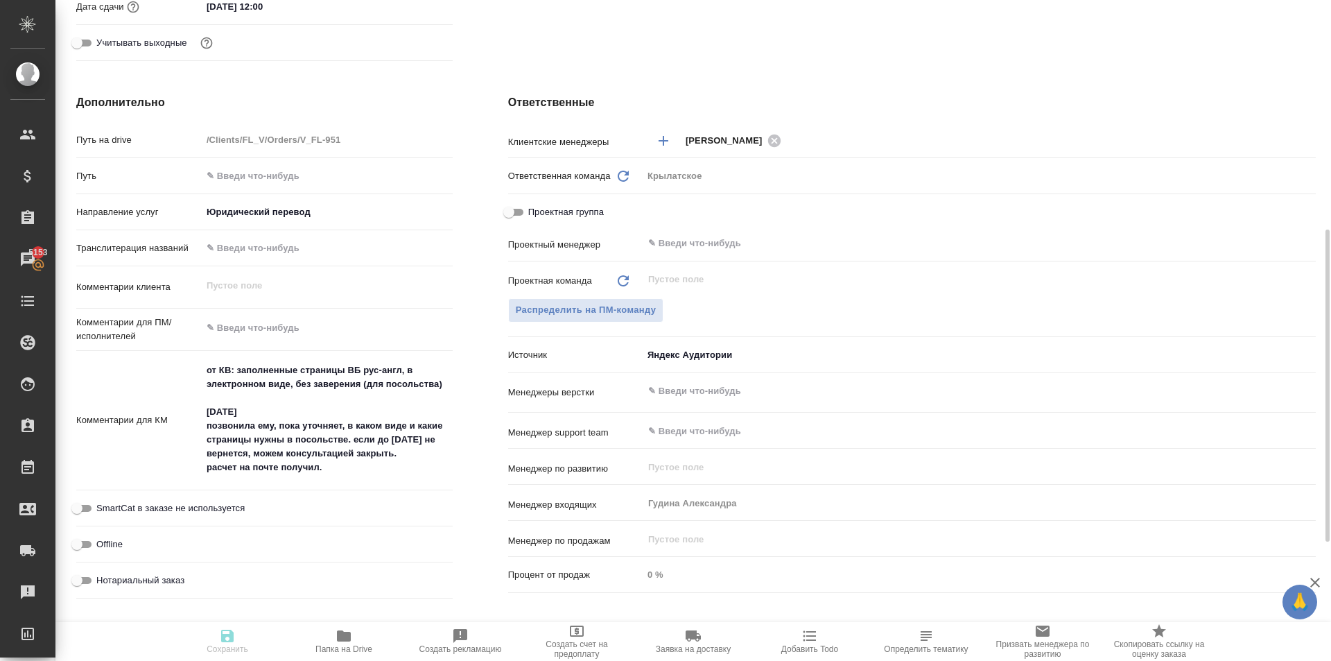
type textarea "x"
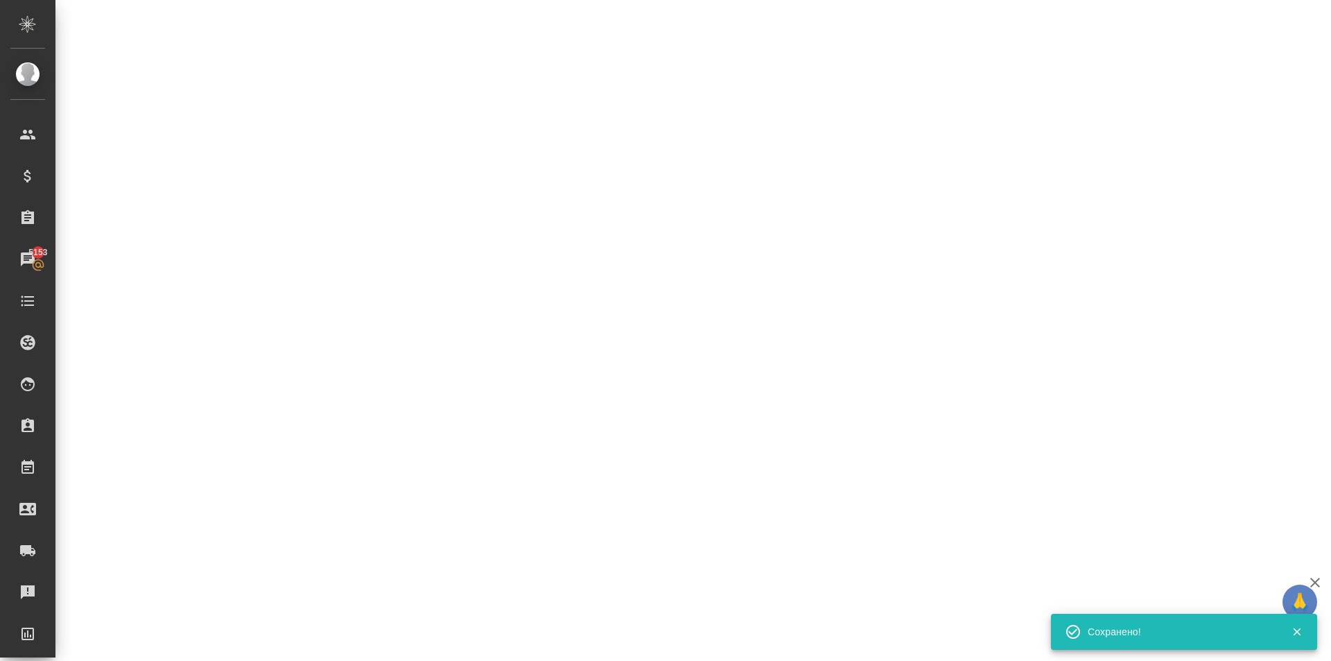
select select "RU"
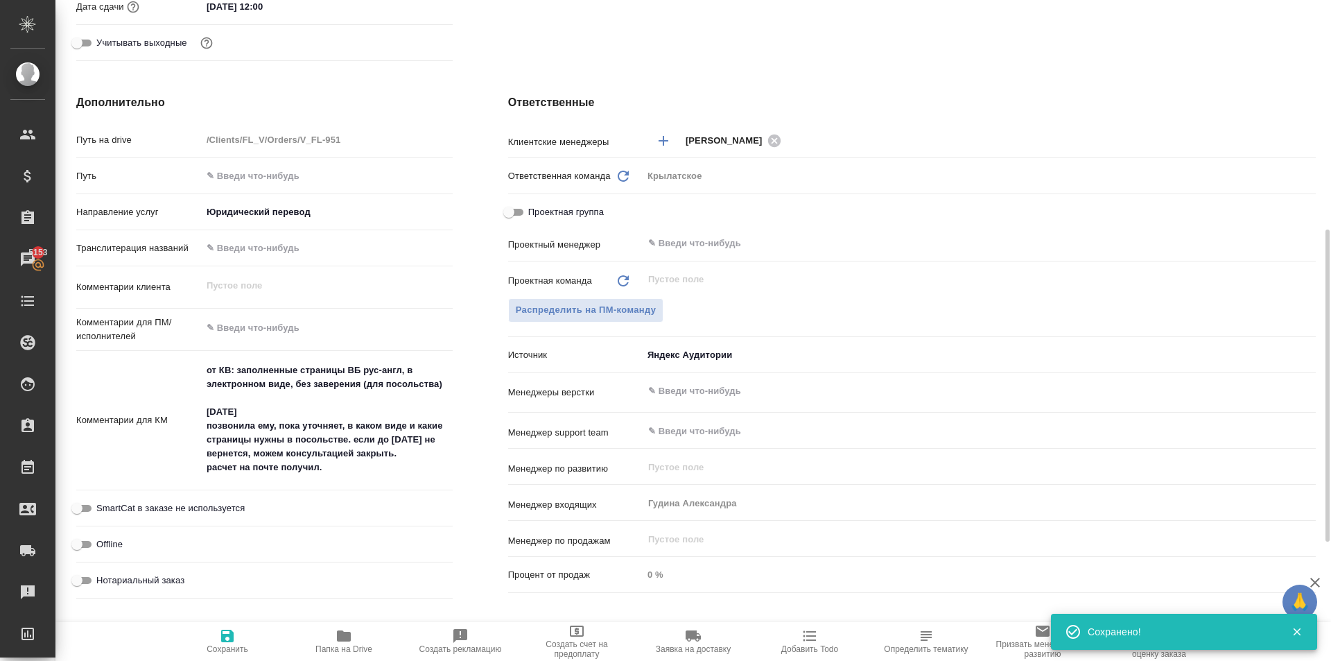
type textarea "x"
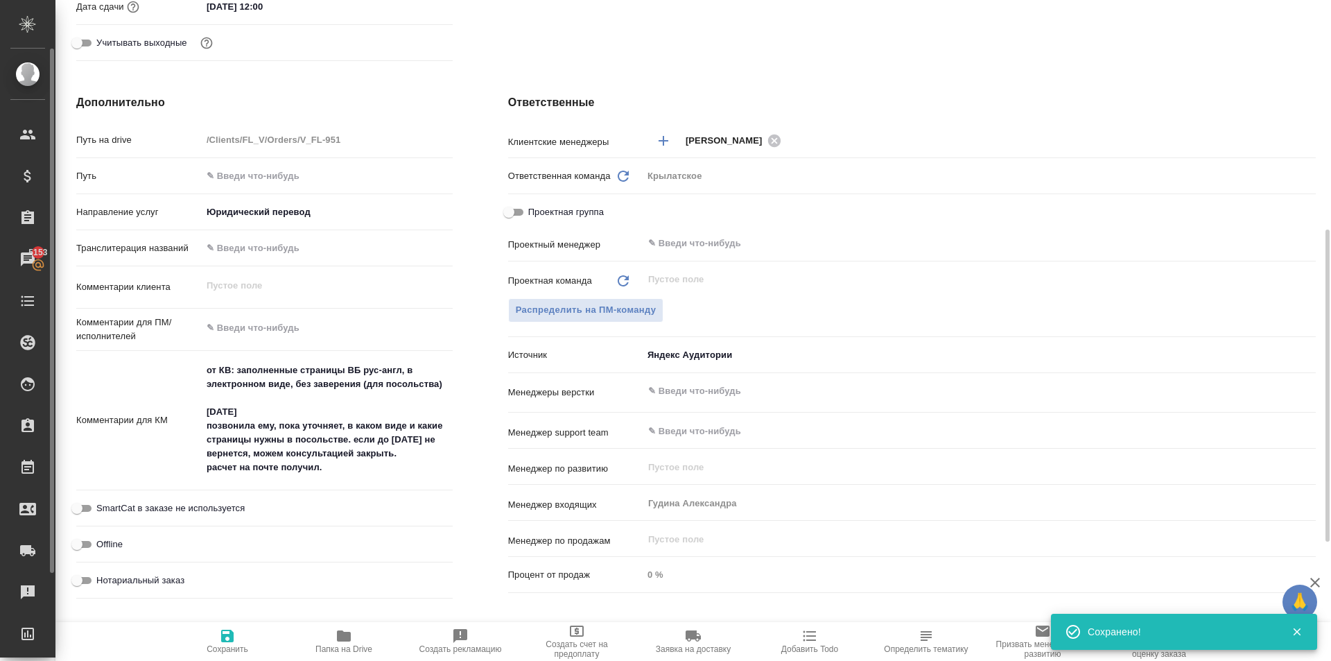
type textarea "x"
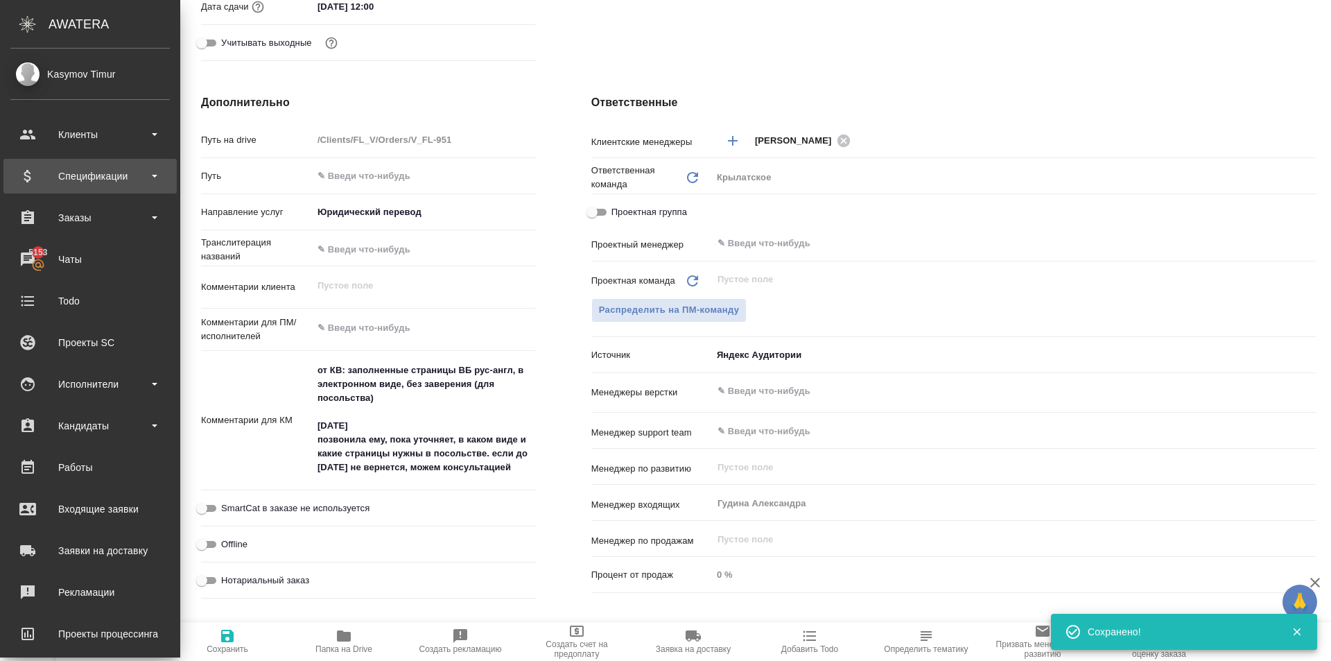
type textarea "x"
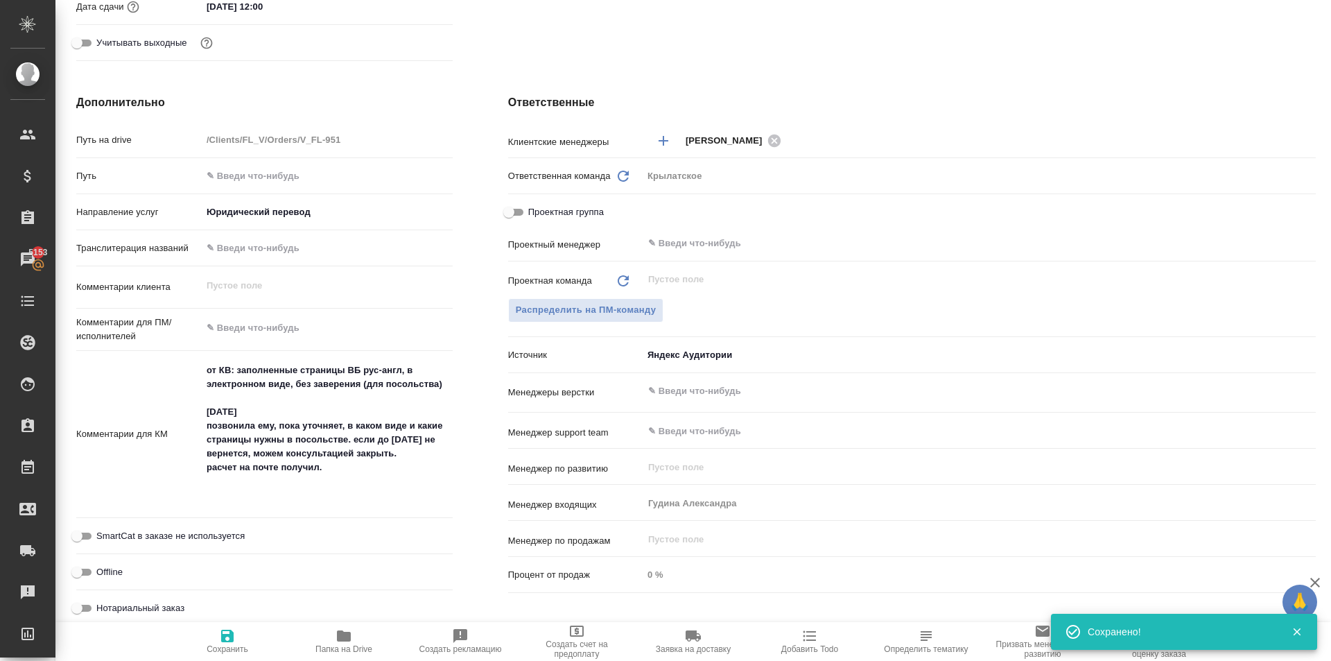
type textarea "x"
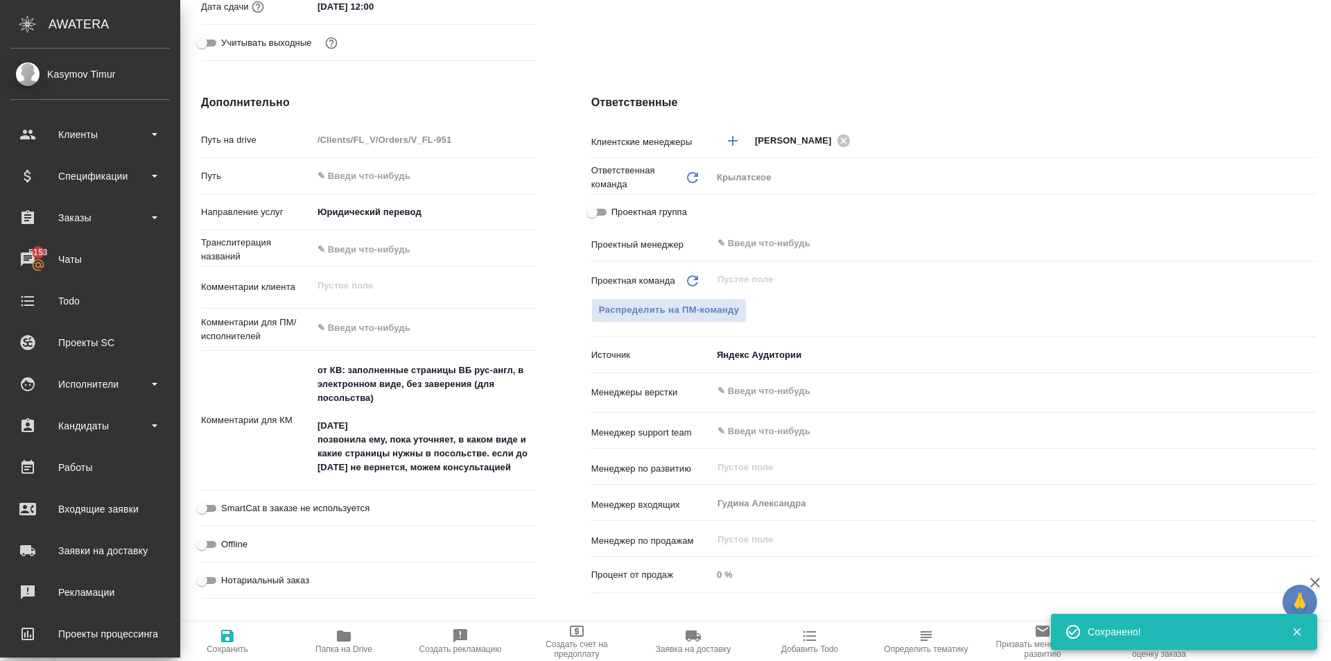
type textarea "x"
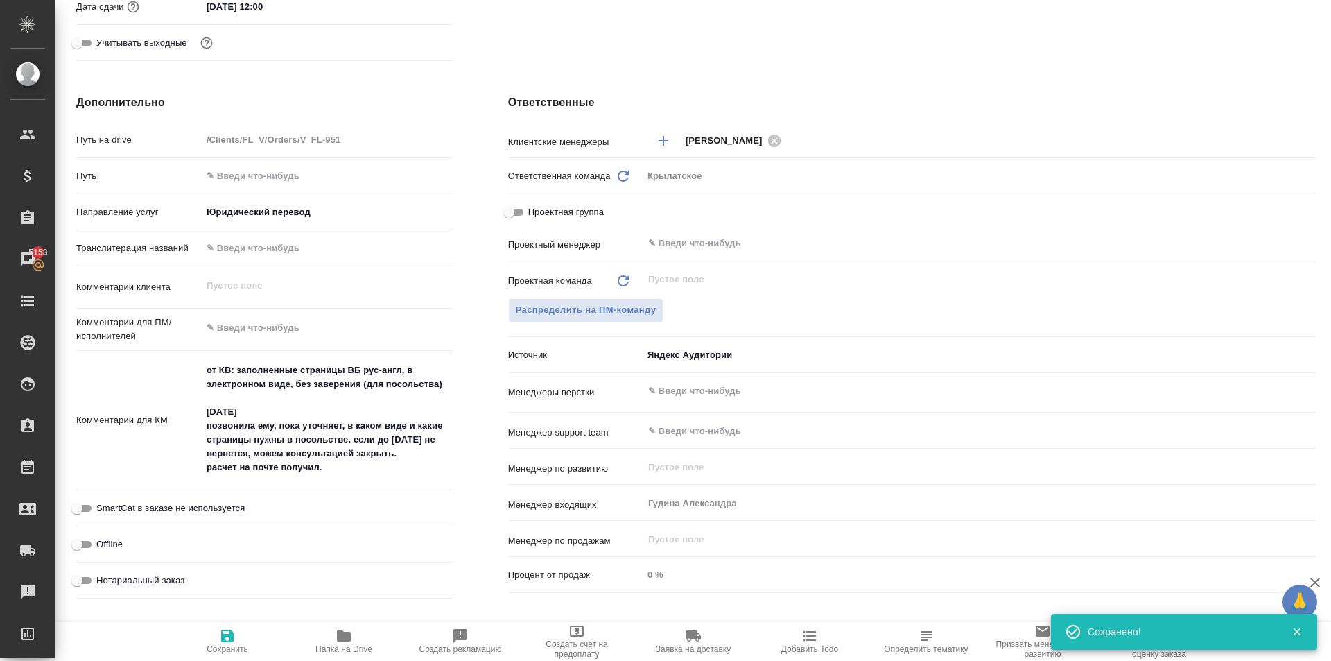
type textarea "x"
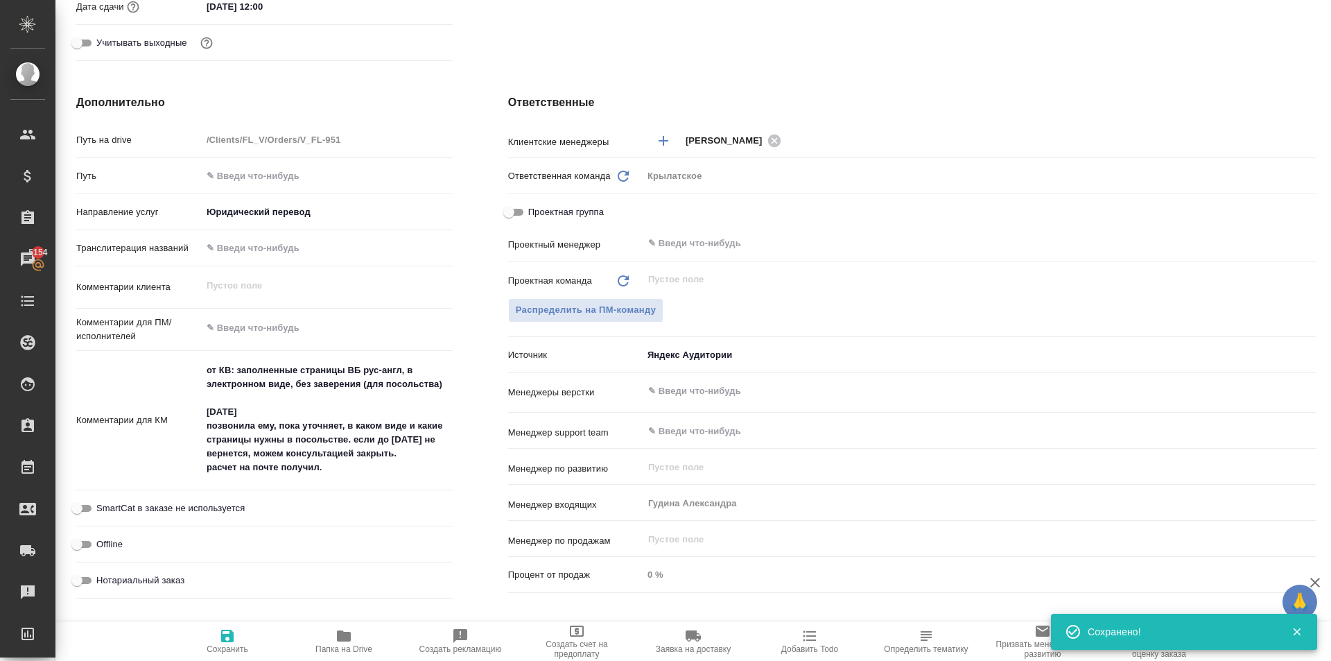
type textarea "x"
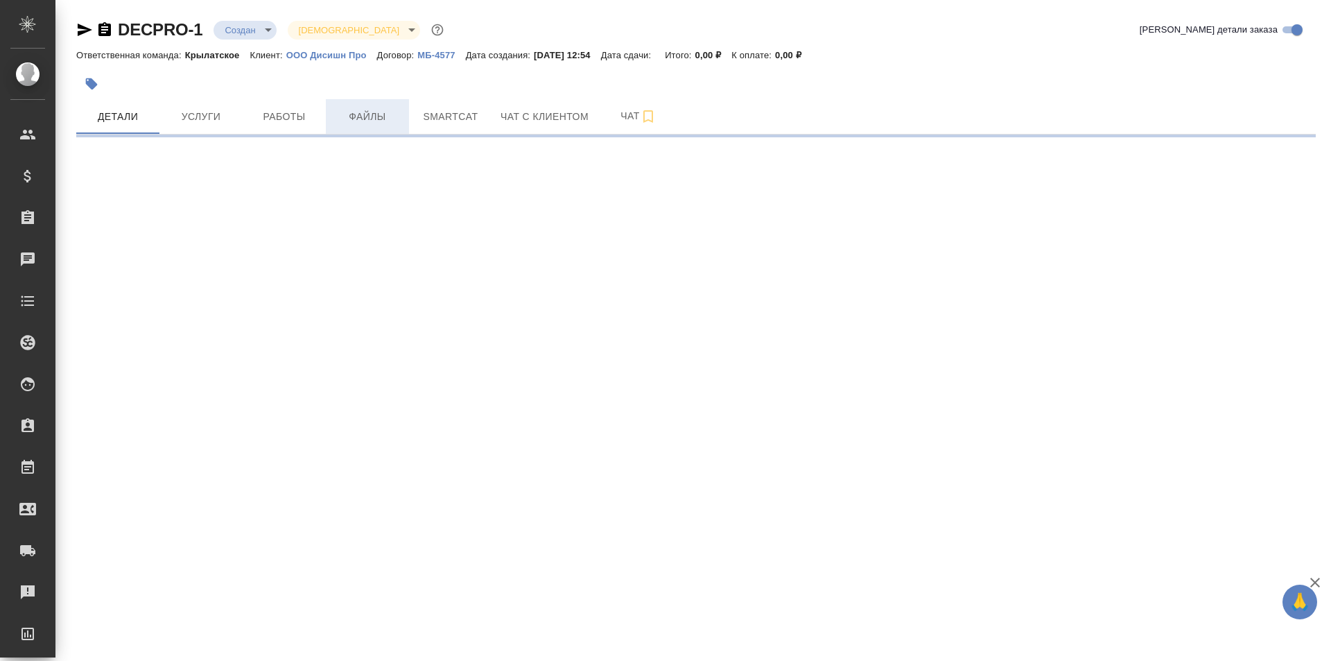
click at [373, 101] on button "Файлы" at bounding box center [367, 116] width 83 height 35
select select "RU"
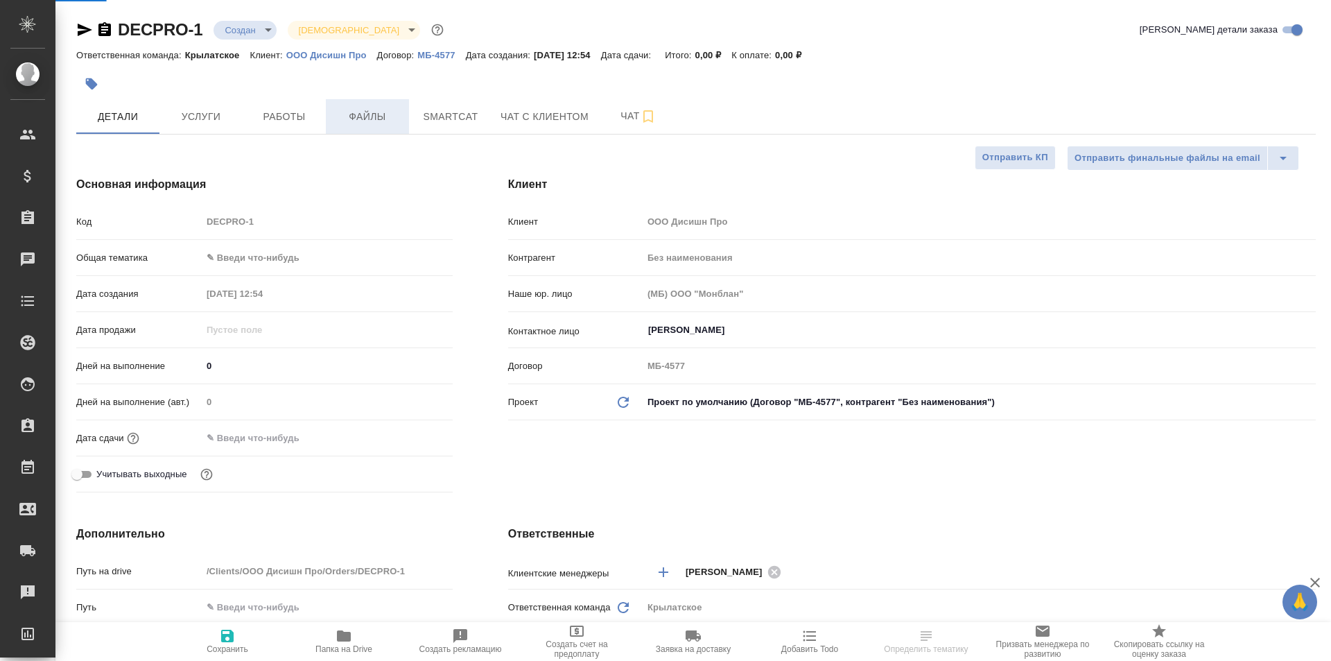
type textarea "x"
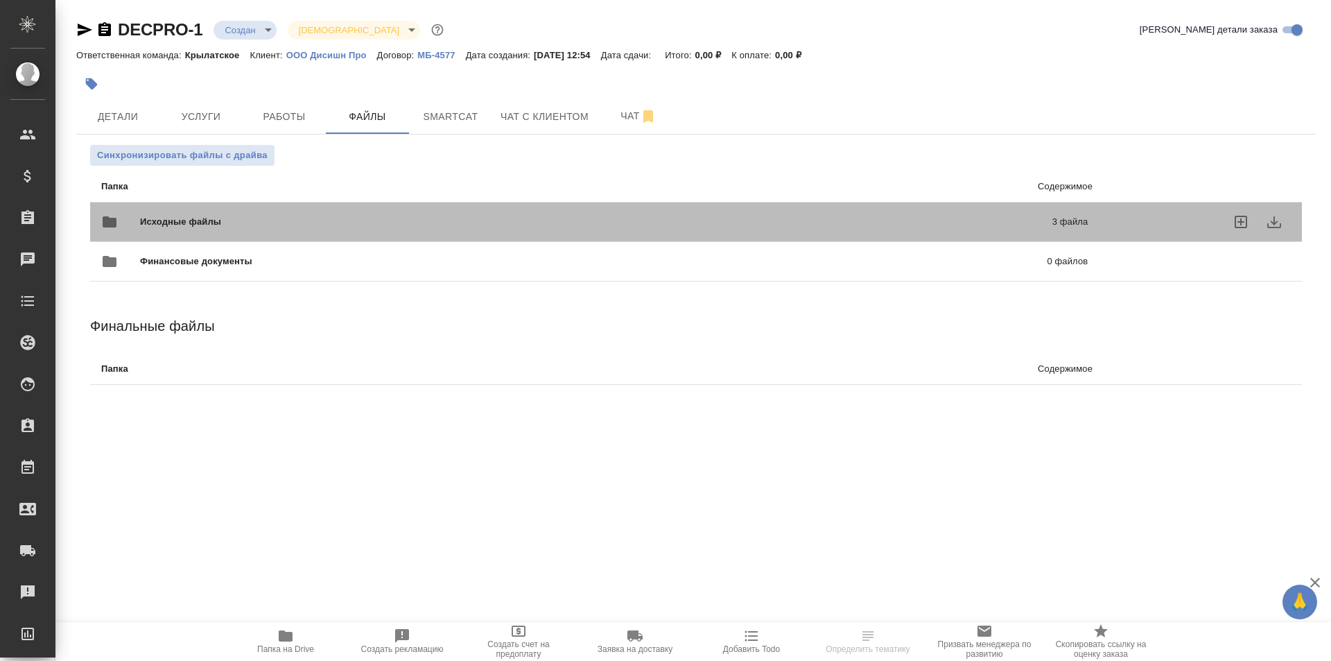
click at [208, 220] on span "Исходные файлы" at bounding box center [388, 222] width 497 height 14
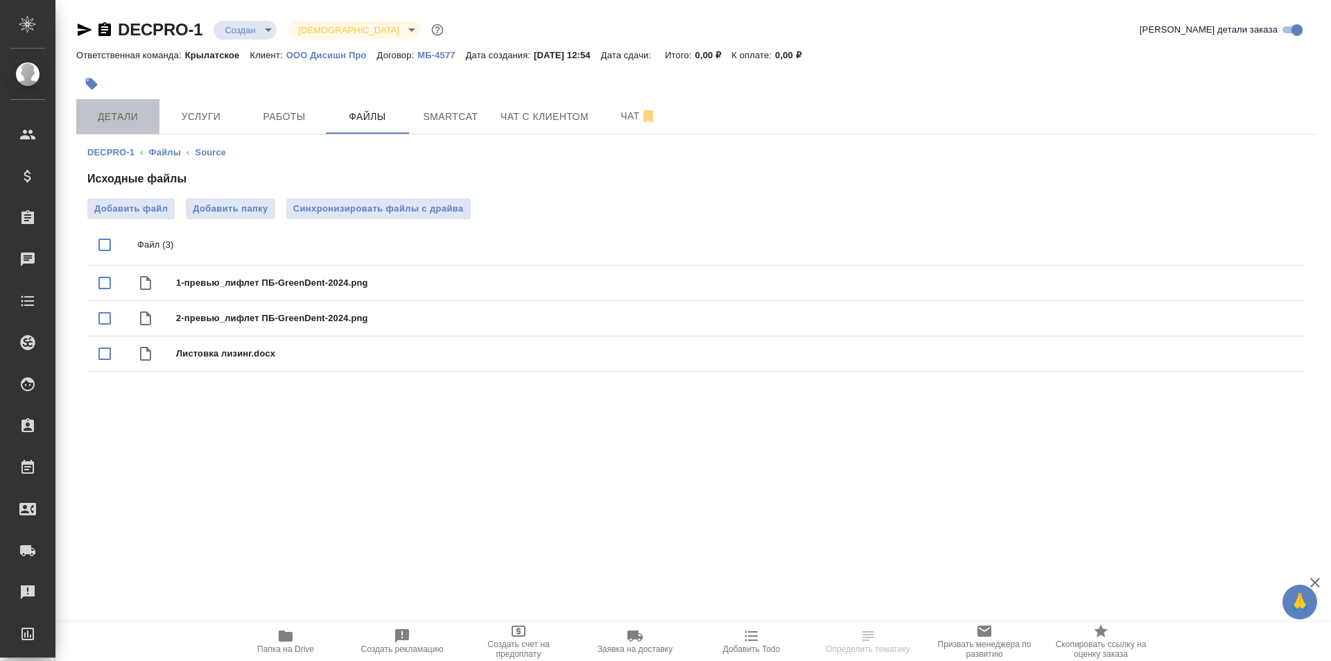
click at [119, 112] on span "Детали" at bounding box center [118, 116] width 67 height 17
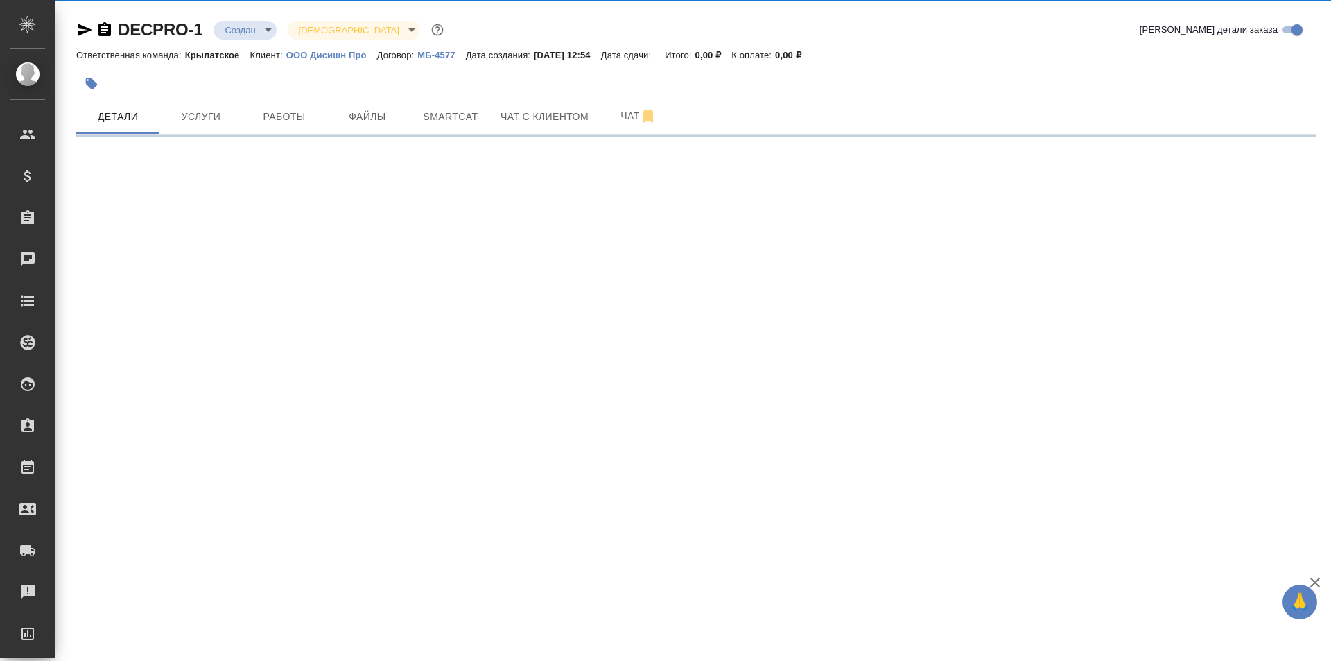
select select "RU"
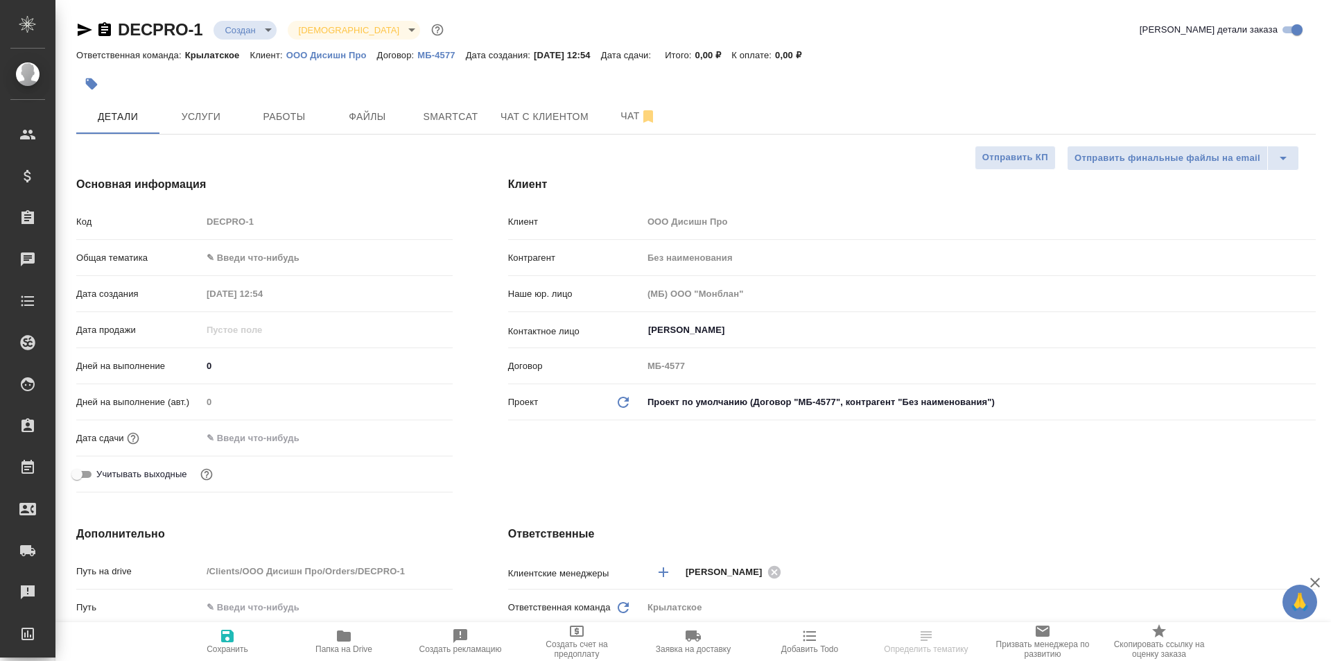
type textarea "x"
drag, startPoint x: 329, startPoint y: 123, endPoint x: 338, endPoint y: 117, distance: 10.6
click at [332, 121] on button "Файлы" at bounding box center [367, 116] width 83 height 35
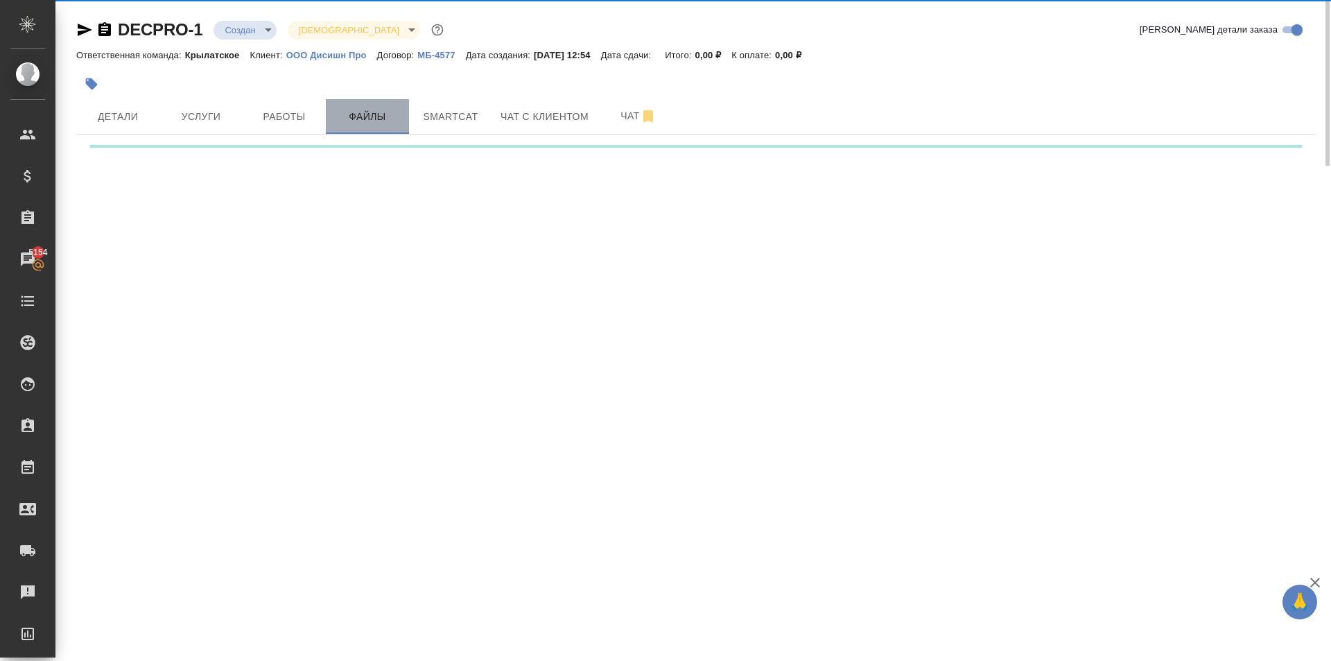
click at [347, 117] on span "Файлы" at bounding box center [367, 116] width 67 height 17
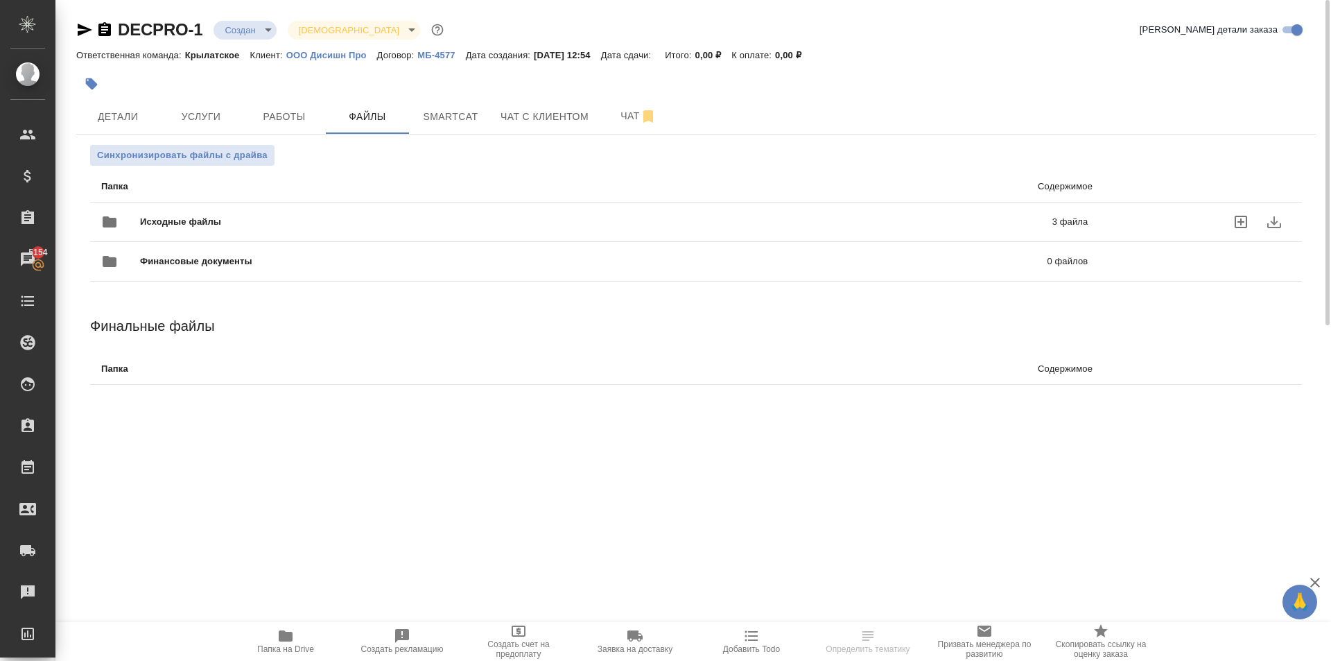
click at [253, 209] on div "Исходные файлы 3 файла" at bounding box center [594, 221] width 987 height 33
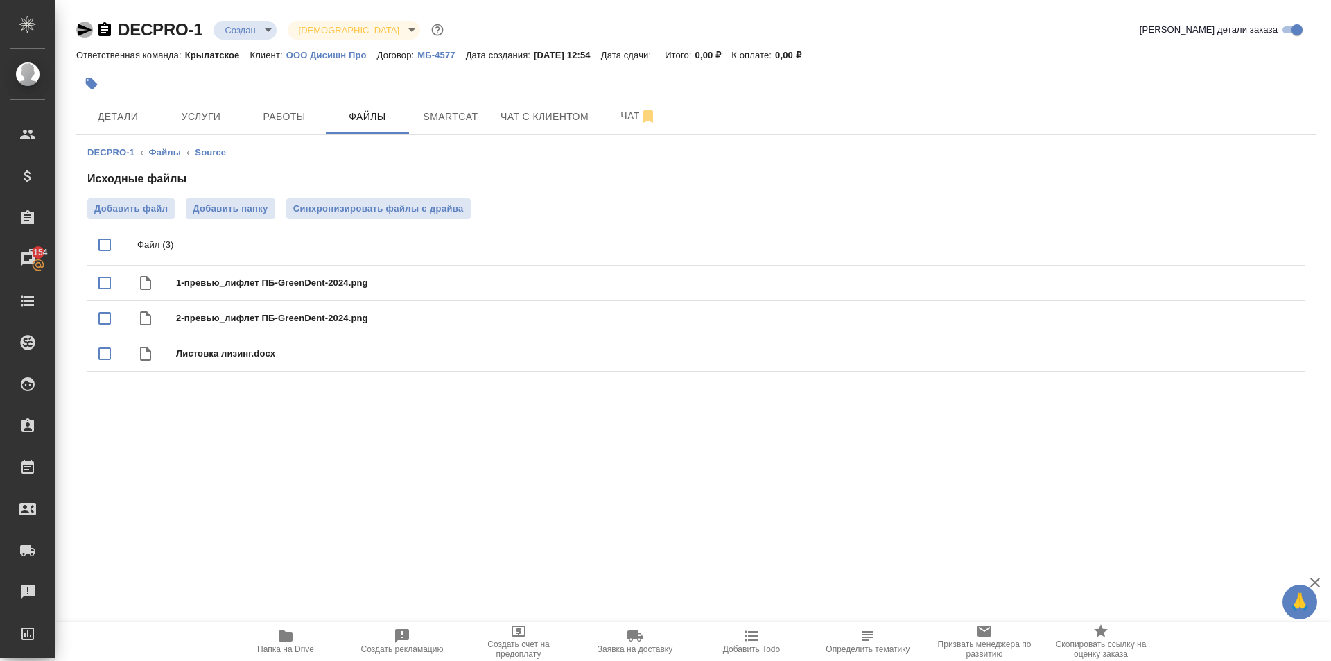
click at [77, 24] on icon "button" at bounding box center [84, 29] width 17 height 17
click at [154, 121] on button "Детали" at bounding box center [117, 116] width 83 height 35
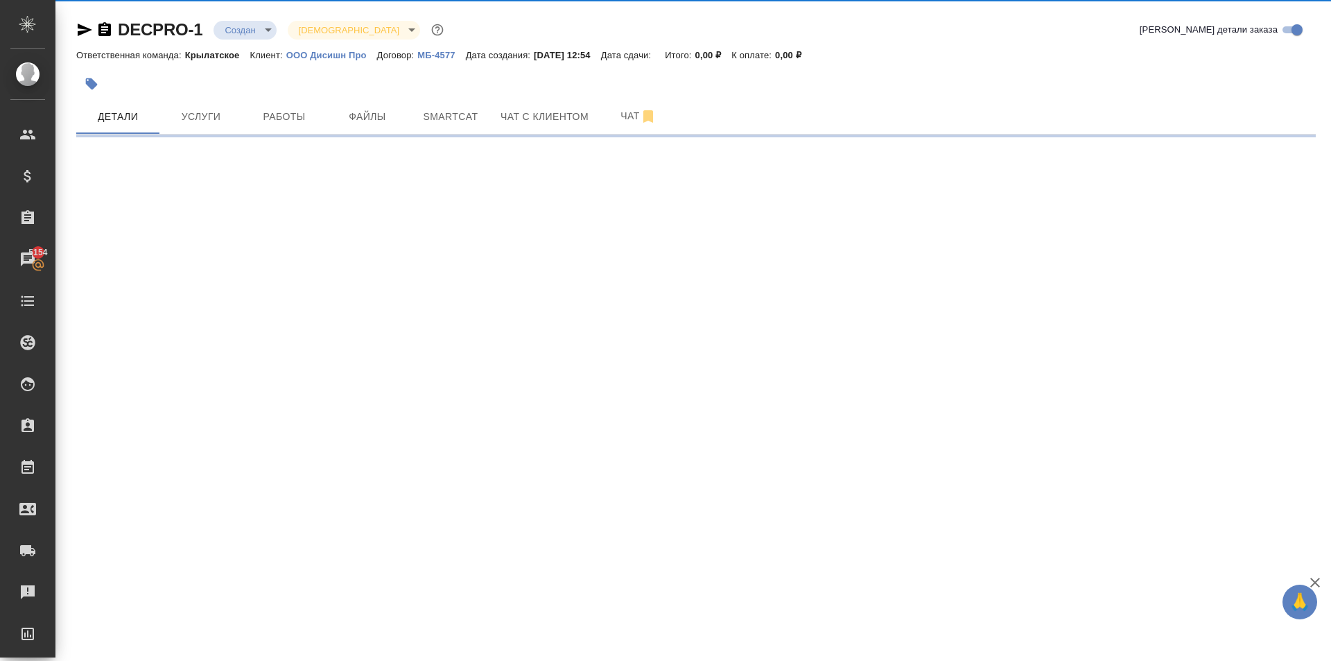
select select "RU"
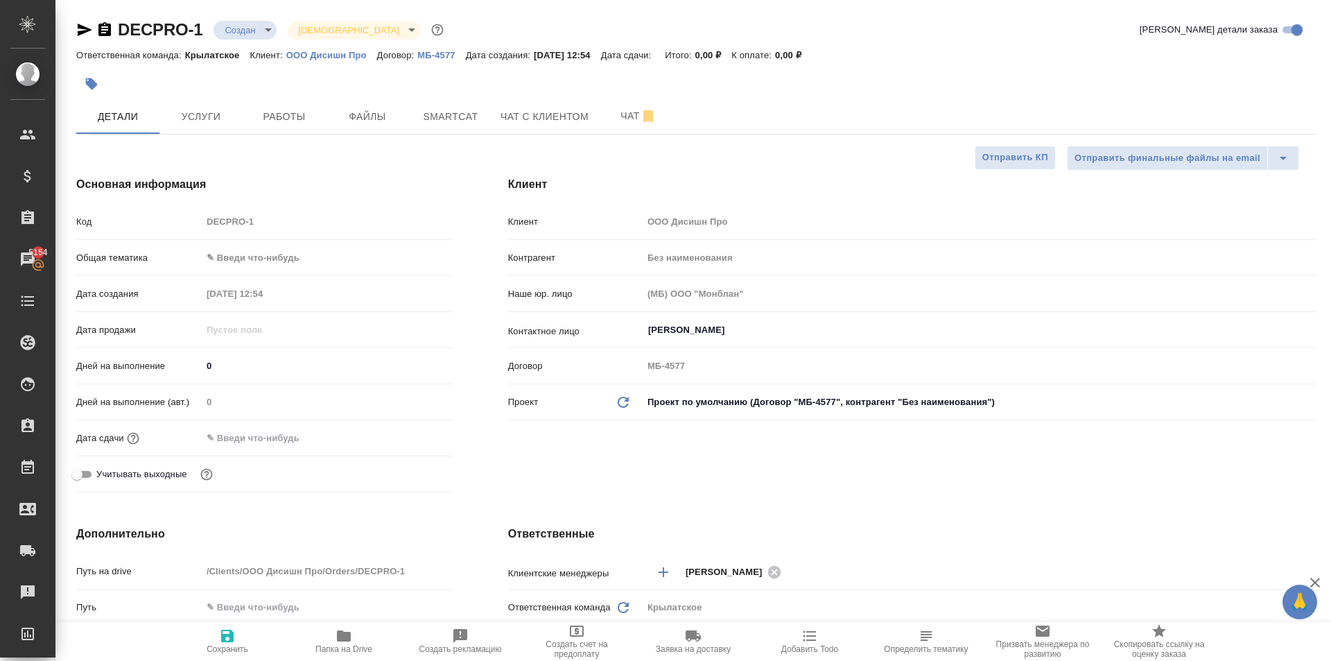
type textarea "x"
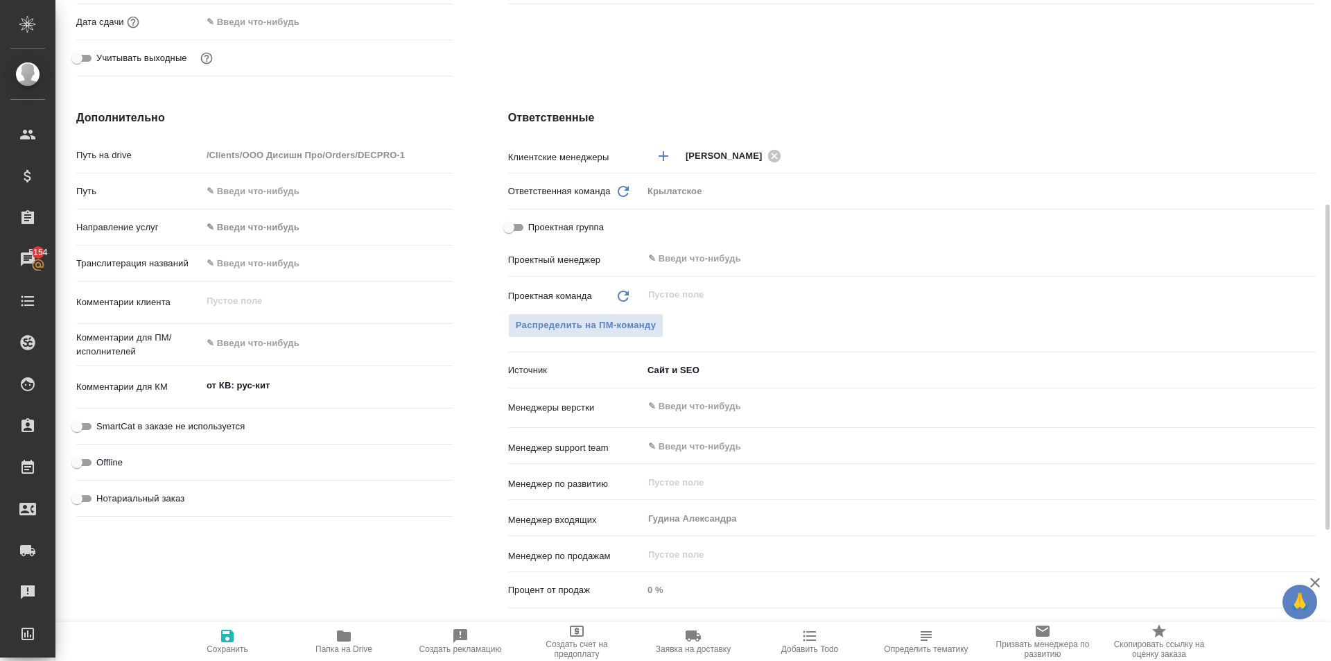
type textarea "x"
click at [349, 390] on textarea "от КВ: рус-кит" at bounding box center [327, 386] width 251 height 24
type textarea "от КВ: рус-кит"
type textarea "x"
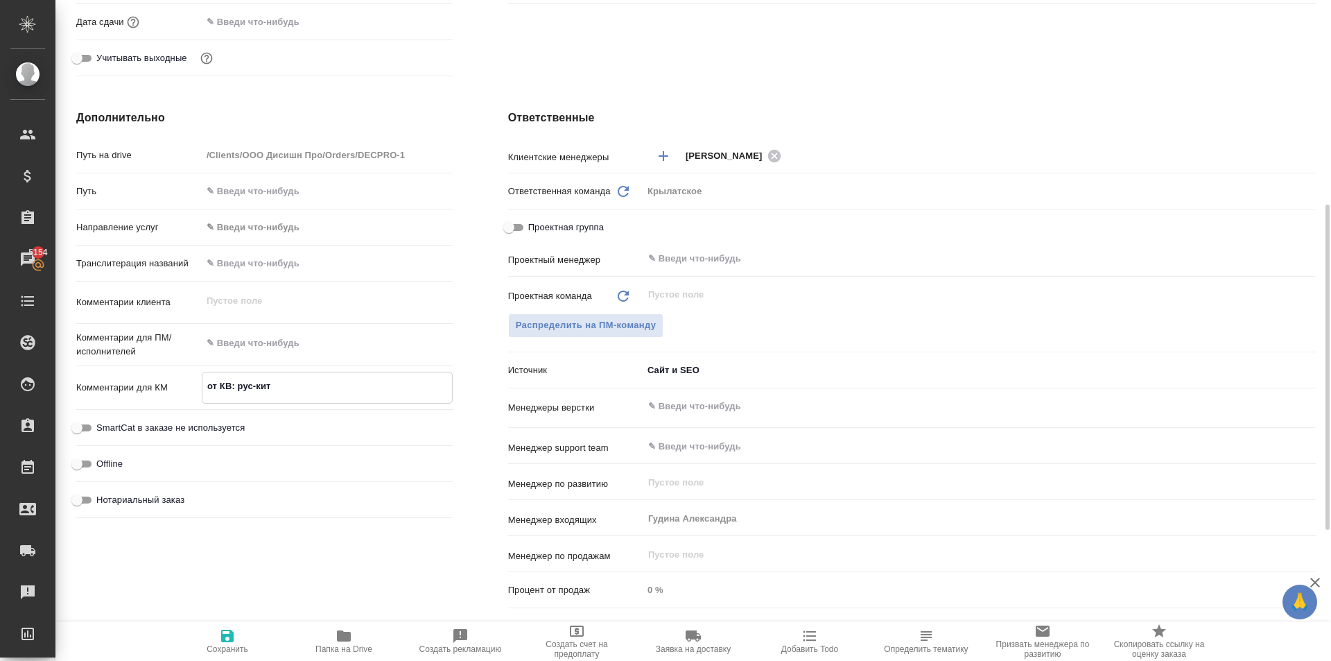
type textarea "x"
type textarea "от КВ: рус-кит"
type textarea "x"
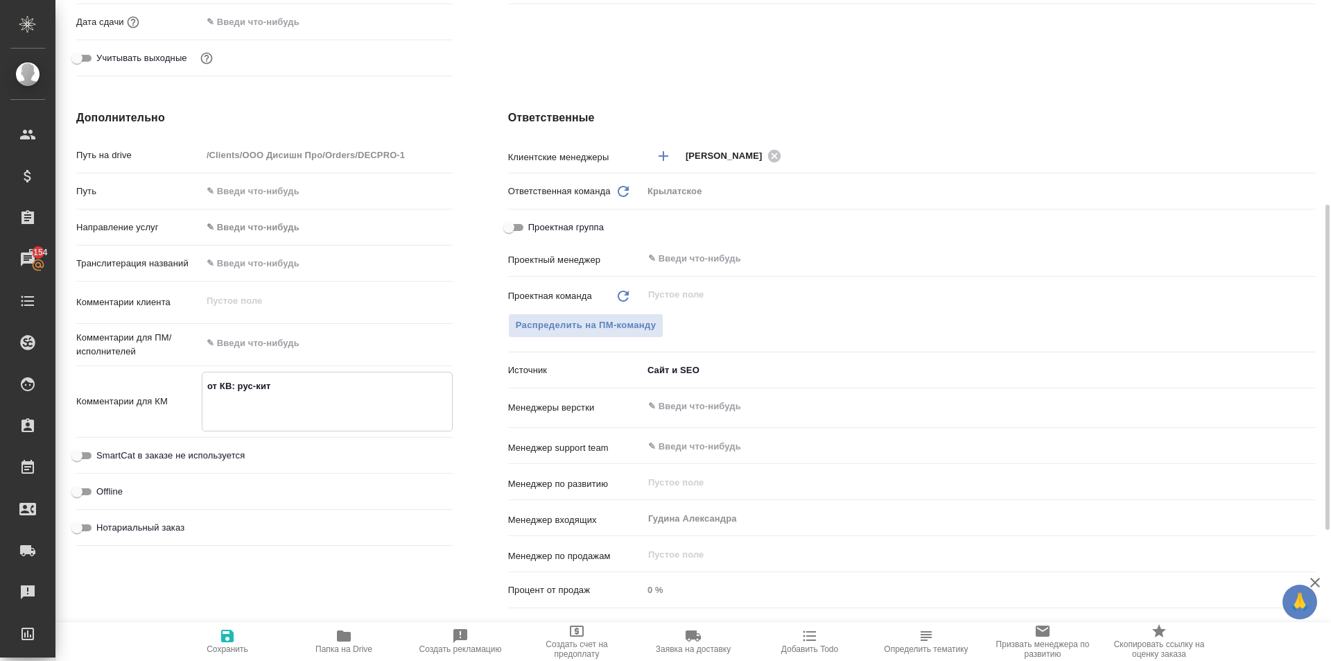
type textarea "x"
type textarea "от КВ: рус-кит о"
type textarea "x"
type textarea "от КВ: рус-кит от"
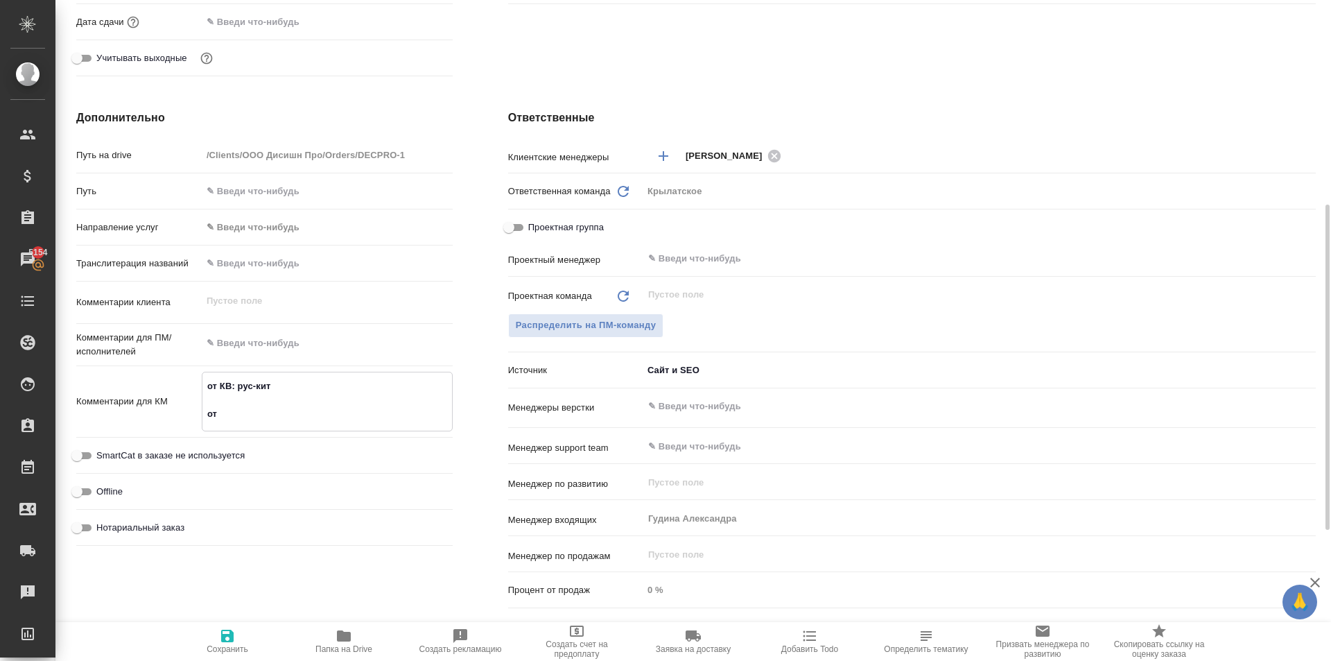
type textarea "x"
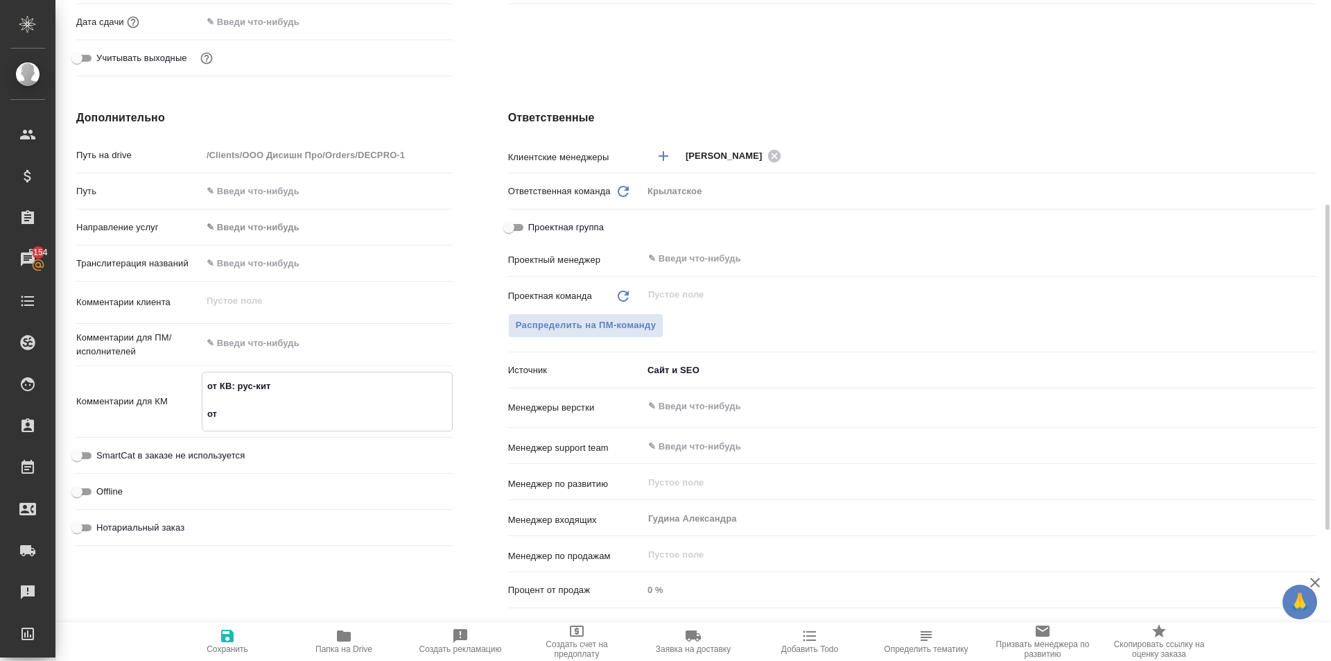
type textarea "от КВ: рус-кит от"
type textarea "x"
type textarea "от КВ: рус-кит от к"
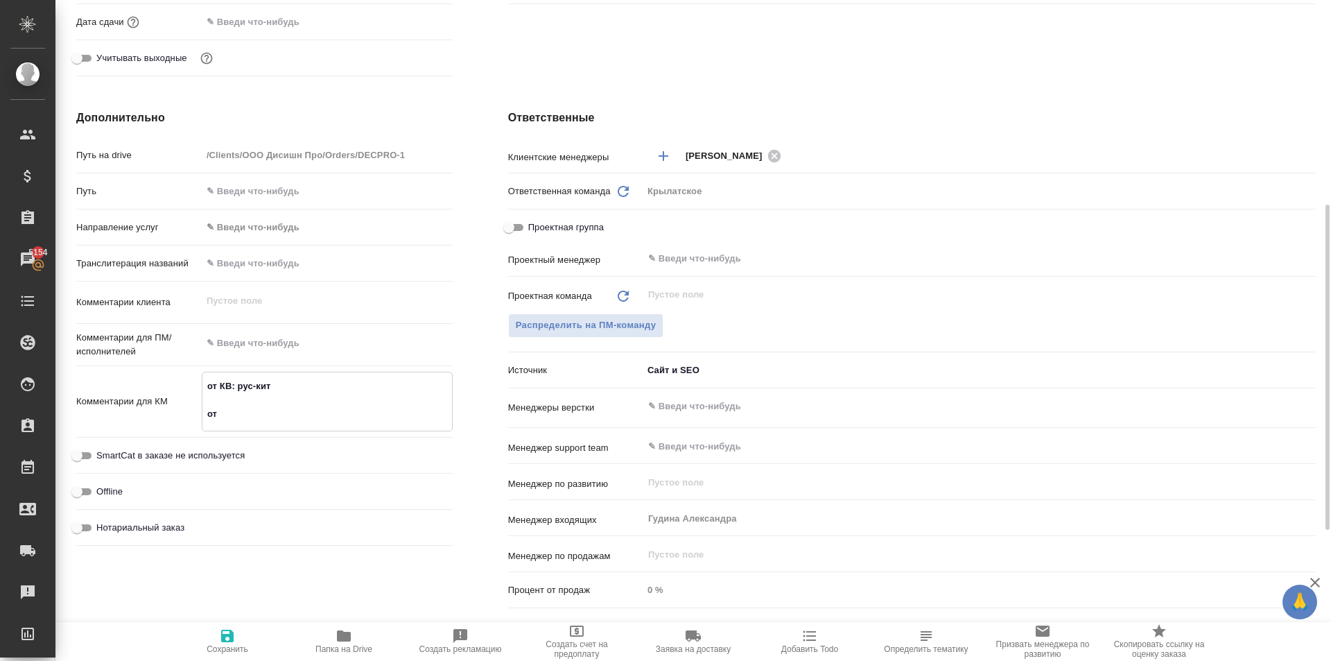
type textarea "x"
type textarea "от КВ: рус-кит от кл"
type textarea "x"
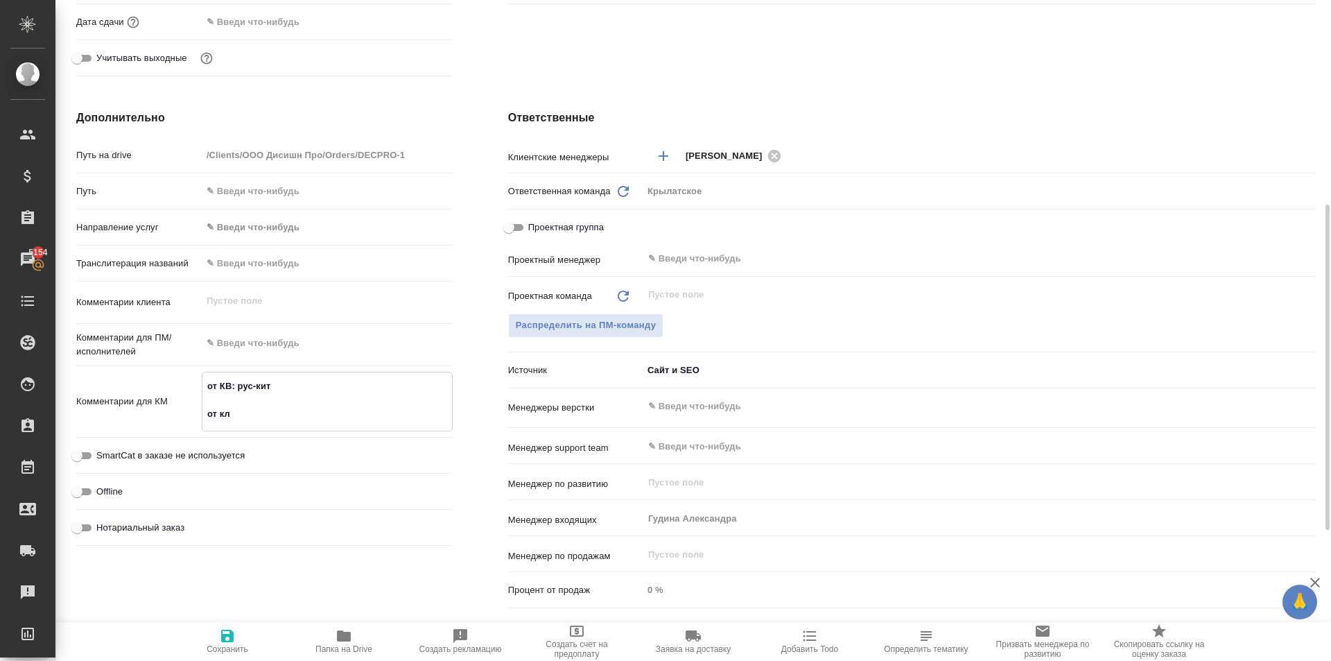
type textarea "x"
type textarea "от КВ: рус-кит от кли"
type textarea "x"
type textarea "от КВ: рус-кит от клие"
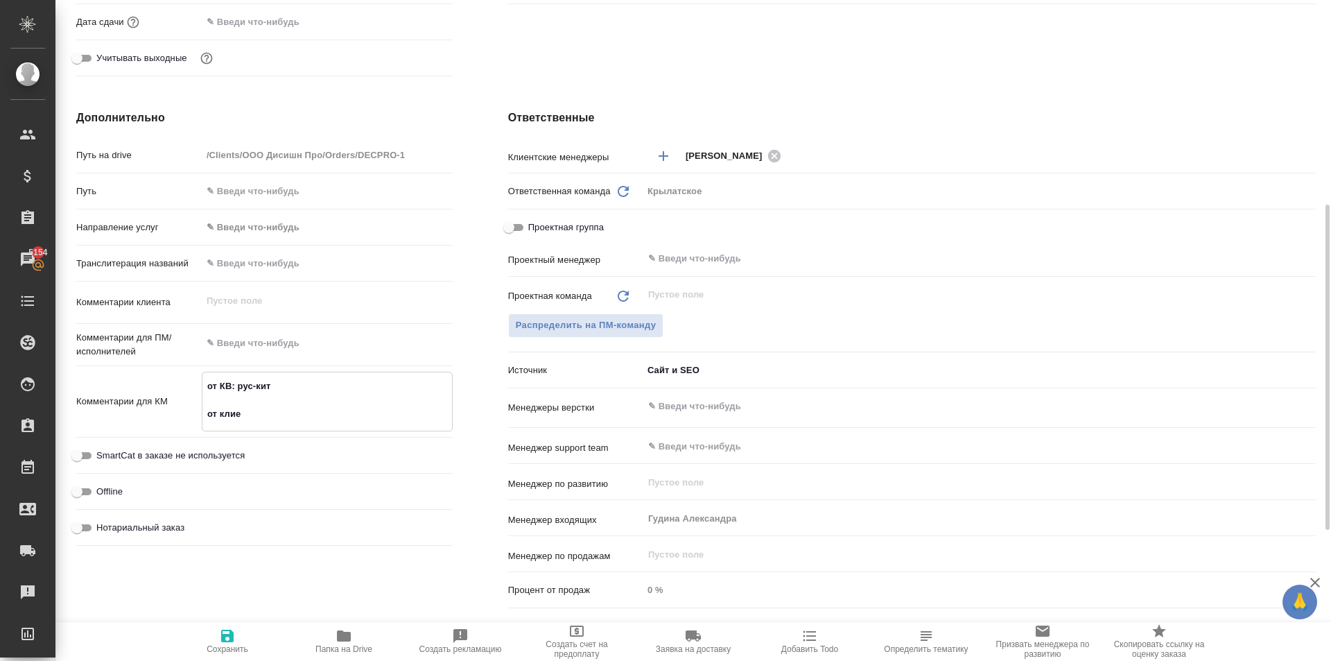
type textarea "x"
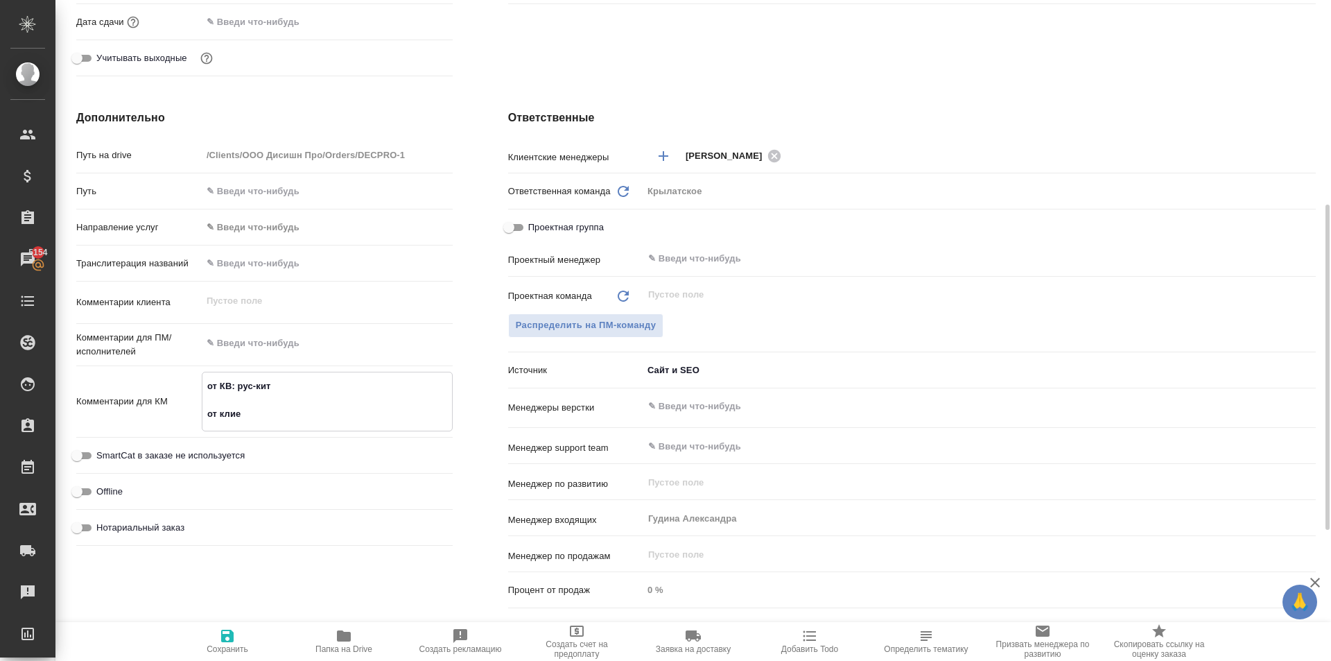
type textarea "от КВ: рус-кит от клиен"
type textarea "x"
type textarea "от КВ: рус-кит от клиент"
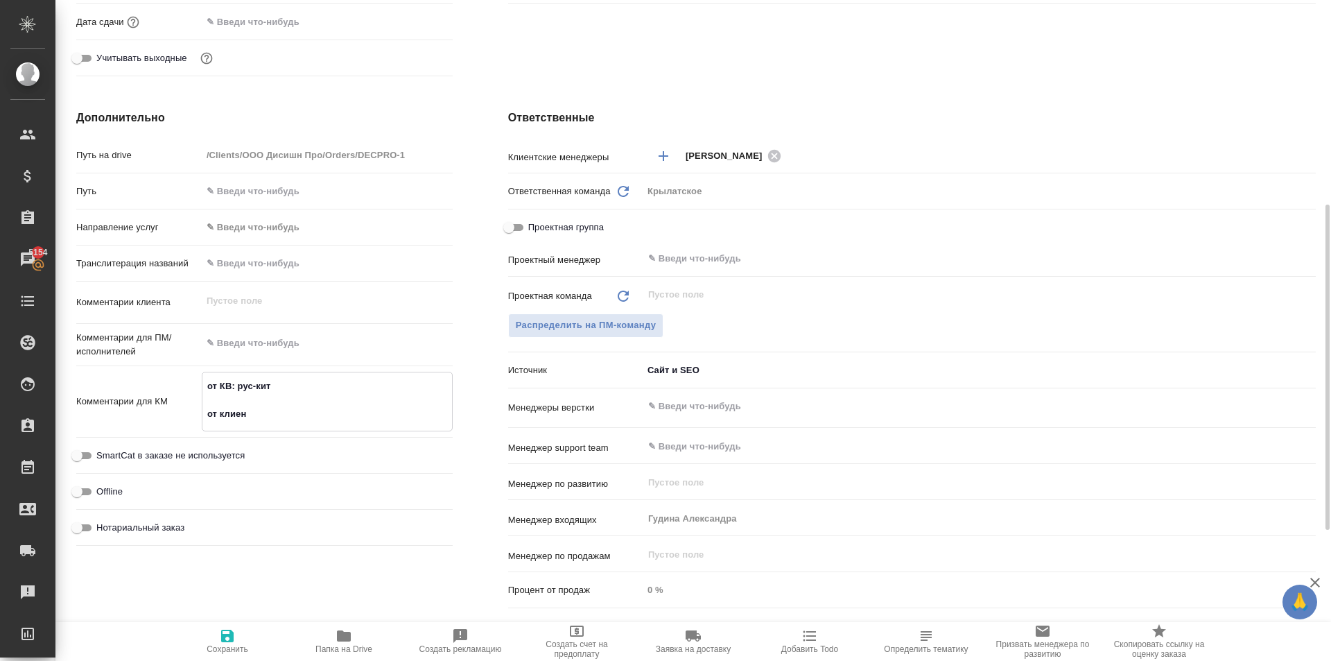
type textarea "x"
type textarea "от КВ: рус-кит от клиента"
type textarea "x"
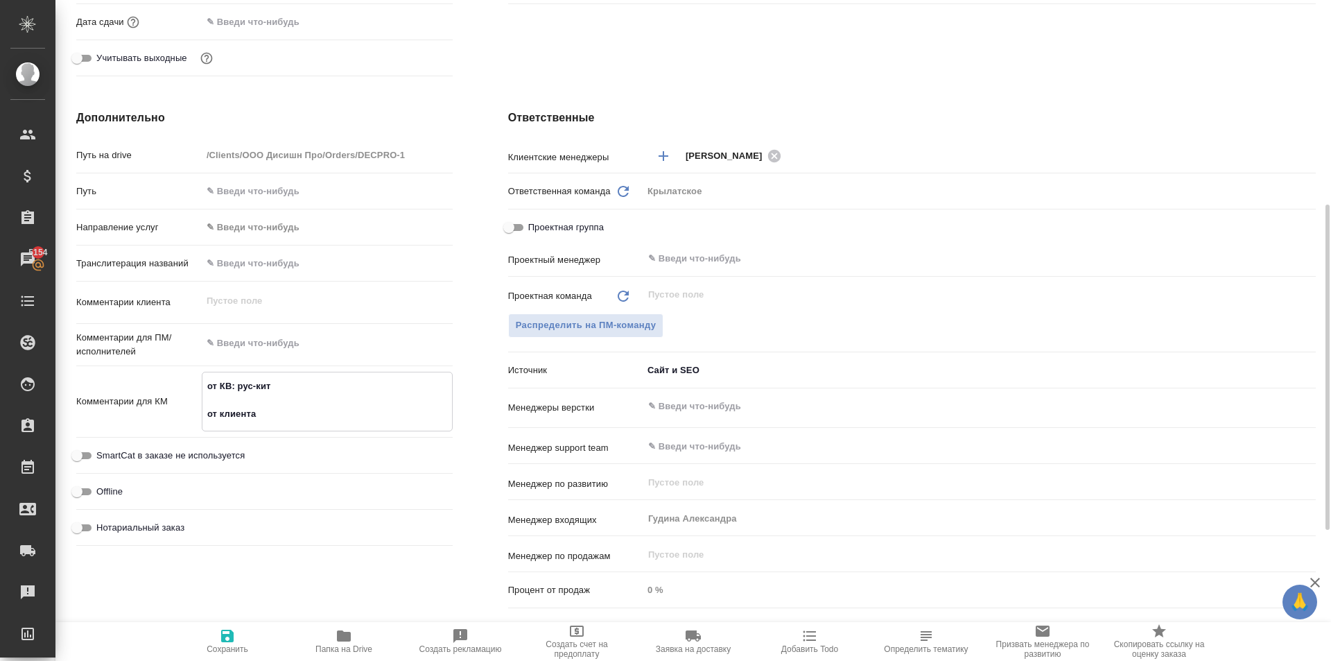
type textarea "x"
type textarea "от КВ: рус-кит от клиента:"
type textarea "x"
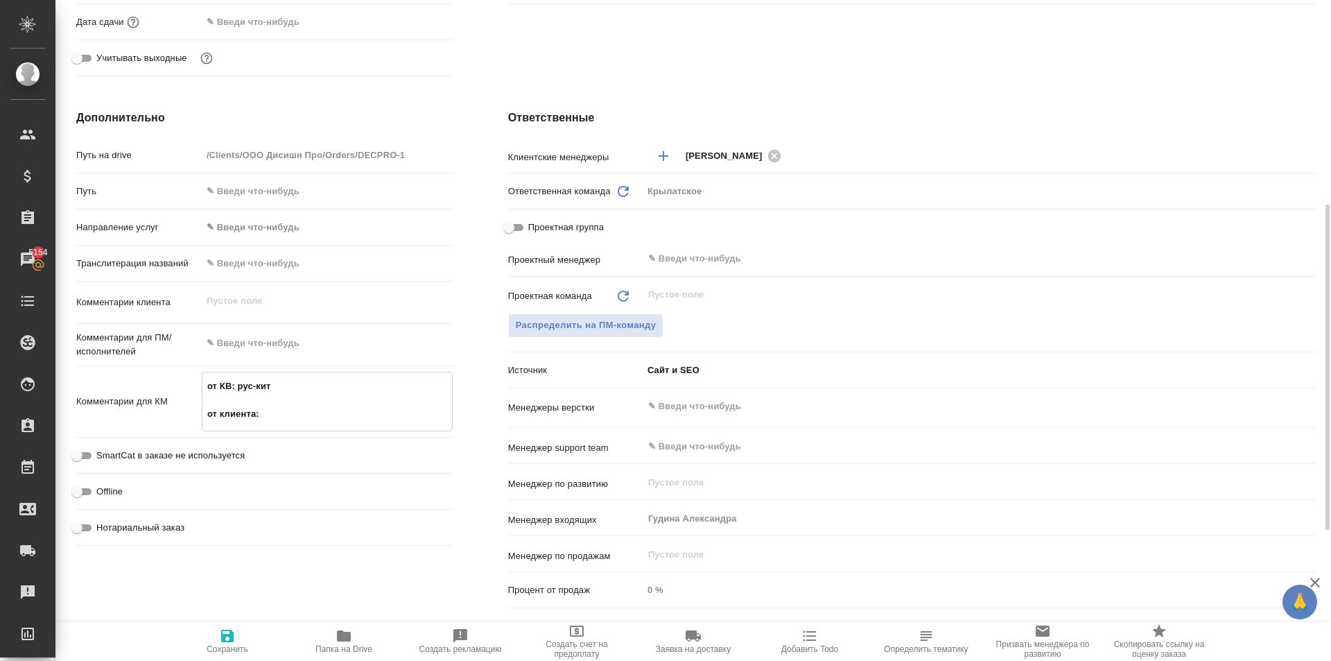
type textarea "x"
type textarea "от КВ: рус-кит от клиента:"
type textarea "x"
type textarea "от КВ: рус-кит от клиента:"
type textarea "x"
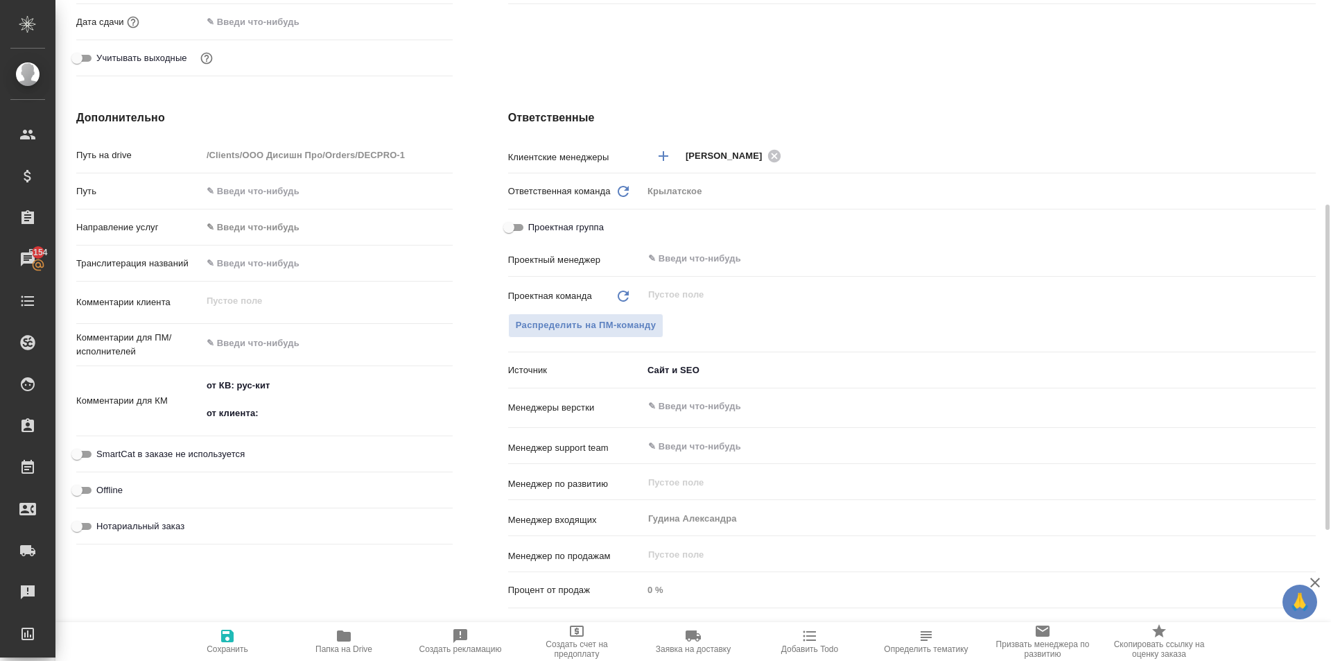
type textarea "x"
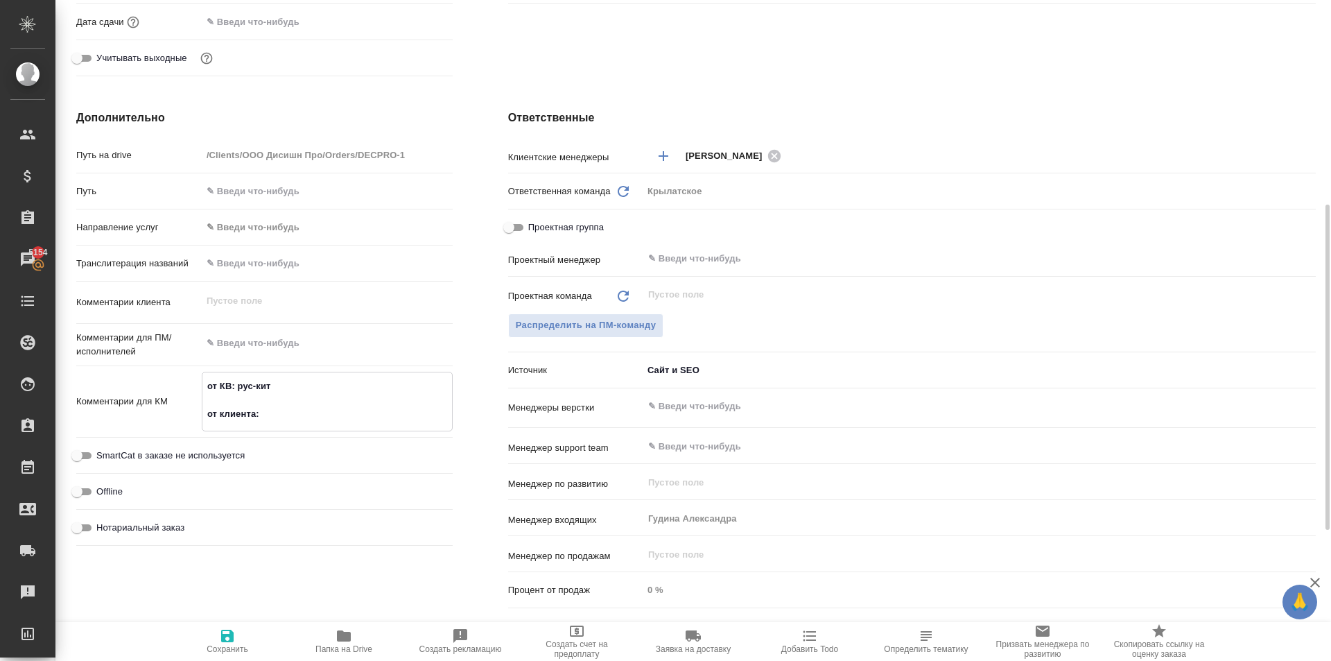
paste textarea "Во вложении текст буклета на оценку сроков и стоимости. Перевод на китайский яз…"
type textarea "от КВ: рус-кит от клиента: Во вложении текст буклета на оценку сроков и стоимос…"
type textarea "x"
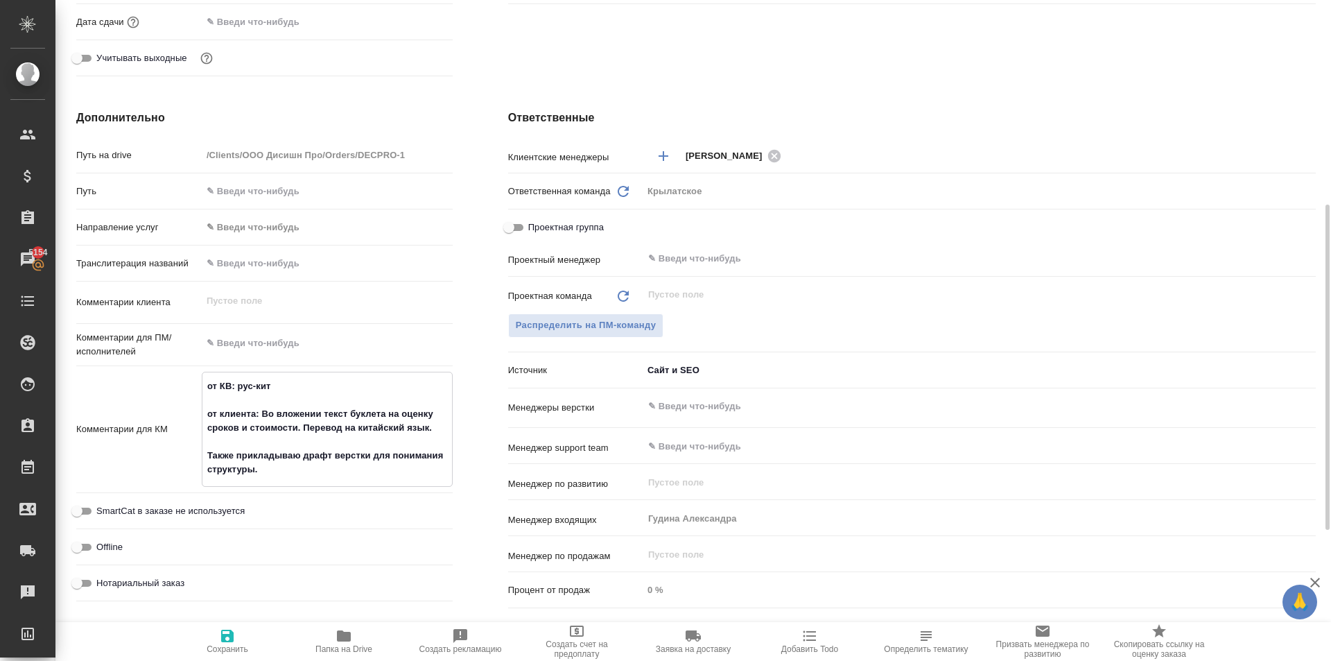
click at [283, 442] on textarea "от КВ: рус-кит от клиента: Во вложении текст буклета на оценку сроков и стоимос…" at bounding box center [327, 427] width 250 height 107
type textarea "от КВ: рус-кит от клиента: Во вложении текст буклета на оценку сроков и стоимос…"
type textarea "x"
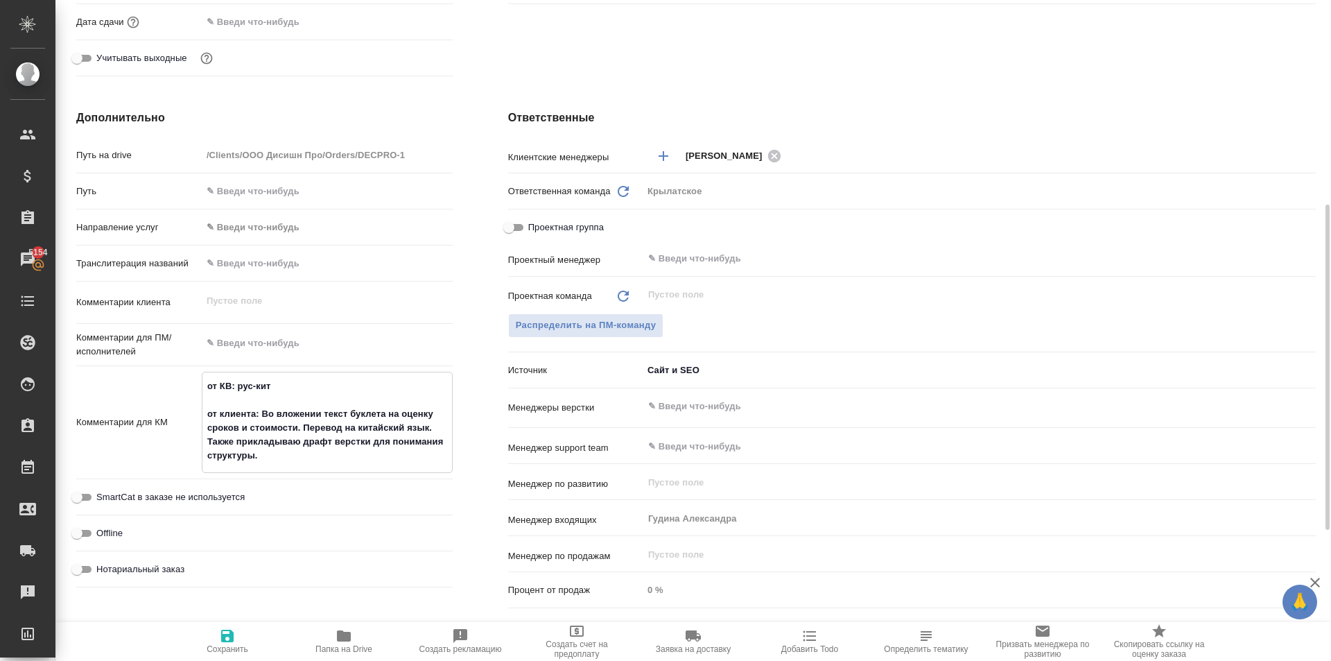
type textarea "от КВ: рус-кит от клиента: Во вложении текст буклета на оценку сроков и стоимос…"
type textarea "x"
click at [230, 641] on icon "button" at bounding box center [227, 636] width 12 height 12
type textarea "x"
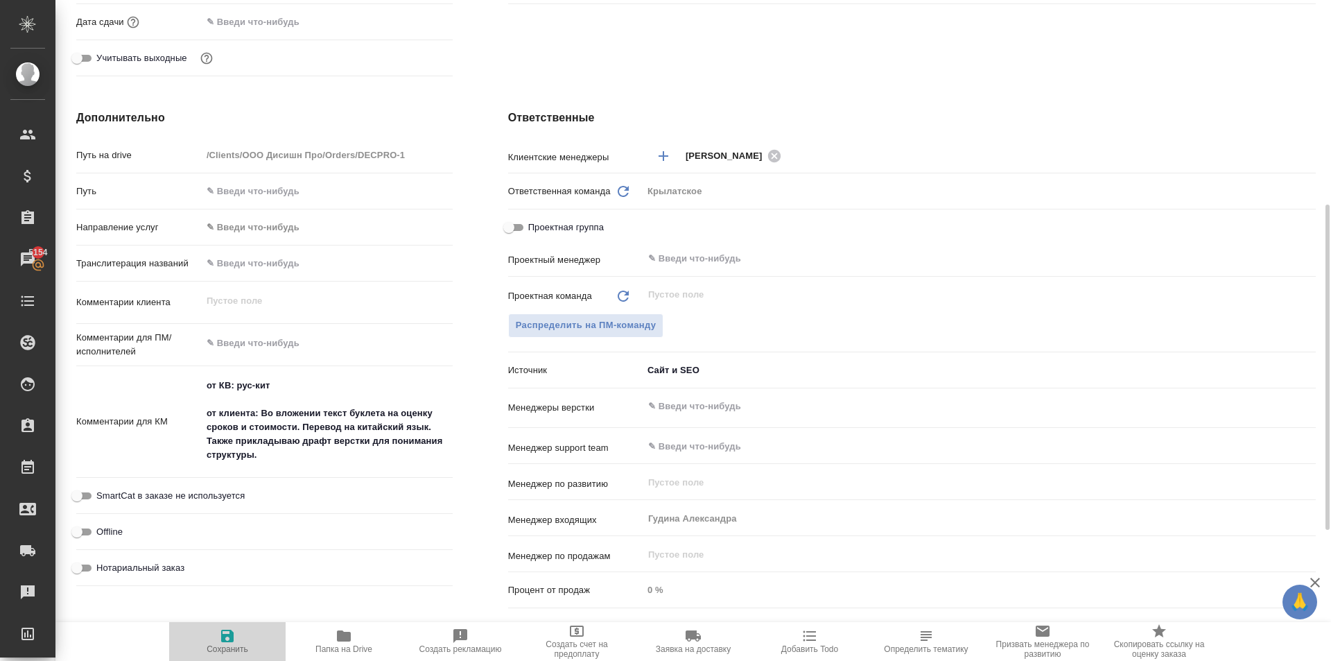
type textarea "x"
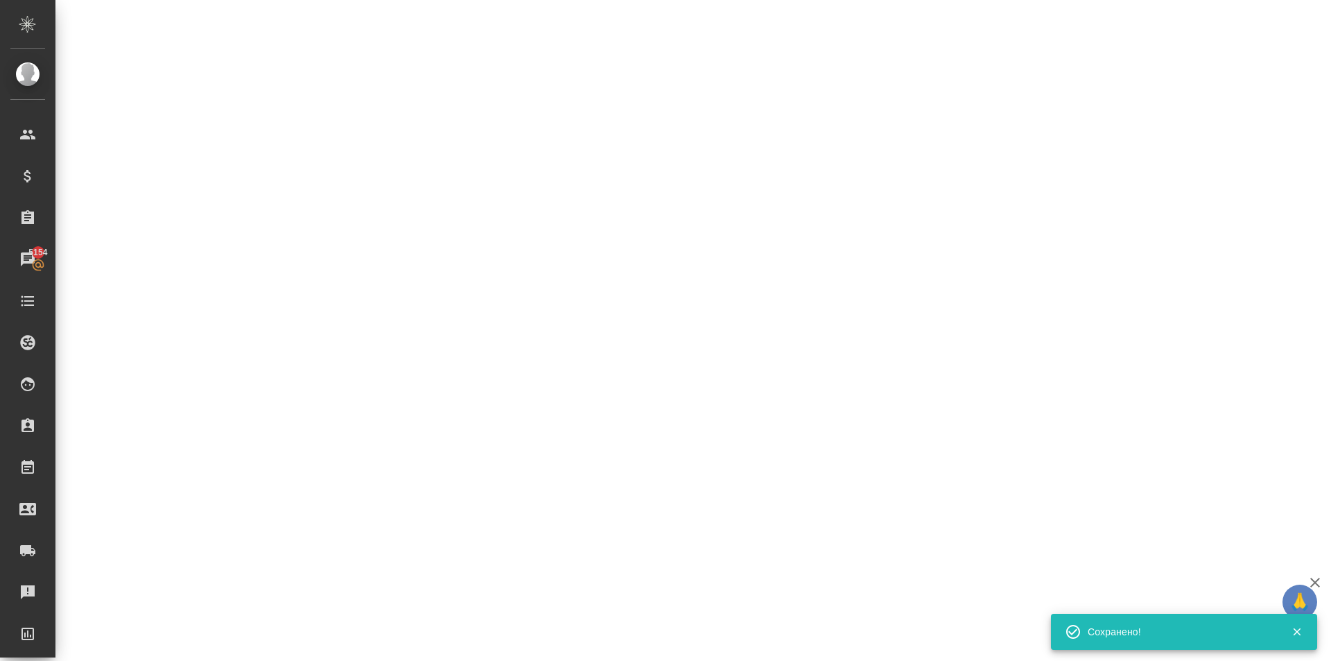
select select "RU"
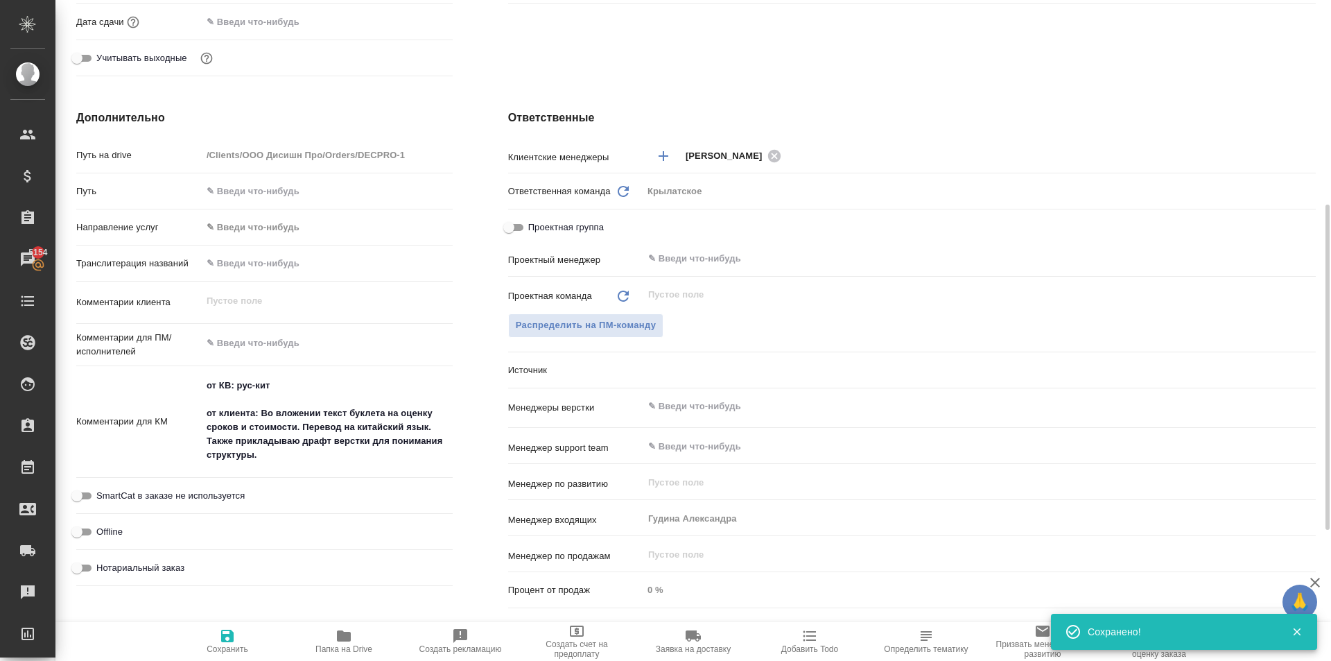
type textarea "x"
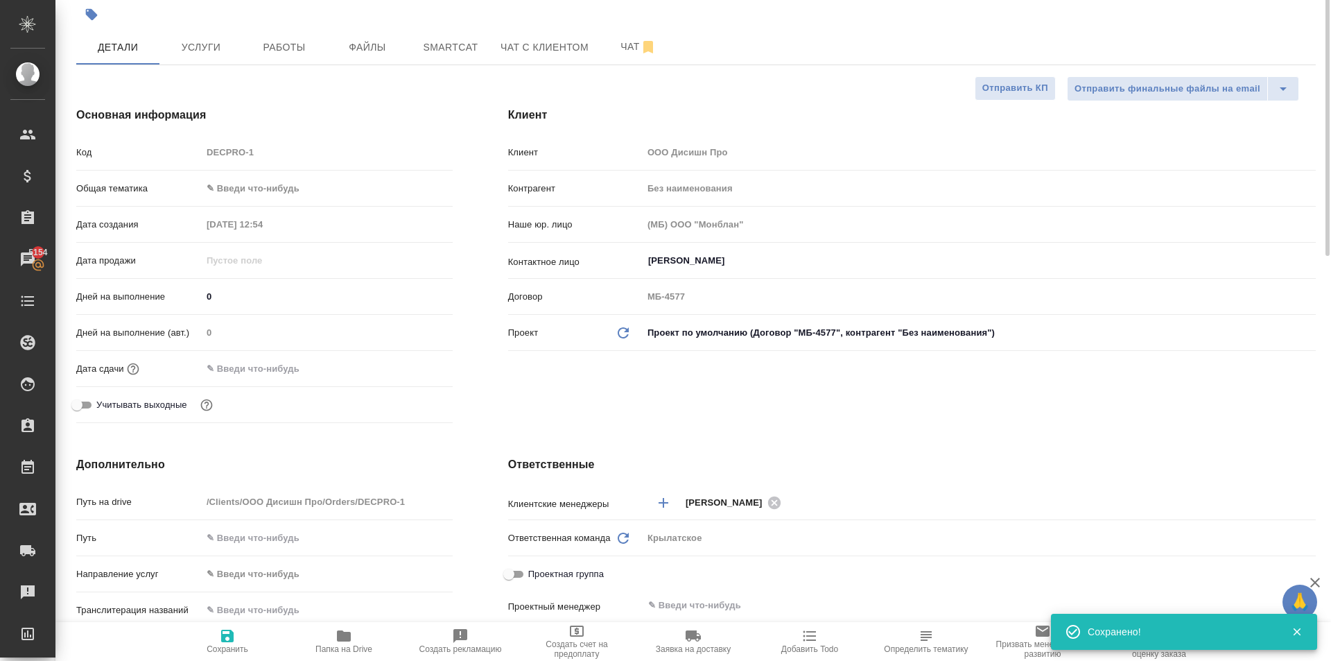
scroll to position [0, 0]
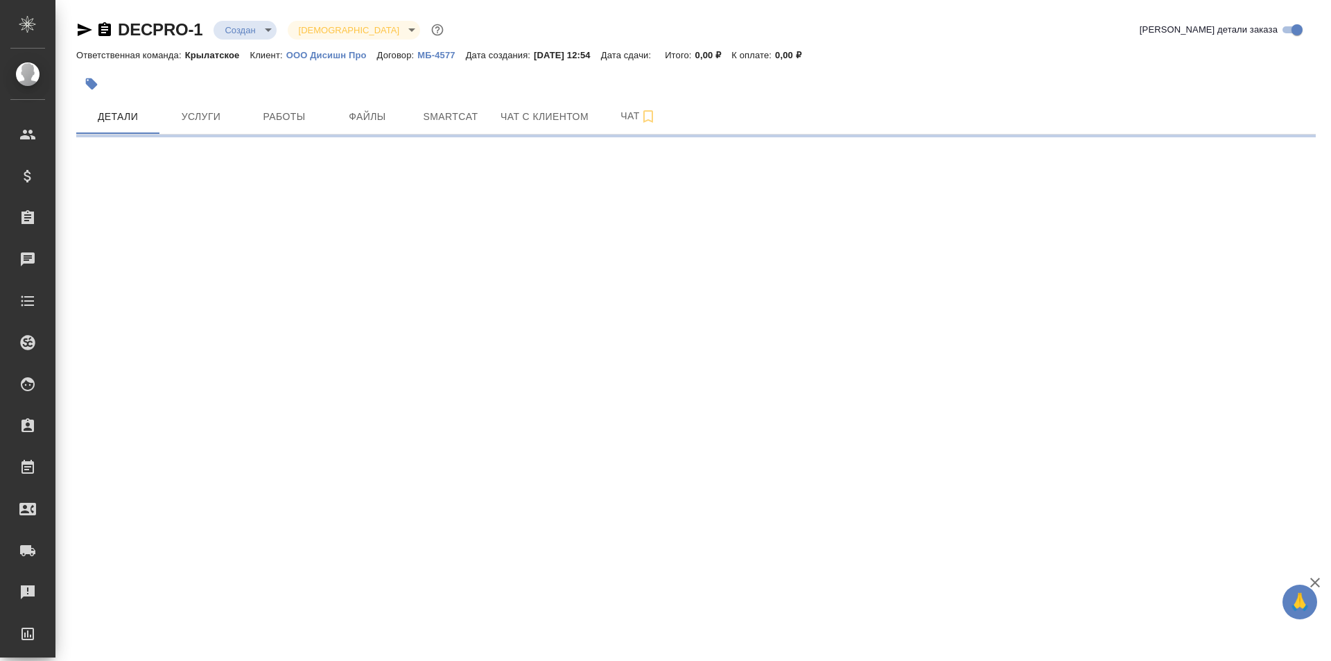
select select "RU"
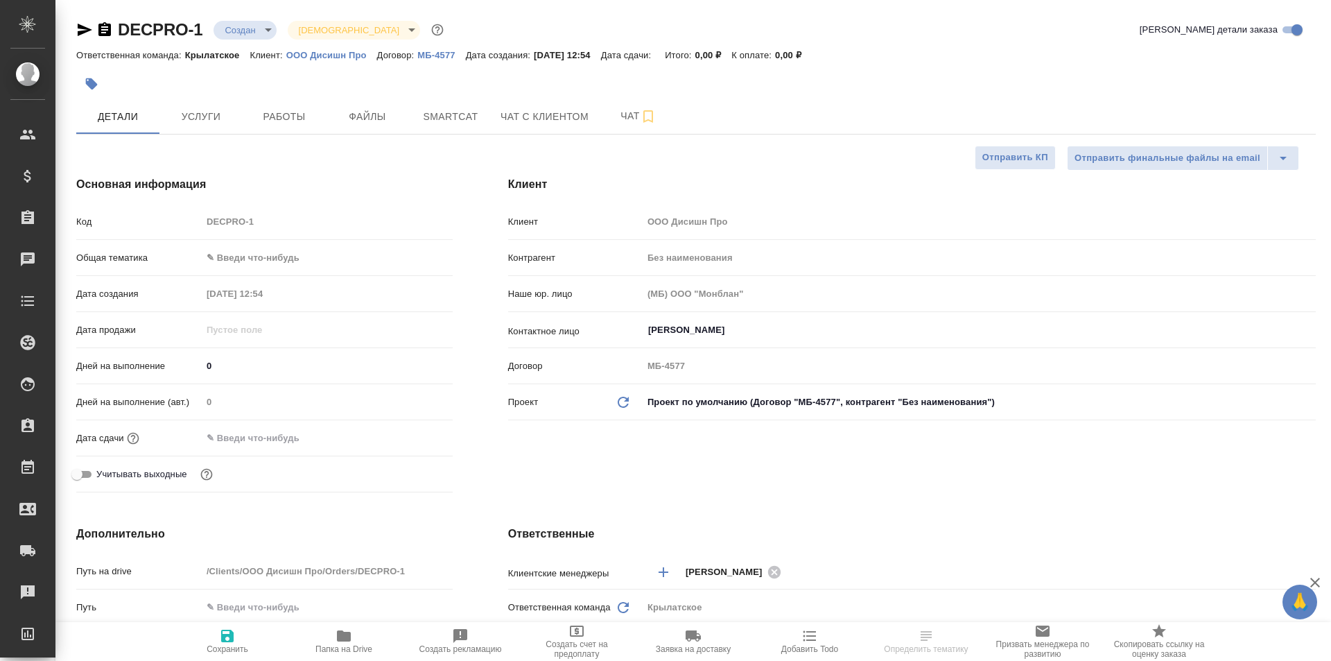
type textarea "x"
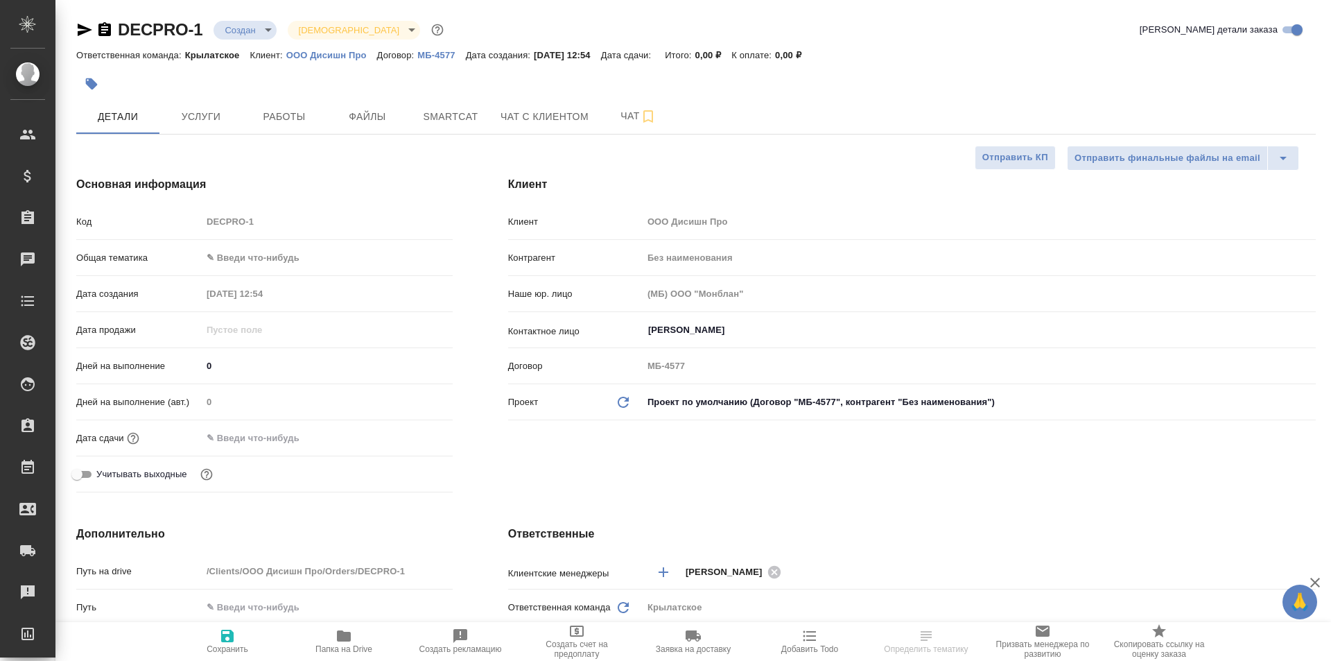
type textarea "x"
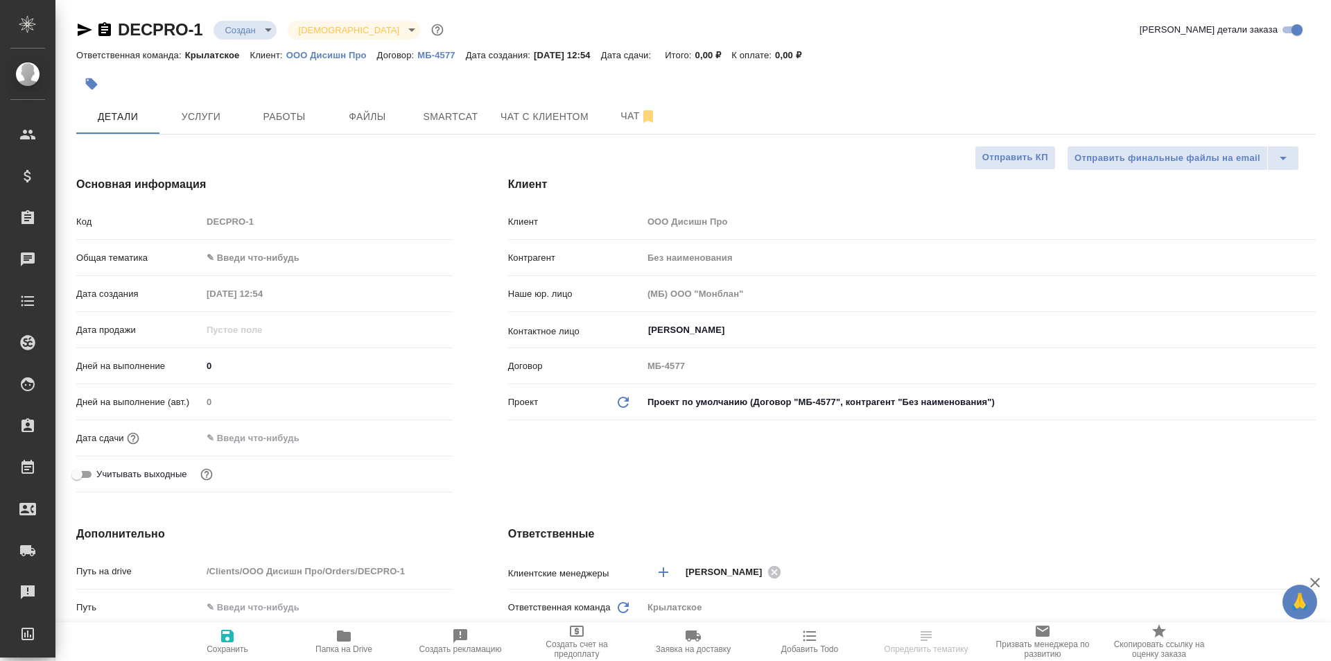
type textarea "x"
select select "RU"
